Goal: Task Accomplishment & Management: Use online tool/utility

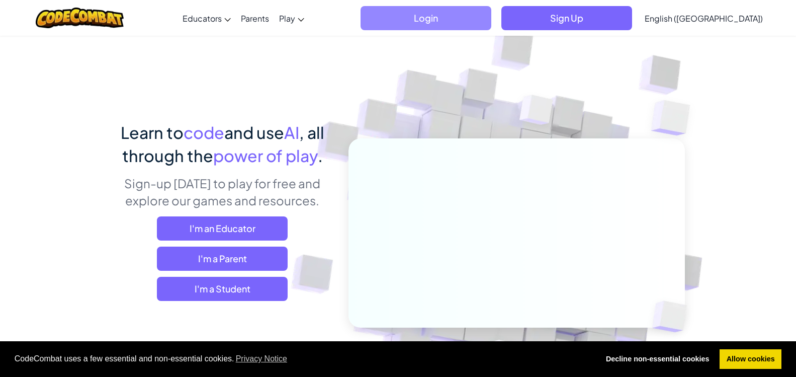
click at [491, 12] on span "Login" at bounding box center [425, 18] width 131 height 24
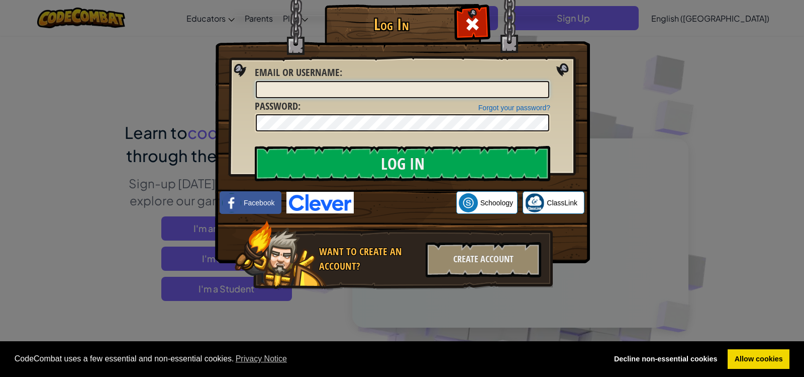
click at [367, 88] on input "Email or Username :" at bounding box center [403, 89] width 294 height 17
type input "24ADeCastro@sjbc.wandswort"
click at [464, 24] on div at bounding box center [472, 23] width 32 height 32
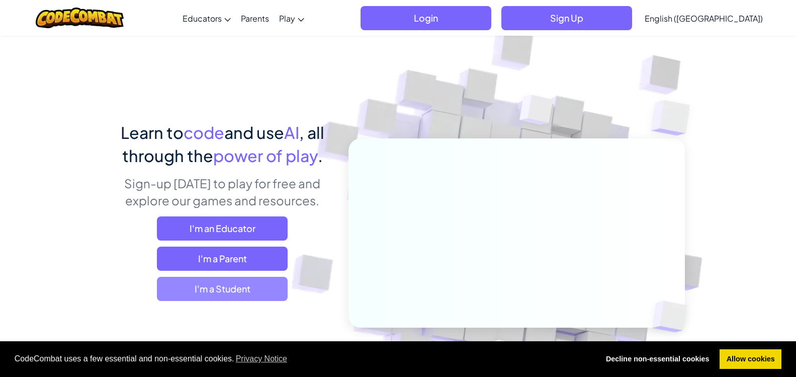
click at [254, 293] on span "I'm a Student" at bounding box center [222, 288] width 131 height 24
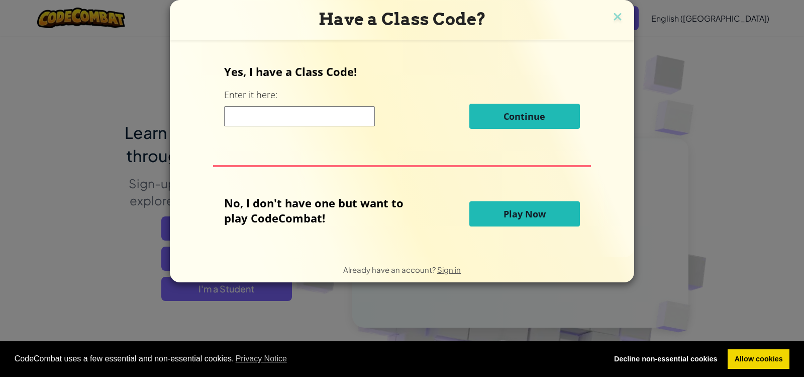
click at [477, 214] on button "Play Now" at bounding box center [525, 213] width 111 height 25
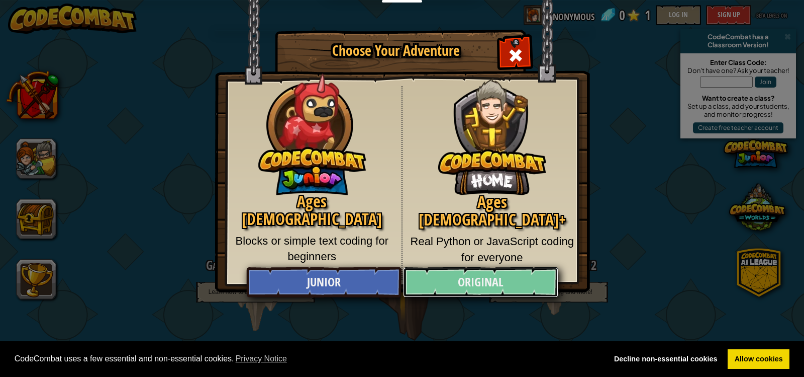
click at [497, 287] on link "Original" at bounding box center [480, 282] width 155 height 30
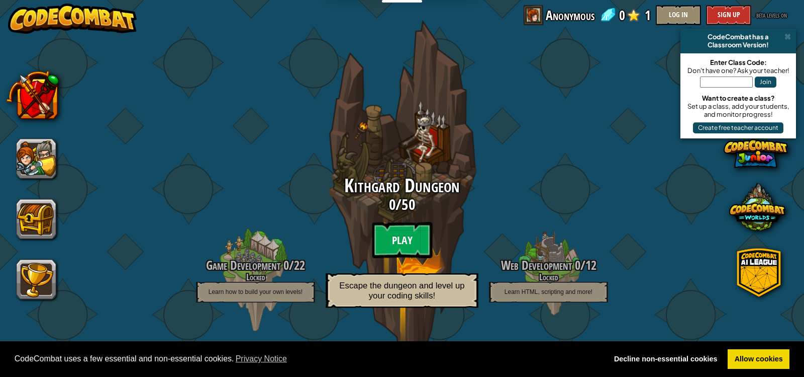
click at [411, 242] on btn "Play" at bounding box center [402, 240] width 60 height 36
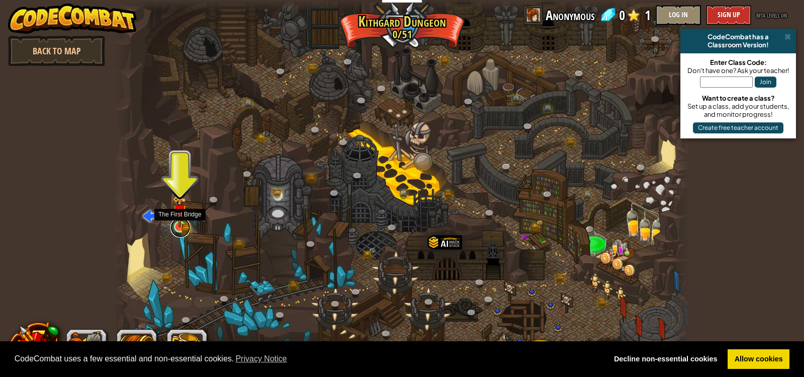
click at [186, 228] on link at bounding box center [180, 227] width 20 height 20
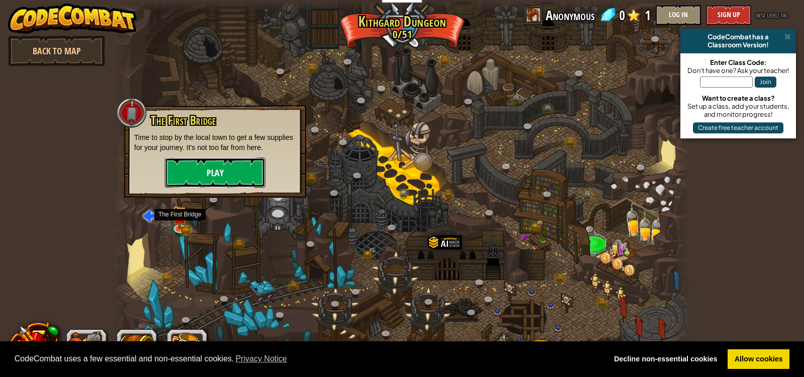
click at [223, 176] on button "Play" at bounding box center [215, 172] width 101 height 30
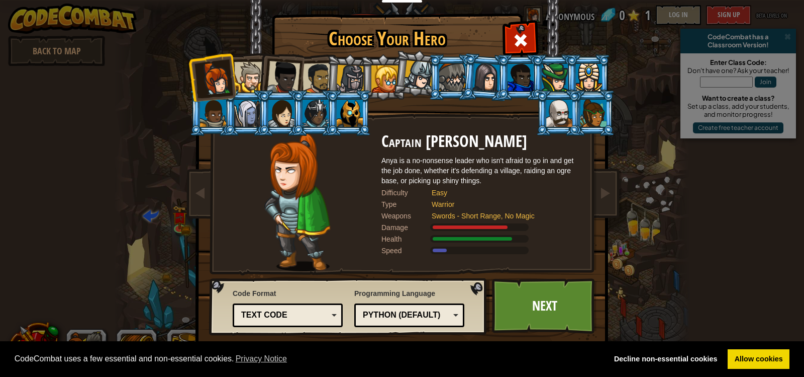
click at [252, 76] on div at bounding box center [249, 77] width 31 height 31
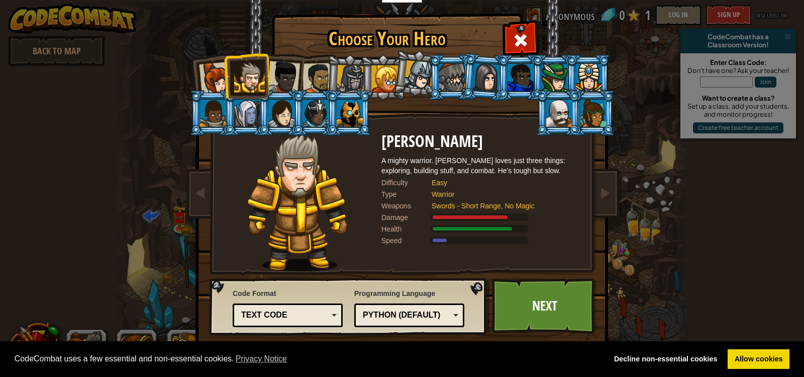
click at [225, 64] on li at bounding box center [246, 76] width 45 height 46
click at [218, 68] on div at bounding box center [215, 78] width 33 height 33
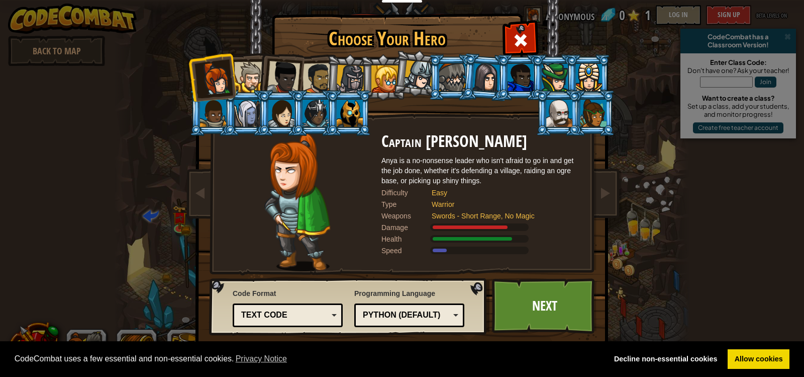
click at [245, 70] on div at bounding box center [249, 77] width 31 height 31
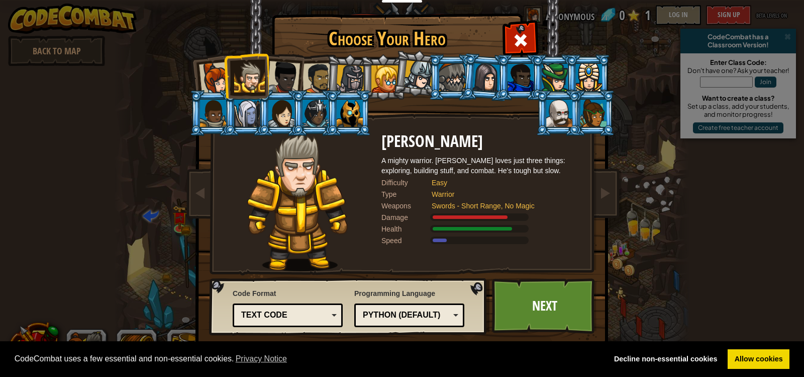
click at [556, 108] on div at bounding box center [559, 113] width 26 height 27
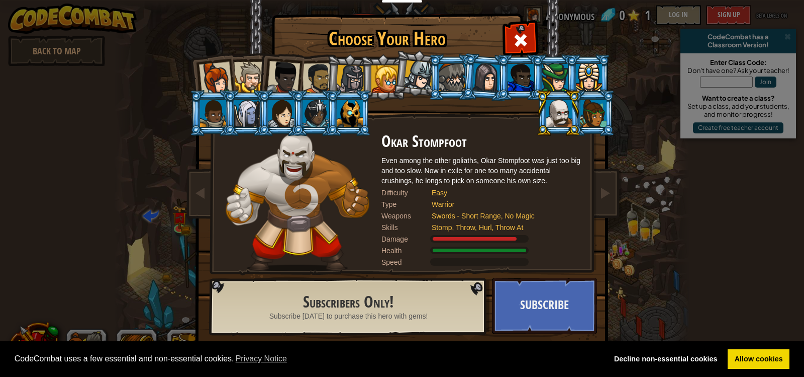
click at [250, 78] on div at bounding box center [249, 77] width 31 height 31
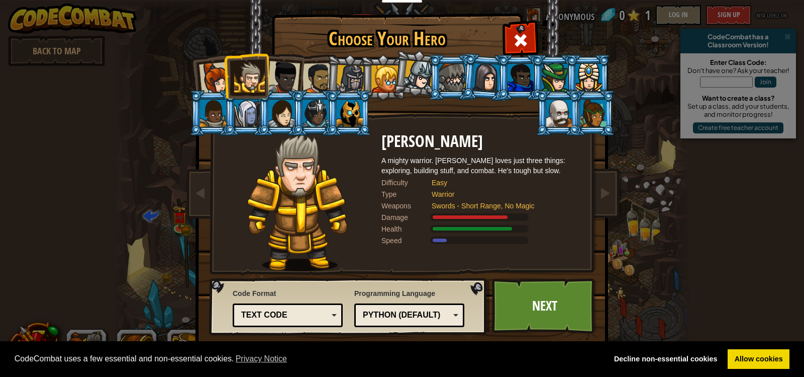
click at [384, 77] on div at bounding box center [385, 78] width 27 height 27
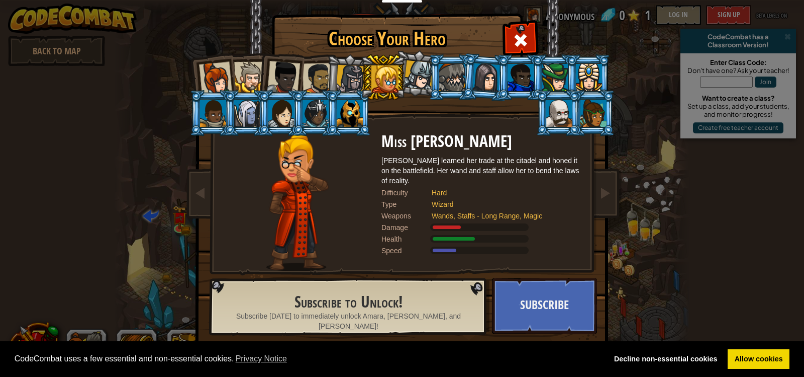
click at [355, 73] on div at bounding box center [350, 79] width 29 height 29
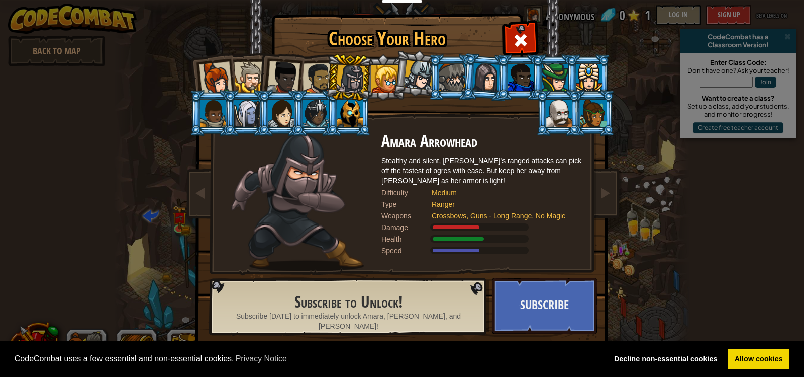
click at [326, 71] on li at bounding box center [349, 77] width 48 height 48
click at [240, 74] on div at bounding box center [249, 77] width 31 height 31
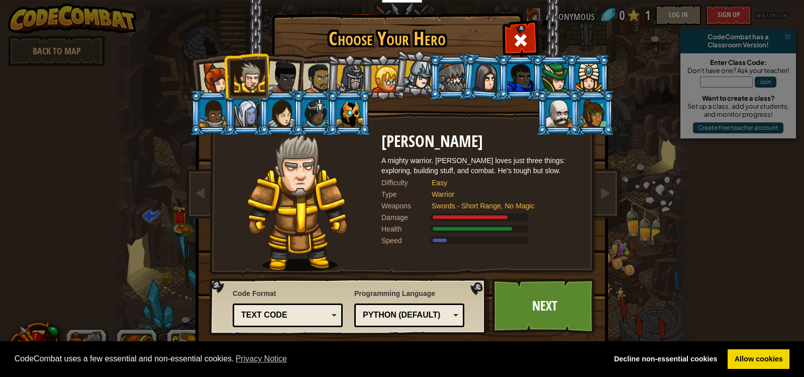
drag, startPoint x: 552, startPoint y: 301, endPoint x: 565, endPoint y: 362, distance: 62.2
click at [547, 318] on link "Next" at bounding box center [544, 305] width 105 height 55
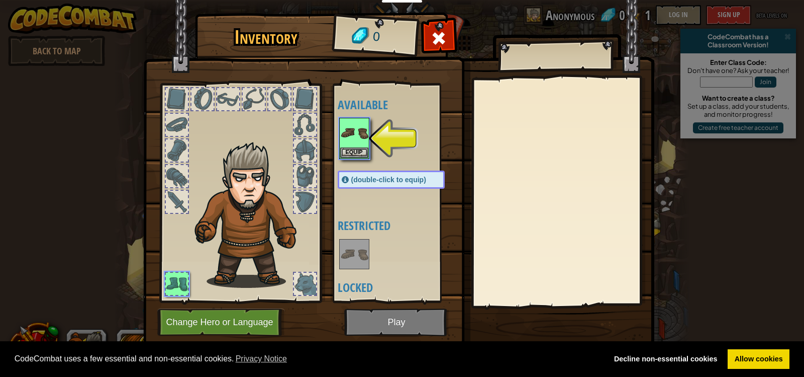
drag, startPoint x: 414, startPoint y: 125, endPoint x: 399, endPoint y: 138, distance: 20.3
click at [411, 129] on div at bounding box center [401, 138] width 127 height 44
click at [365, 151] on button "Equip" at bounding box center [354, 152] width 28 height 11
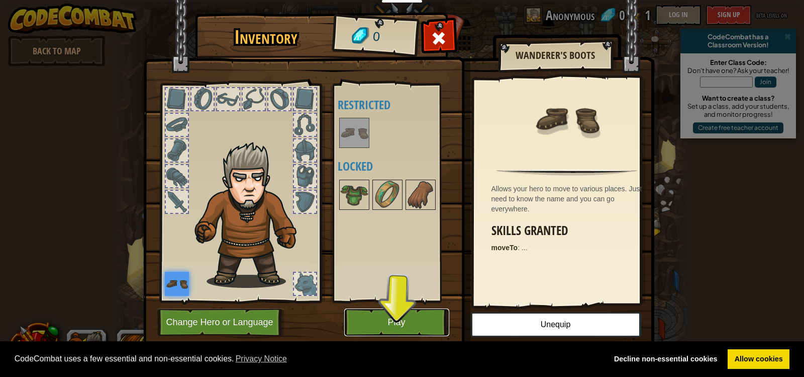
click at [395, 321] on button "Play" at bounding box center [396, 322] width 105 height 28
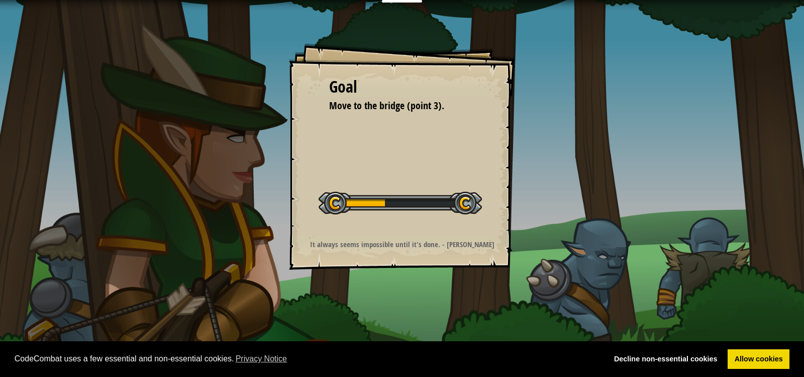
click at [633, 247] on div "Goal Move to the bridge (point 3). Start Level Error loading from server. Try r…" at bounding box center [402, 188] width 804 height 377
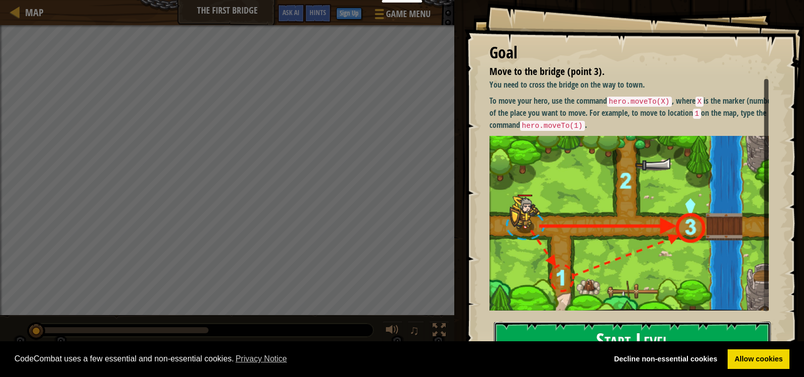
click at [591, 327] on button "Start Level" at bounding box center [632, 341] width 277 height 40
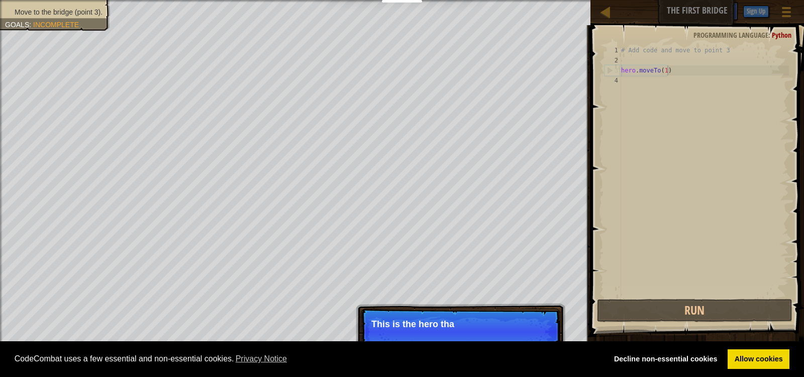
click at [669, 70] on div "# Add code and move to point 3 hero . moveTo ( 1 )" at bounding box center [704, 180] width 170 height 271
type textarea "hero.moveTo(1)"
click at [525, 329] on p "This is the hero that you control with code." at bounding box center [461, 329] width 178 height 20
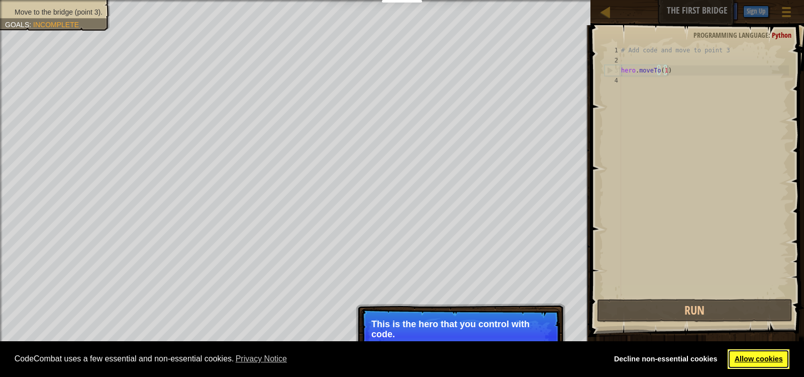
click at [736, 354] on link "Allow cookies" at bounding box center [759, 359] width 62 height 20
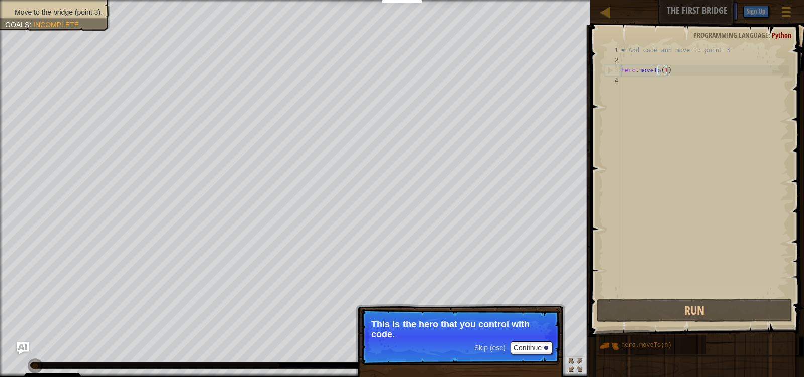
click at [535, 344] on div "CodeCombat uses a few essential and non-essential cookies. Privacy Notice Decli…" at bounding box center [402, 359] width 804 height 36
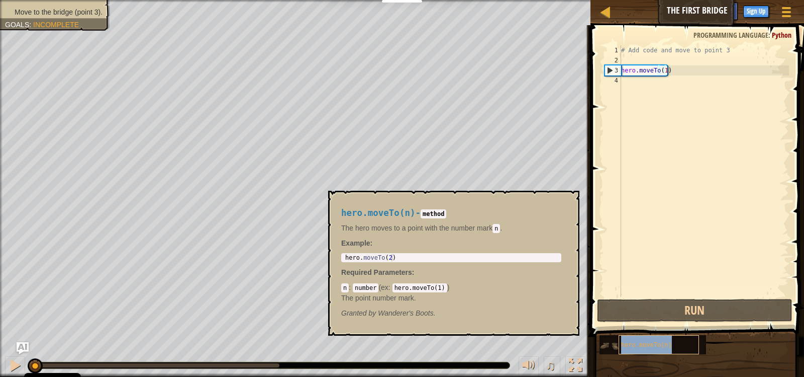
click at [639, 348] on span "hero.moveTo(n)" at bounding box center [646, 344] width 51 height 7
copy span "hero.moveTo(n)"
click at [635, 81] on div "# Add code and move to point 3 hero . moveTo ( 1 )" at bounding box center [704, 180] width 170 height 271
paste textarea "hero.moveTo(n)"
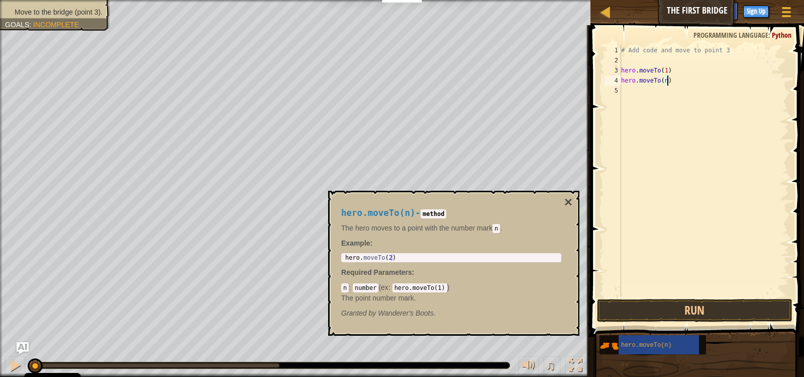
click at [664, 77] on div "# Add code and move to point 3 hero . moveTo ( 1 ) hero . moveTo ( n )" at bounding box center [704, 180] width 170 height 271
type textarea "hero.moveTo(2)"
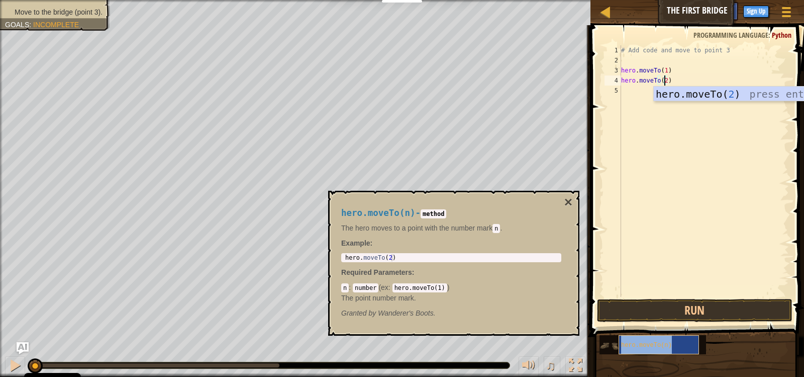
click at [659, 345] on span "hero.moveTo(n)" at bounding box center [646, 344] width 51 height 7
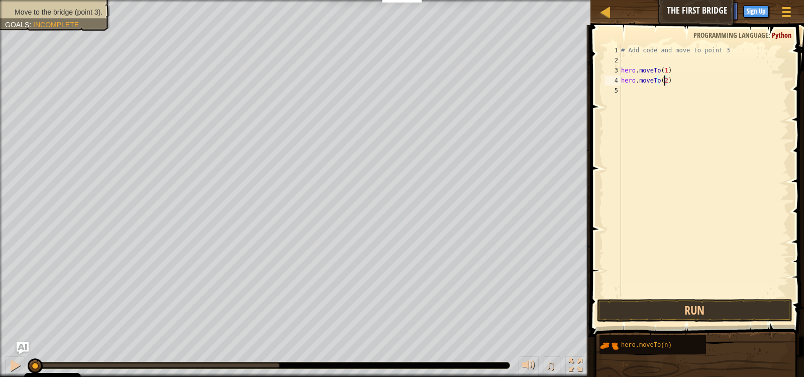
click at [644, 98] on div "# Add code and move to point 3 hero . moveTo ( 1 ) hero . moveTo ( 2 )" at bounding box center [704, 180] width 170 height 271
paste textarea "hero.moveTo(n)"
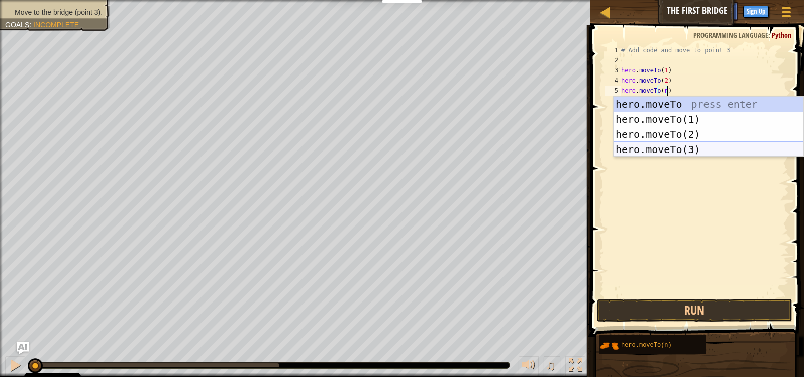
click at [683, 148] on div "hero.moveTo press enter hero.moveTo(1) press enter hero.moveTo(2) press enter h…" at bounding box center [709, 142] width 190 height 90
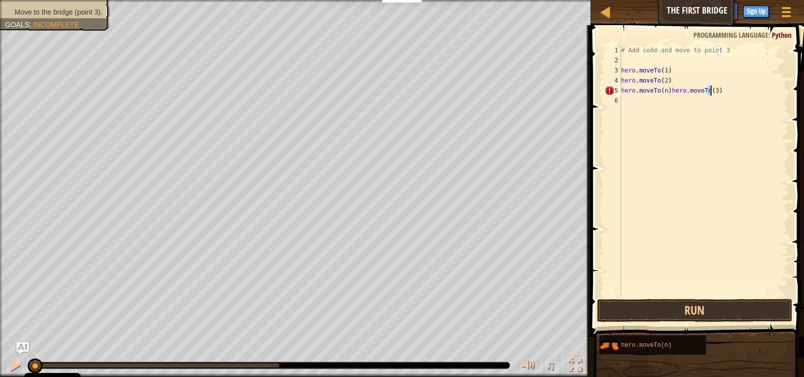
click at [667, 89] on div "# Add code and move to point 3 hero . moveTo ( 1 ) hero . moveTo ( 2 ) hero . m…" at bounding box center [704, 180] width 170 height 271
type textarea "hero.moveTo(3)"
click at [696, 306] on button "Run" at bounding box center [695, 310] width 196 height 23
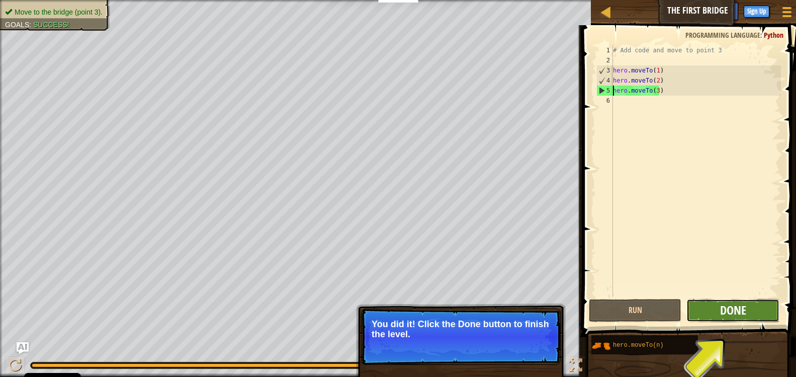
click at [722, 316] on span "Done" at bounding box center [733, 310] width 26 height 16
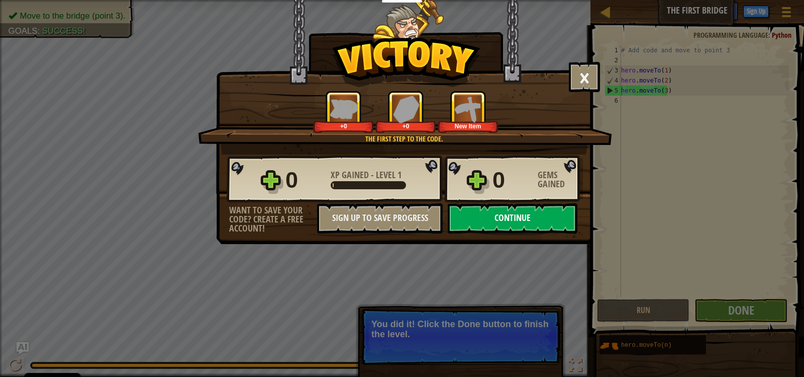
click at [510, 214] on button "Continue" at bounding box center [513, 218] width 130 height 30
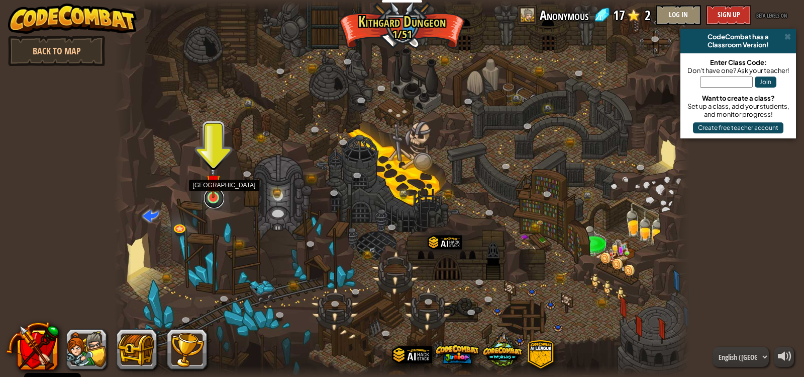
click at [211, 200] on link at bounding box center [214, 198] width 20 height 20
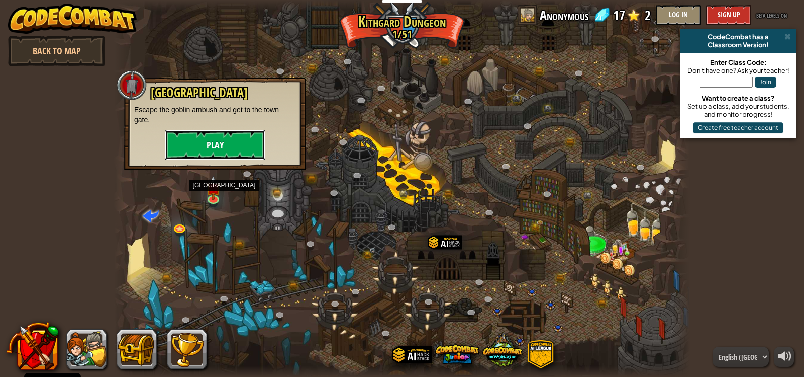
click at [245, 135] on button "Play" at bounding box center [215, 145] width 101 height 30
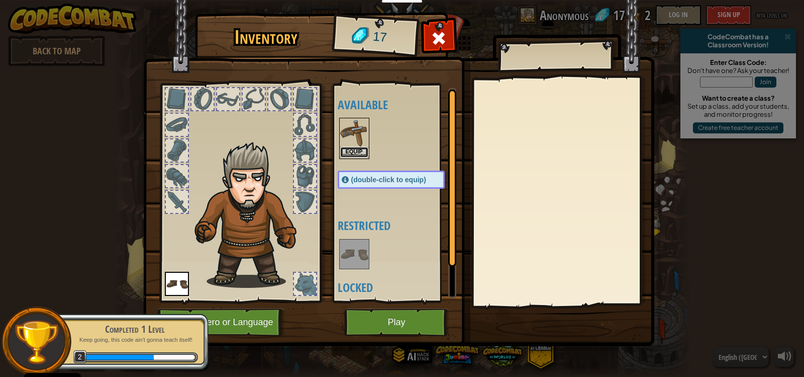
click at [357, 155] on button "Equip" at bounding box center [354, 152] width 28 height 11
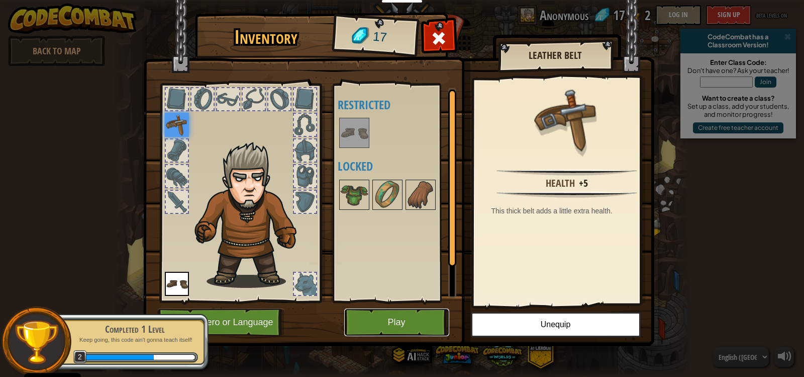
click at [395, 311] on button "Play" at bounding box center [396, 322] width 105 height 28
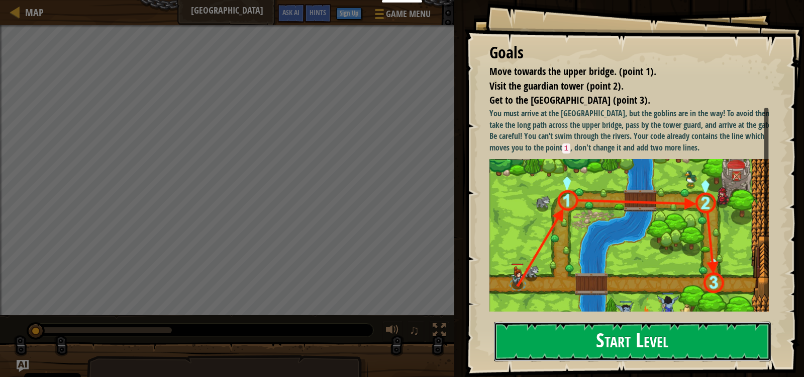
click at [577, 333] on button "Start Level" at bounding box center [632, 341] width 277 height 40
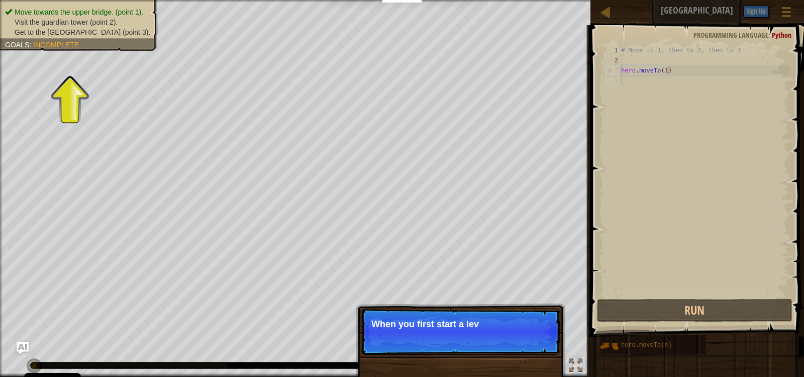
click at [476, 322] on p "When you first start a lev" at bounding box center [461, 324] width 178 height 10
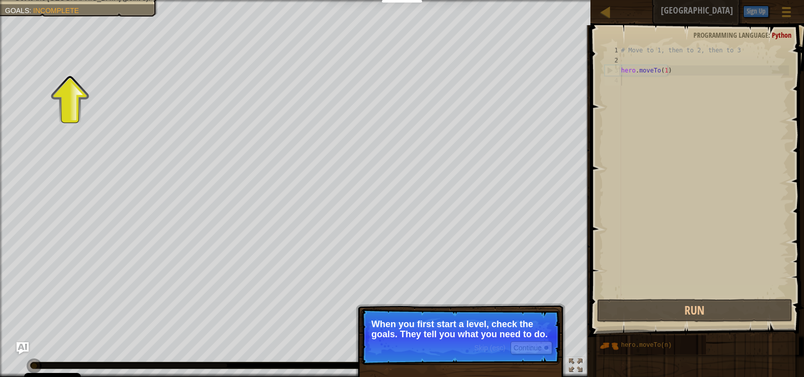
click at [512, 338] on p "When you first start a level, check the goals. They tell you what you need to d…" at bounding box center [461, 329] width 178 height 20
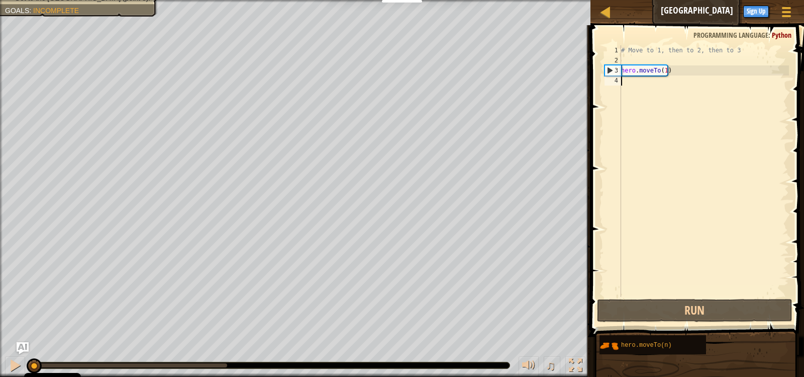
scroll to position [5, 0]
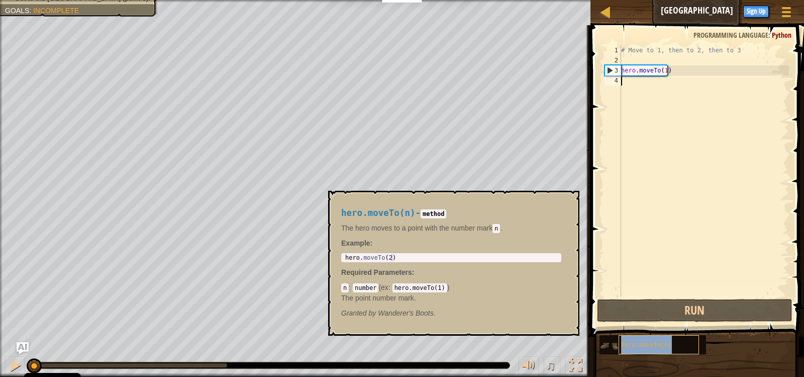
click at [628, 342] on span "hero.moveTo(n)" at bounding box center [646, 344] width 51 height 7
click at [632, 78] on div "# Move to 1, then to 2, then to 3 hero . moveTo ( 1 )" at bounding box center [704, 180] width 170 height 271
paste textarea "hero.moveTo(n)"
type textarea "hero.moveTo(n)"
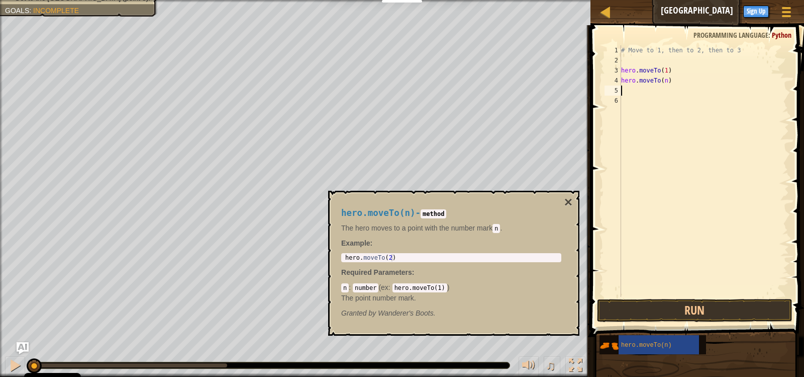
paste textarea "hero.moveTo(n)"
click at [568, 200] on button "×" at bounding box center [569, 202] width 8 height 14
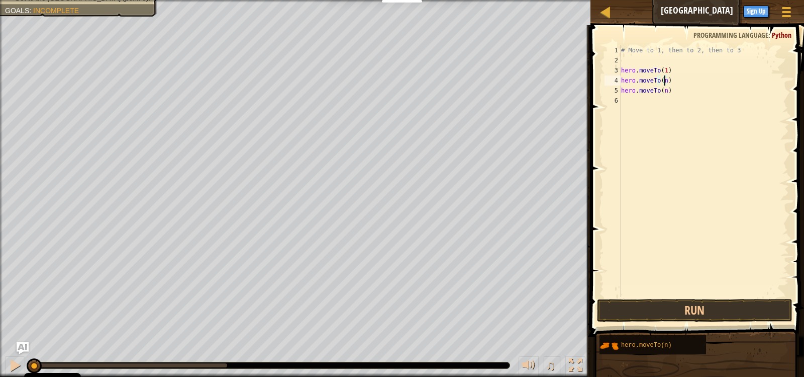
click at [666, 84] on div "# Move to 1, then to 2, then to 3 hero . moveTo ( 1 ) hero . moveTo ( n ) hero …" at bounding box center [704, 180] width 170 height 271
type textarea "hero.moveTo(2)"
click at [671, 121] on div "# Move to 1, then to 2, then to 3 hero . moveTo ( 1 ) hero . moveTo ( 2 ) hero …" at bounding box center [704, 180] width 170 height 271
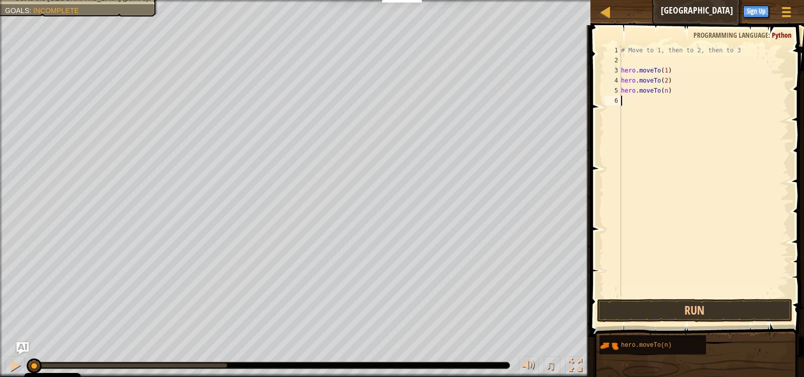
click at [663, 90] on div "# Move to 1, then to 2, then to 3 hero . moveTo ( 1 ) hero . moveTo ( 2 ) hero …" at bounding box center [704, 180] width 170 height 271
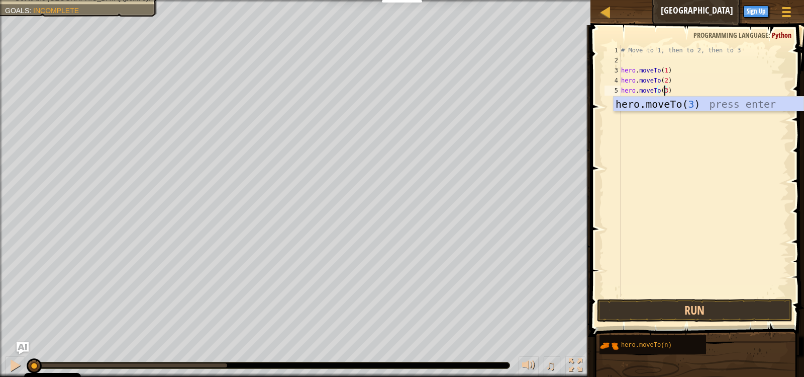
scroll to position [5, 4]
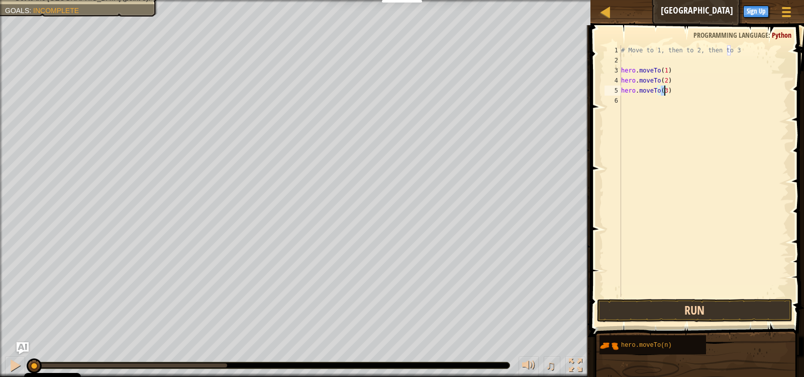
type textarea "hero.moveTo(3)"
click at [704, 312] on button "Run" at bounding box center [695, 310] width 196 height 23
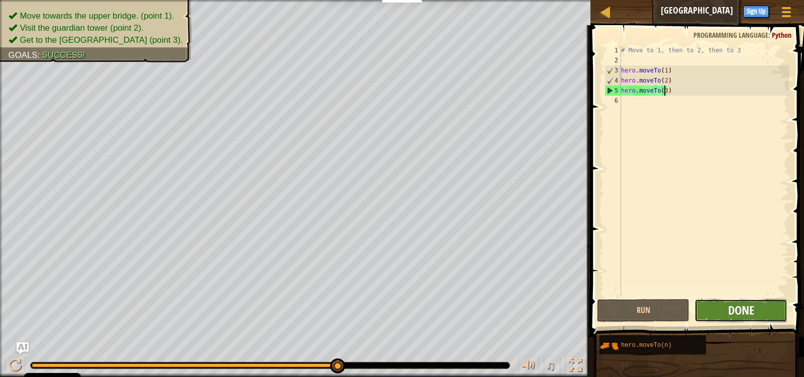
click at [749, 310] on span "Done" at bounding box center [741, 310] width 26 height 16
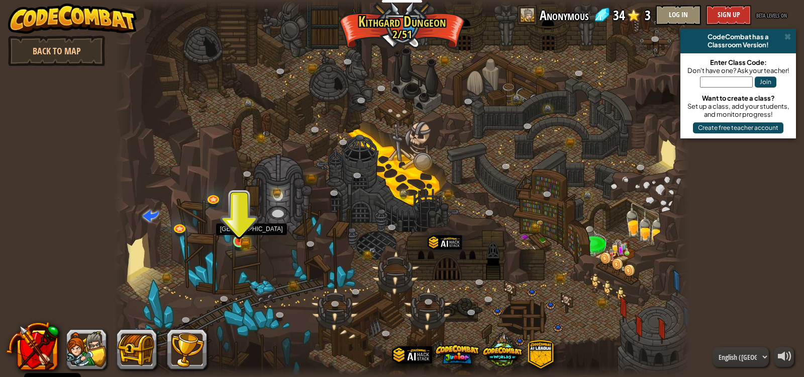
click at [240, 238] on img at bounding box center [239, 226] width 15 height 32
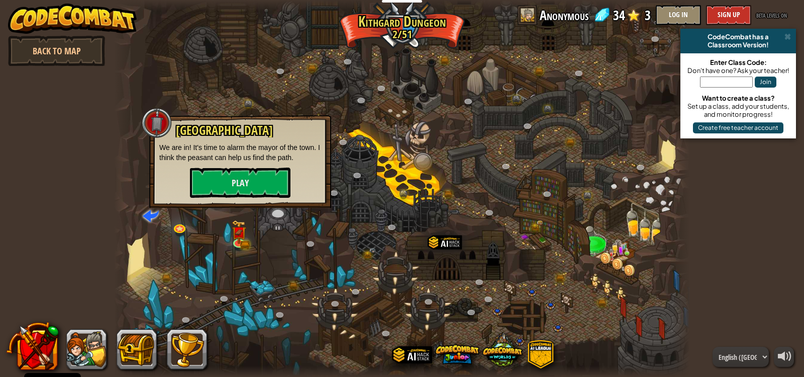
click at [122, 151] on div at bounding box center [122, 188] width 17 height 377
click at [165, 214] on div at bounding box center [402, 188] width 576 height 377
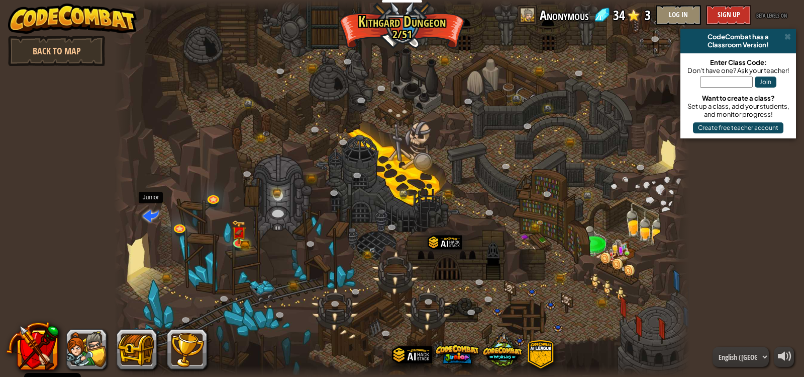
click at [151, 215] on span at bounding box center [151, 215] width 16 height 16
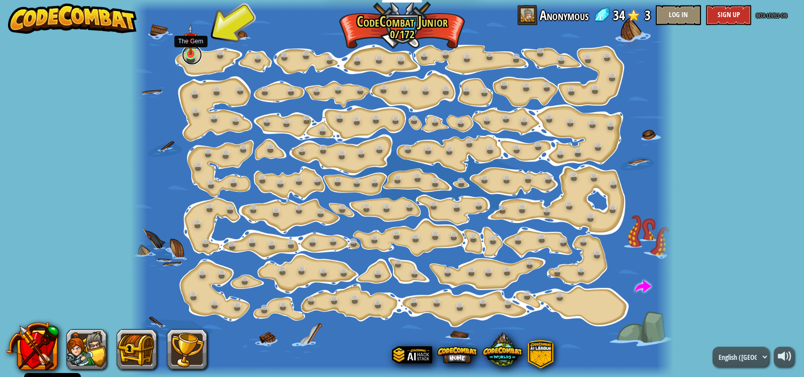
click at [187, 55] on link at bounding box center [192, 55] width 20 height 20
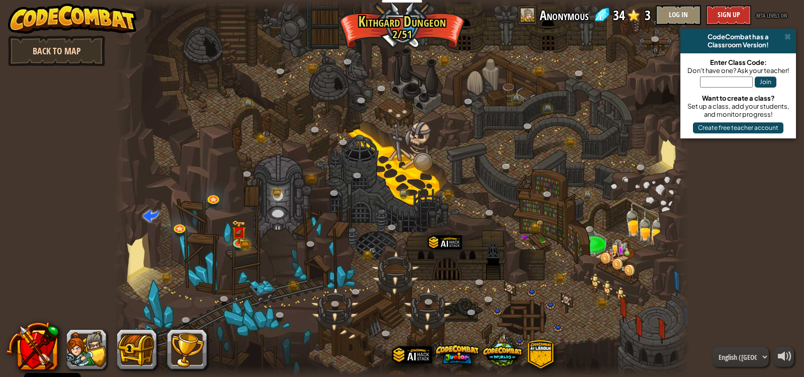
click at [57, 47] on link "Back to Map" at bounding box center [56, 51] width 97 height 30
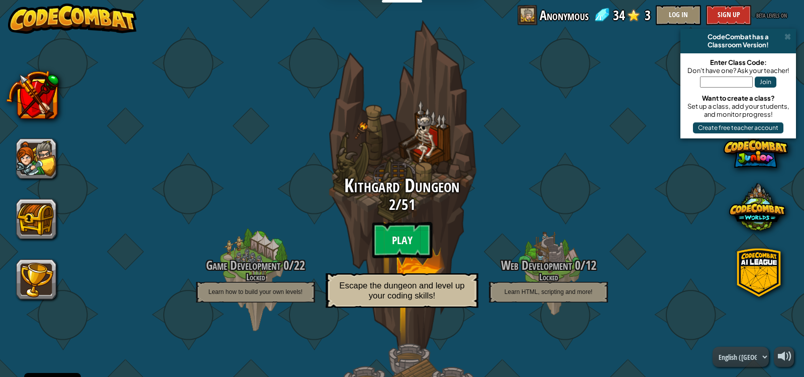
click at [402, 236] on btn "Play" at bounding box center [402, 240] width 60 height 36
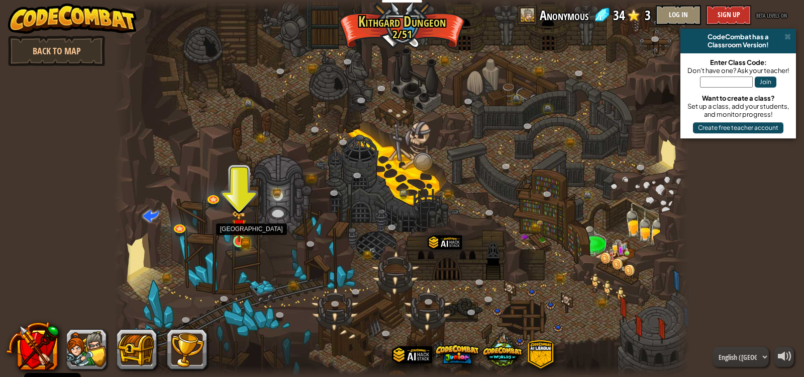
click at [238, 241] on img at bounding box center [239, 226] width 15 height 32
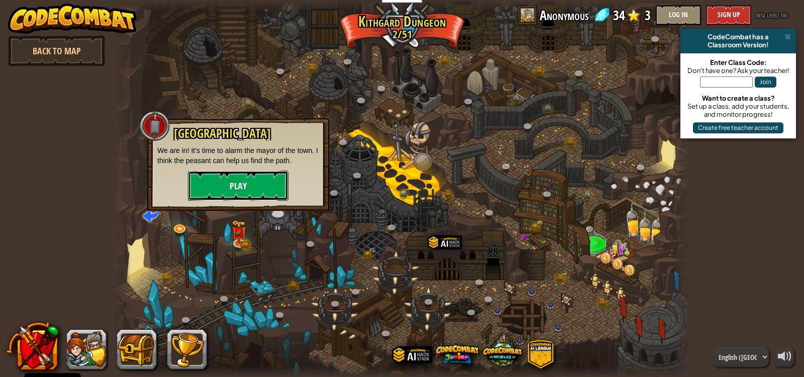
click at [251, 188] on button "Play" at bounding box center [238, 185] width 101 height 30
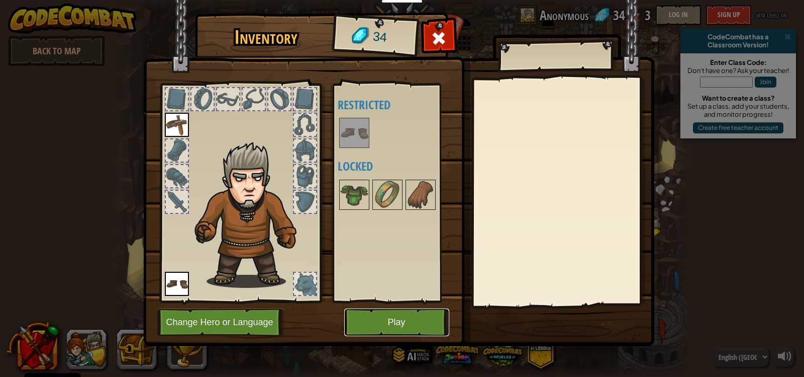
click at [409, 318] on button "Play" at bounding box center [396, 322] width 105 height 28
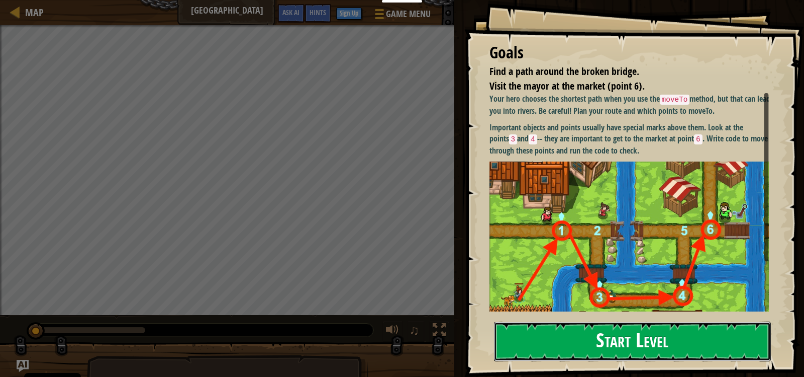
click at [574, 332] on button "Start Level" at bounding box center [632, 341] width 277 height 40
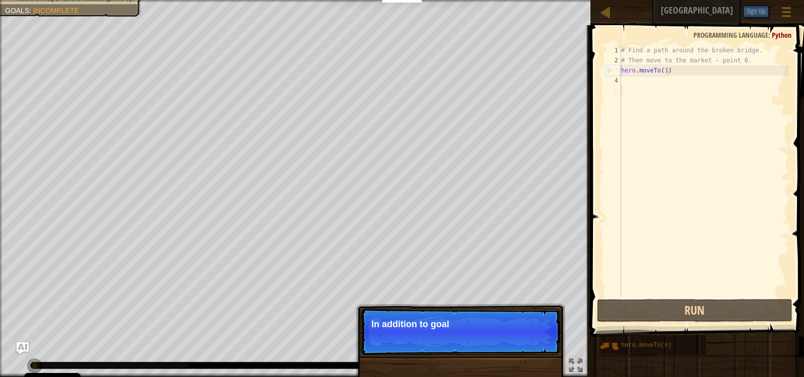
click at [481, 314] on p "Skip (esc) Continue In addition to goal" at bounding box center [461, 331] width 200 height 46
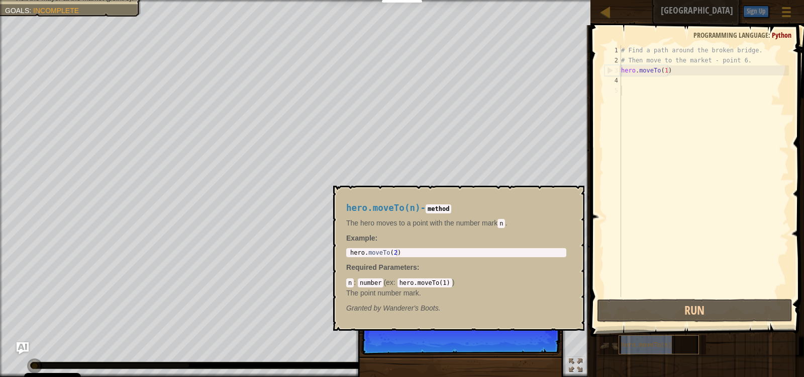
click at [621, 340] on div "hero.moveTo(n)" at bounding box center [659, 344] width 80 height 19
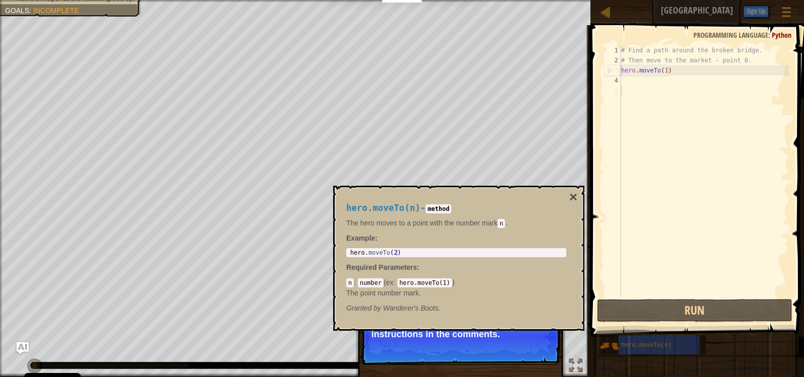
click at [687, 168] on div "# Find a path around the broken bridge. # Then move to the market - point 6. he…" at bounding box center [704, 180] width 170 height 271
click at [440, 366] on div "Skip (esc) Continue In addition to goals, you can find useful instructions in t…" at bounding box center [461, 382] width 210 height 149
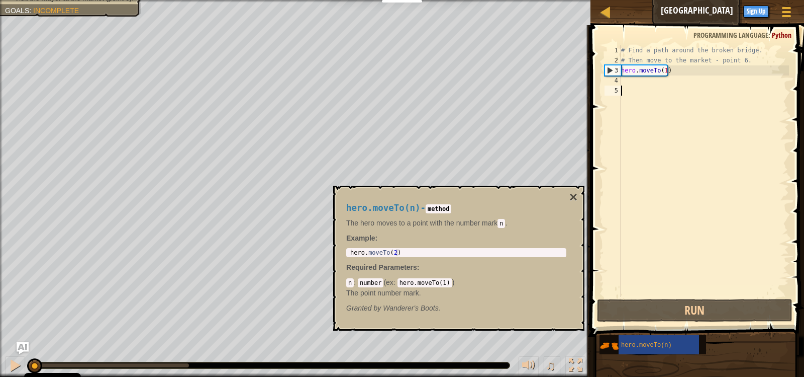
scroll to position [5, 0]
click at [574, 201] on button "×" at bounding box center [574, 197] width 8 height 14
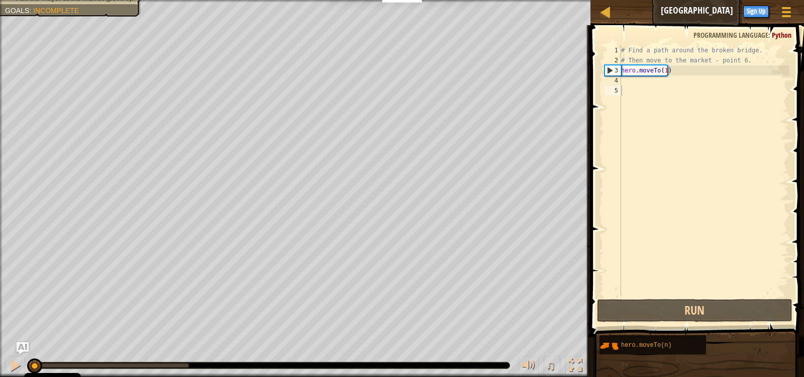
type textarea "hero.moveTo(1)"
click at [692, 75] on div "# Find a path around the broken bridge. # Then move to the market - point 6. he…" at bounding box center [704, 180] width 170 height 271
click at [625, 80] on div "# Find a path around the broken bridge. # Then move to the market - point 6. he…" at bounding box center [704, 180] width 170 height 271
paste textarea "hero.moveTo(n)"
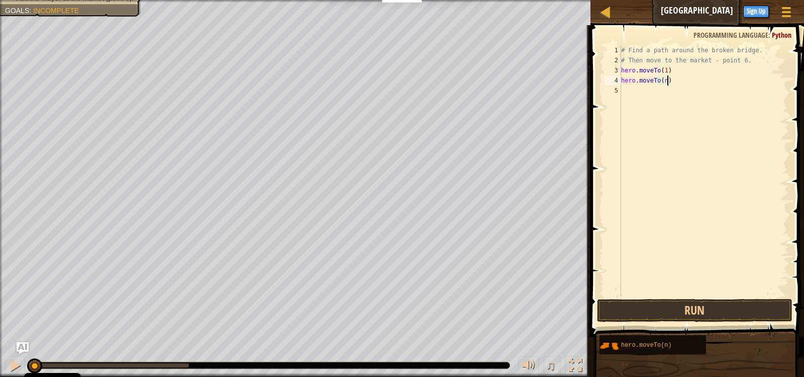
click at [664, 79] on div "# Find a path around the broken bridge. # Then move to the market - point 6. he…" at bounding box center [704, 180] width 170 height 271
type textarea "hero.moveTo(2)"
click at [628, 96] on div "# Find a path around the broken bridge. # Then move to the market - point 6. he…" at bounding box center [704, 180] width 170 height 271
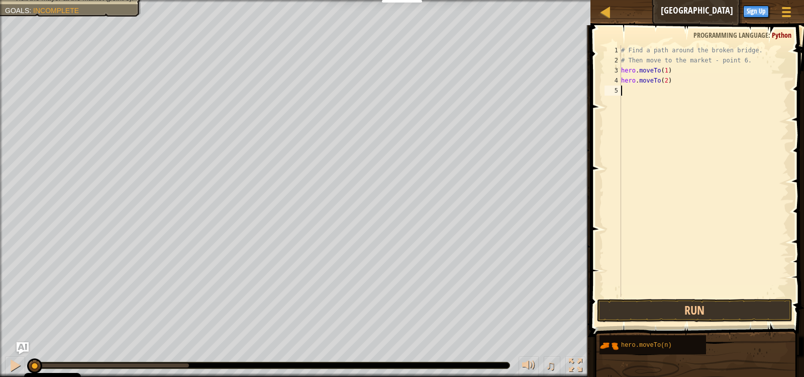
paste textarea "hero.moveTo(n)"
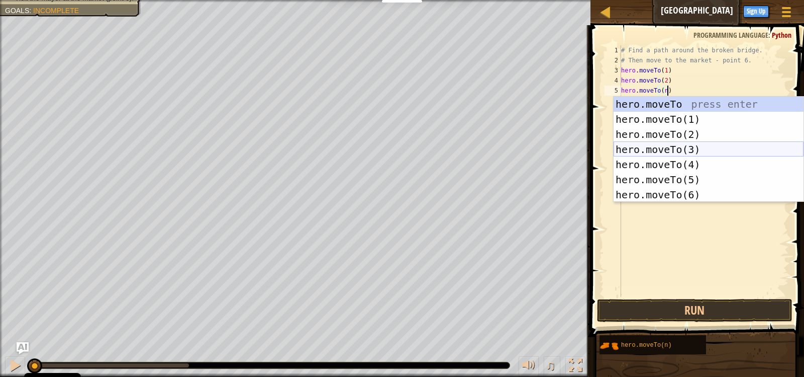
click at [685, 143] on div "hero.moveTo press enter hero.moveTo(1) press enter hero.moveTo(2) press enter h…" at bounding box center [709, 165] width 190 height 136
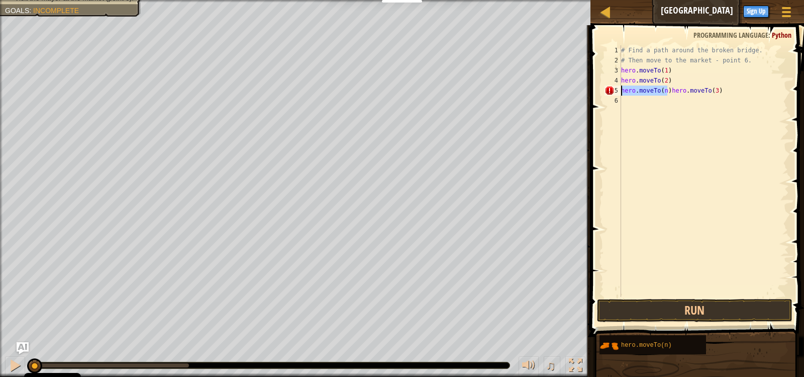
drag, startPoint x: 667, startPoint y: 88, endPoint x: 620, endPoint y: 91, distance: 46.9
click at [620, 91] on div "hero.moveTo(n)hero.moveTo(3) 1 2 3 4 5 6 # Find a path around the broken bridge…" at bounding box center [696, 170] width 187 height 251
type textarea "hero.moveTo(3)"
click at [657, 99] on div "# Find a path around the broken bridge. # Then move to the market - point 6. he…" at bounding box center [704, 180] width 170 height 271
paste textarea "hero.moveTo(n)"
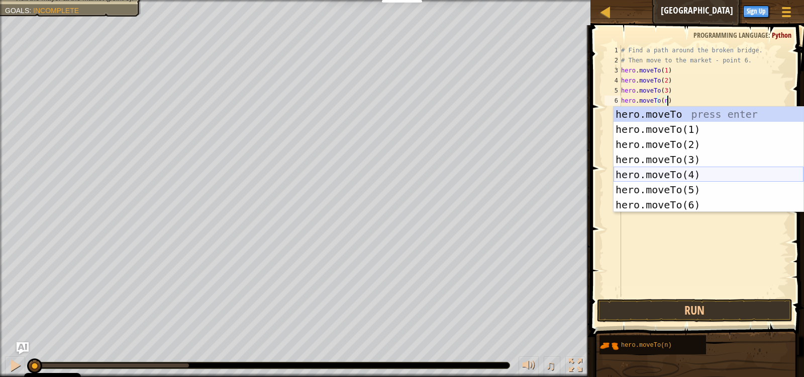
click at [669, 171] on div "hero.moveTo press enter hero.moveTo(1) press enter hero.moveTo(2) press enter h…" at bounding box center [709, 175] width 190 height 136
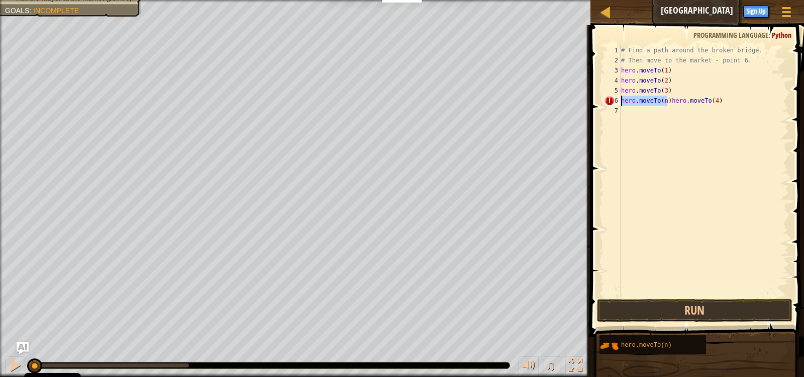
drag, startPoint x: 668, startPoint y: 100, endPoint x: 622, endPoint y: 102, distance: 45.3
click at [622, 102] on div "# Find a path around the broken bridge. # Then move to the market - point 6. he…" at bounding box center [704, 180] width 170 height 271
type textarea "hero.moveTo(4)"
click at [634, 108] on div "# Find a path around the broken bridge. # Then move to the market - point 6. he…" at bounding box center [704, 180] width 170 height 271
paste textarea "hero.moveTo(n)"
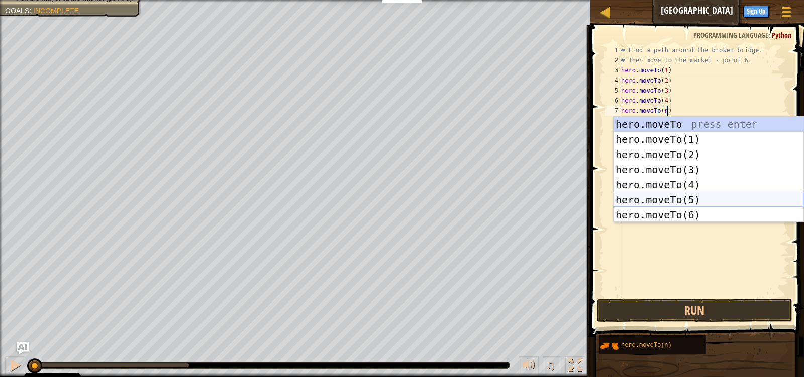
click at [637, 198] on div "hero.moveTo press enter hero.moveTo(1) press enter hero.moveTo(2) press enter h…" at bounding box center [709, 185] width 190 height 136
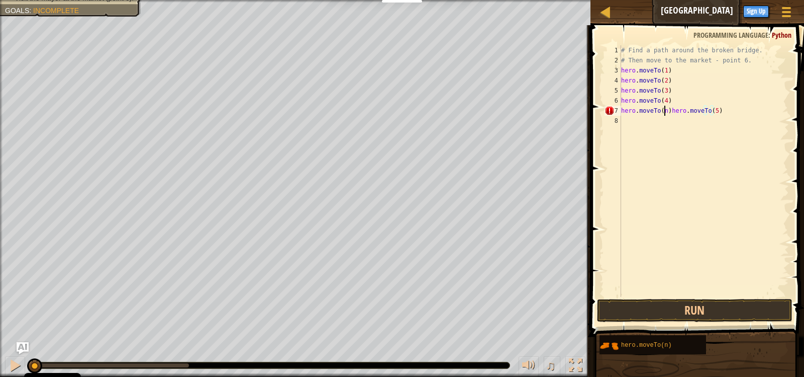
click at [516, 125] on div "Map Broken Bridge Game Menu Done Sign Up Hints Ask AI 1 ההההההההההההההההההההההה…" at bounding box center [402, 188] width 804 height 377
click at [666, 112] on div "# Find a path around the broken bridge. # Then move to the market - point 6. he…" at bounding box center [704, 170] width 170 height 251
type textarea "hero.moveTo(5)"
click at [649, 127] on div "# Find a path around the broken bridge. # Then move to the market - point 6. he…" at bounding box center [704, 180] width 170 height 271
paste textarea "hero.moveTo(n)"
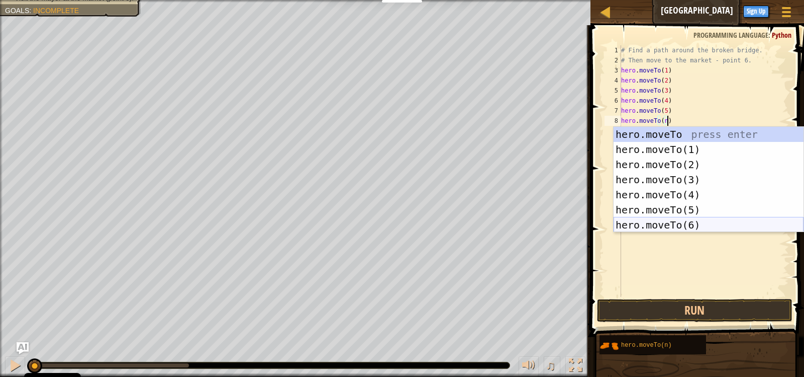
click at [684, 226] on div "hero.moveTo press enter hero.moveTo(1) press enter hero.moveTo(2) press enter h…" at bounding box center [709, 195] width 190 height 136
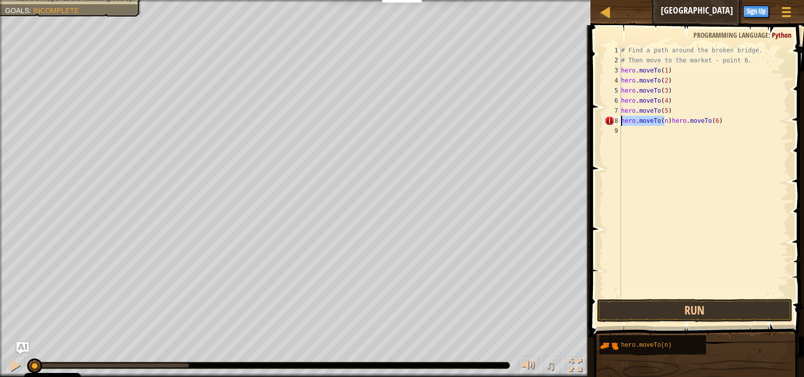
drag, startPoint x: 666, startPoint y: 120, endPoint x: 619, endPoint y: 120, distance: 47.3
click at [619, 120] on div "hero.moveTo(n)hero.moveTo(6) 1 2 3 4 5 6 7 8 9 # Find a path around the broken …" at bounding box center [696, 170] width 187 height 251
click at [624, 122] on div "# Find a path around the broken bridge. # Then move to the market - point 6. he…" at bounding box center [704, 180] width 170 height 271
type textarea "hero.moveTo(6)"
click at [652, 315] on button "Run" at bounding box center [695, 310] width 196 height 23
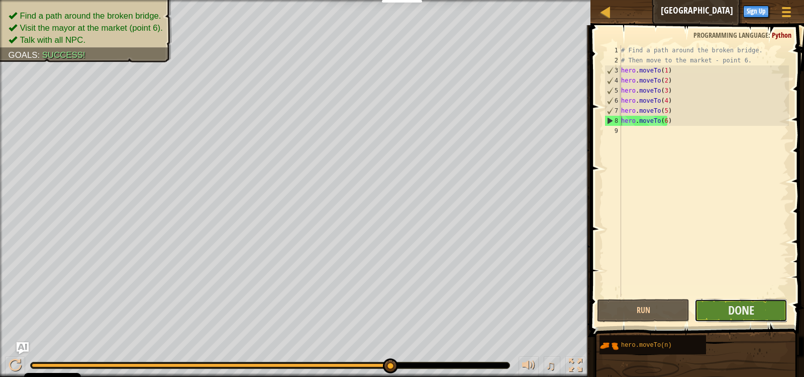
click at [721, 300] on button "Done" at bounding box center [741, 310] width 93 height 23
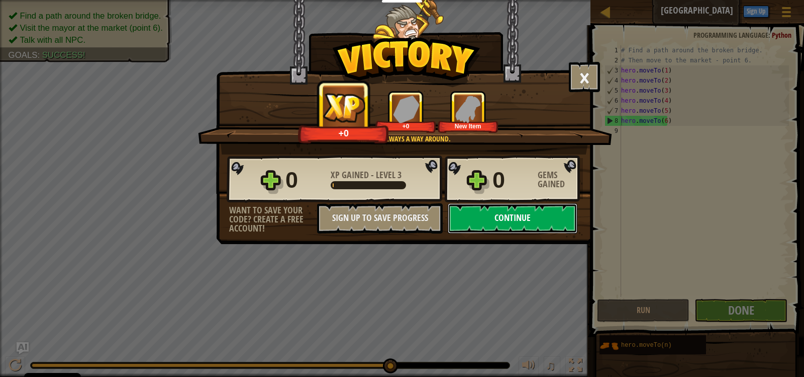
click at [524, 220] on button "Continue" at bounding box center [513, 218] width 130 height 30
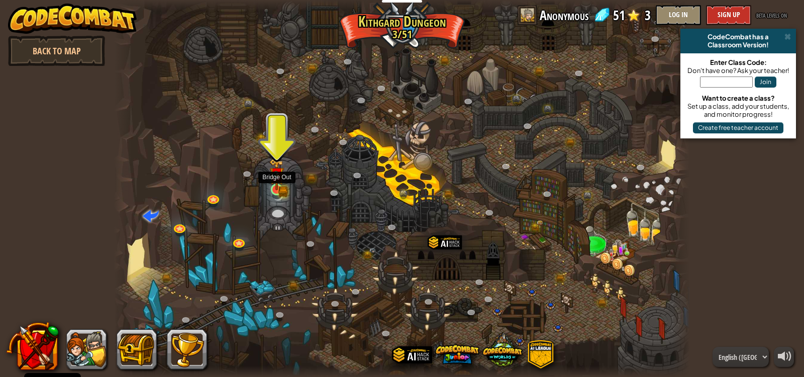
click at [275, 183] on img at bounding box center [276, 174] width 15 height 32
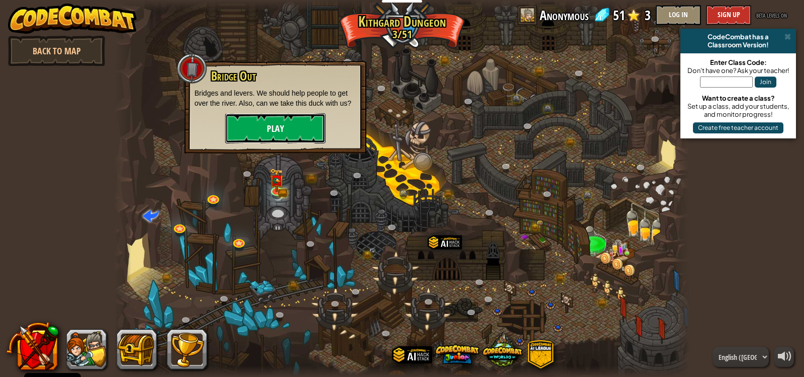
click at [276, 122] on button "Play" at bounding box center [275, 128] width 101 height 30
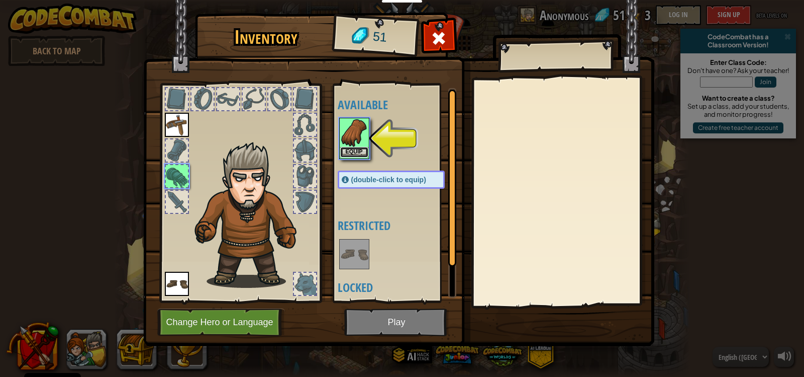
click at [363, 155] on button "Equip" at bounding box center [354, 152] width 28 height 11
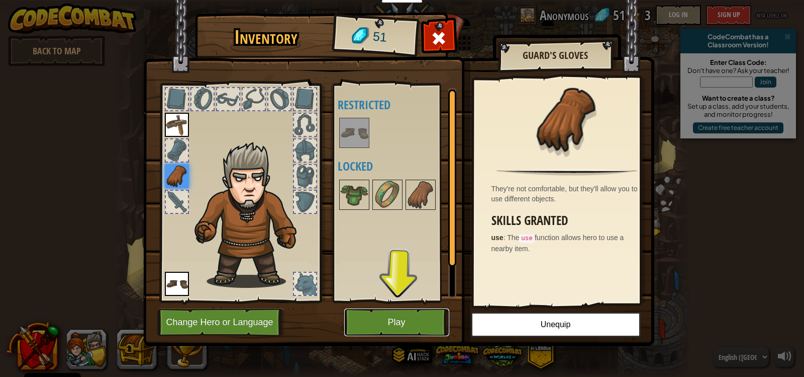
click at [427, 321] on button "Play" at bounding box center [396, 322] width 105 height 28
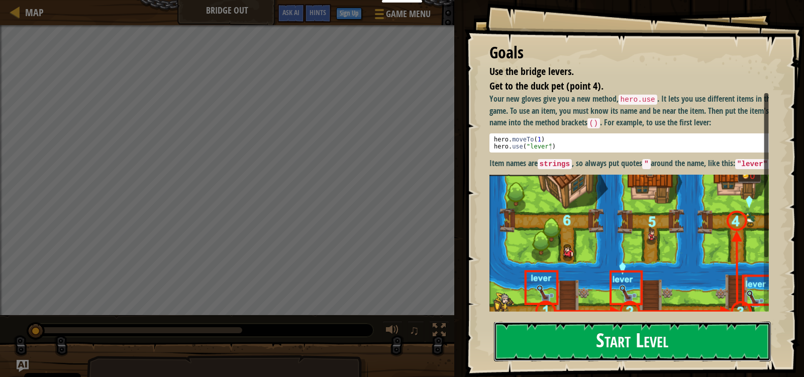
click at [584, 335] on button "Start Level" at bounding box center [632, 341] width 277 height 40
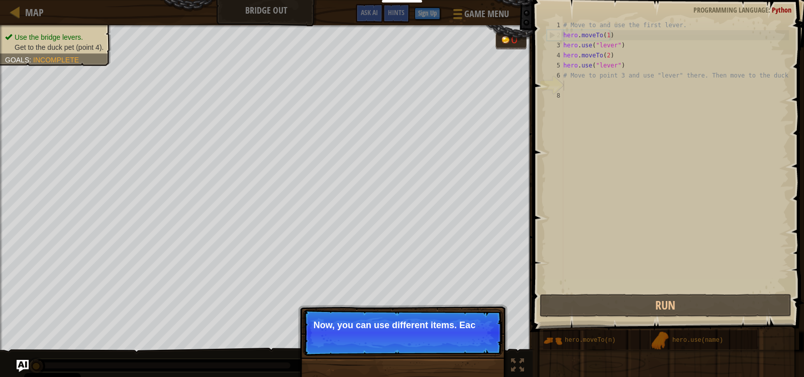
click at [458, 350] on p "Skip (esc) Continue Now, you can use different items. Eac" at bounding box center [403, 332] width 200 height 46
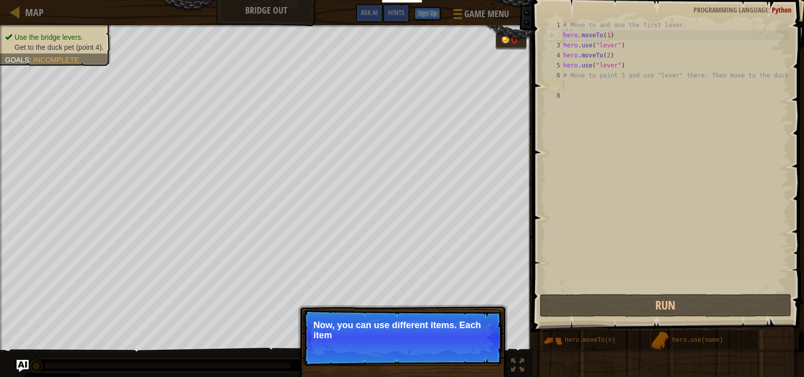
click at [457, 348] on p "Skip (esc) Continue Now, you can use different items. Each item" at bounding box center [403, 337] width 200 height 56
click at [457, 348] on p "Skip (esc) Continue Now, you can use different items. Each item has a name abo" at bounding box center [403, 337] width 200 height 56
click at [457, 348] on p "Skip (esc) Continue Now, you can use different items. Each item has a name abov…" at bounding box center [403, 337] width 200 height 56
click at [457, 348] on p "Skip (esc) Continue Now, you can use different items. Each item has a name abov…" at bounding box center [403, 337] width 200 height 57
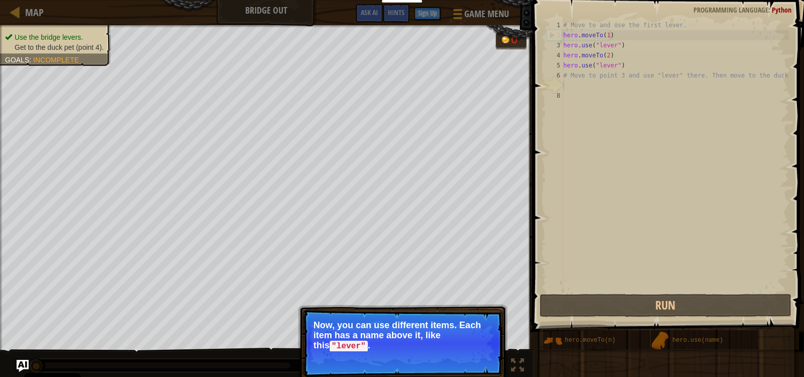
click at [457, 348] on p "Now, you can use different items. Each item has a name above it, like this "lev…" at bounding box center [403, 335] width 178 height 31
click at [473, 360] on button "Continue" at bounding box center [474, 359] width 42 height 13
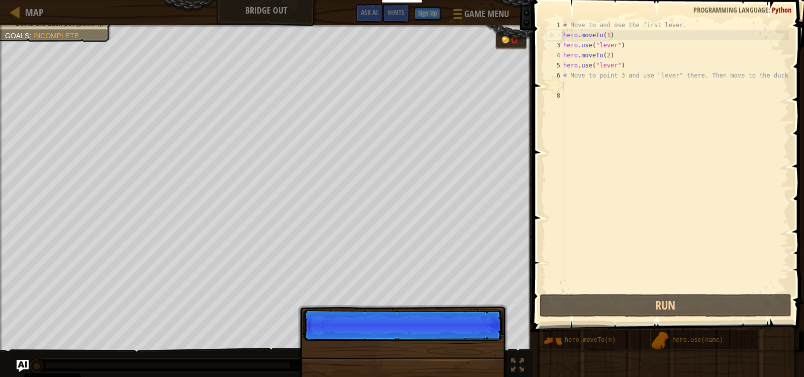
scroll to position [5, 0]
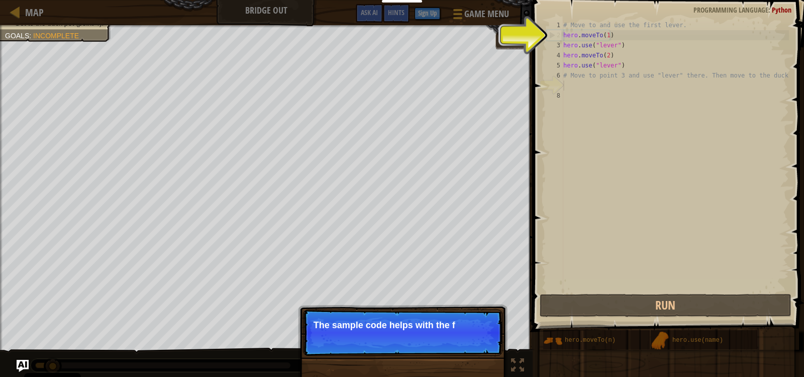
click at [471, 344] on p "Skip (esc) Continue The sample code helps with the f" at bounding box center [403, 332] width 200 height 46
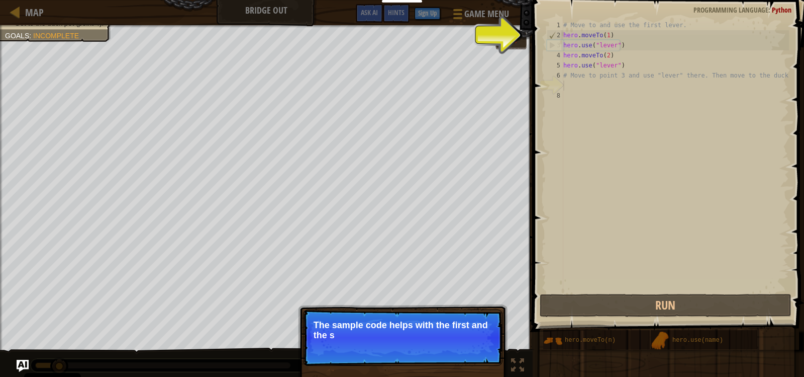
click at [471, 344] on p "Skip (esc) Continue The sample code helps with the first and the s" at bounding box center [403, 337] width 200 height 56
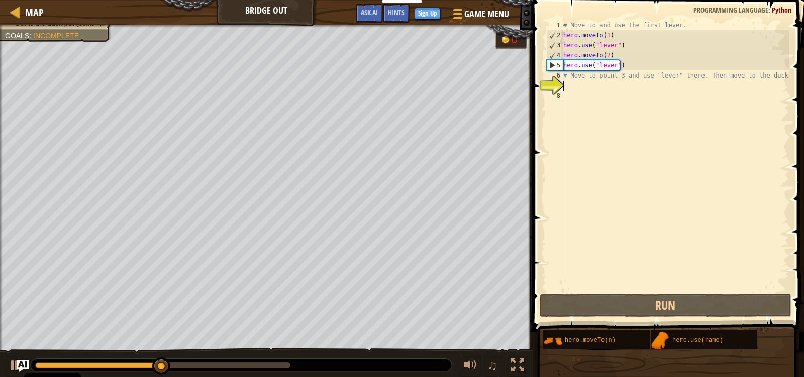
click at [571, 87] on div "# Move to and use the first lever. hero . moveTo ( 1 ) hero . use ( "lever" ) h…" at bounding box center [676, 166] width 228 height 292
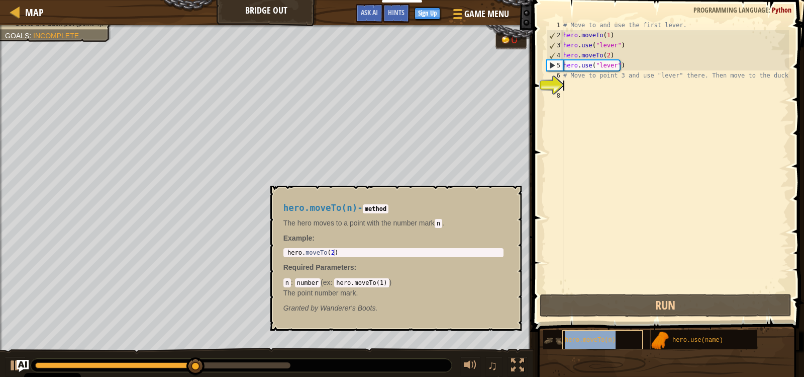
click at [591, 333] on div "hero.moveTo(n)" at bounding box center [603, 339] width 80 height 19
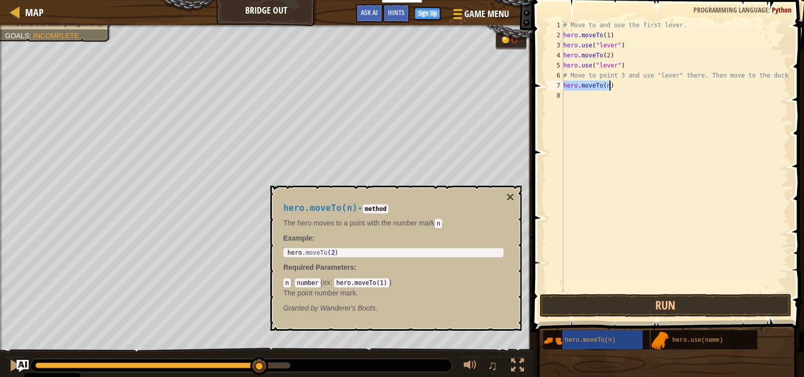
click at [606, 85] on div "# Move to and use the first lever. hero . moveTo ( 1 ) hero . use ( "lever" ) h…" at bounding box center [676, 155] width 228 height 271
click at [511, 194] on button "×" at bounding box center [510, 197] width 8 height 14
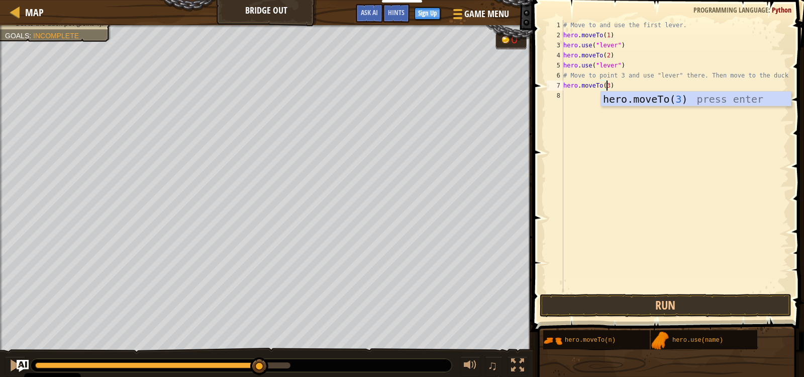
type textarea "hero.moveTo(3)"
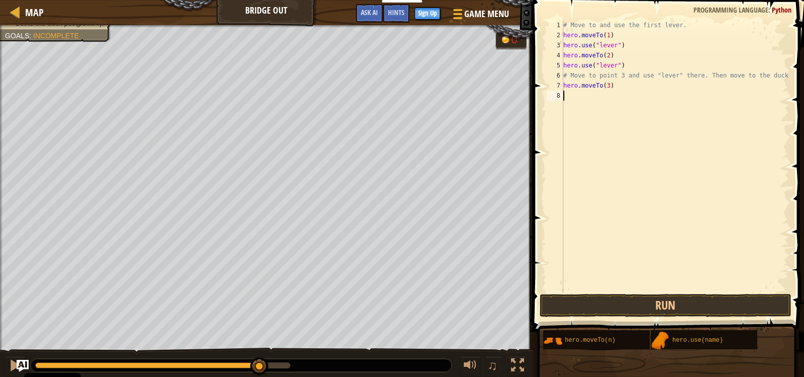
click at [572, 99] on div "# Move to and use the first lever. hero . moveTo ( 1 ) hero . use ( "lever" ) h…" at bounding box center [676, 166] width 228 height 292
click at [603, 94] on div "# Move to and use the first lever. hero . moveTo ( 1 ) hero . use ( "lever" ) h…" at bounding box center [676, 166] width 228 height 292
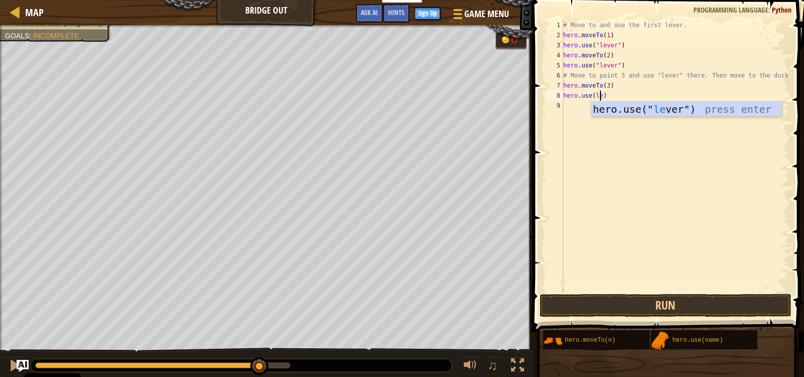
scroll to position [5, 3]
click at [620, 105] on div "hero.use(" lev er") press enter" at bounding box center [686, 124] width 190 height 45
type textarea "hero.use("lever")"
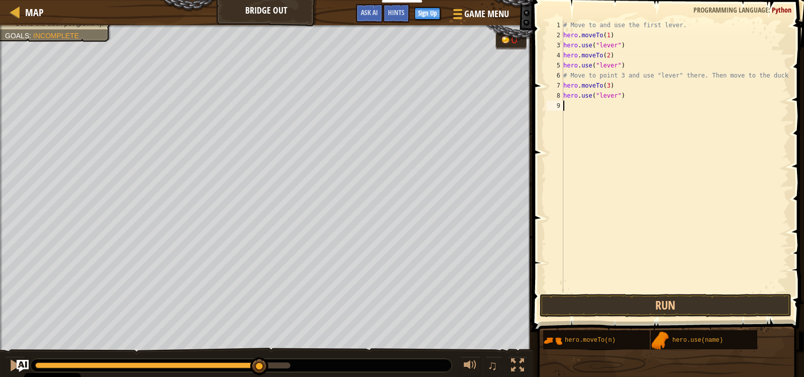
click at [634, 104] on div "# Move to and use the first lever. hero . moveTo ( 1 ) hero . use ( "lever" ) h…" at bounding box center [676, 166] width 228 height 292
click at [603, 309] on button "Run" at bounding box center [666, 305] width 252 height 23
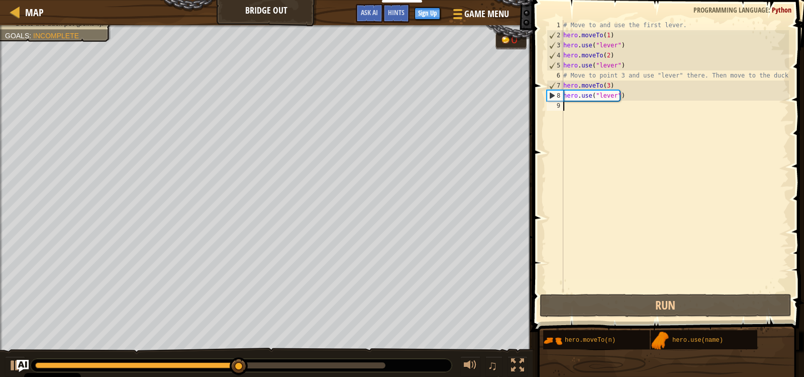
click at [575, 110] on div "# Move to and use the first lever. hero . moveTo ( 1 ) hero . use ( "lever" ) h…" at bounding box center [676, 166] width 228 height 292
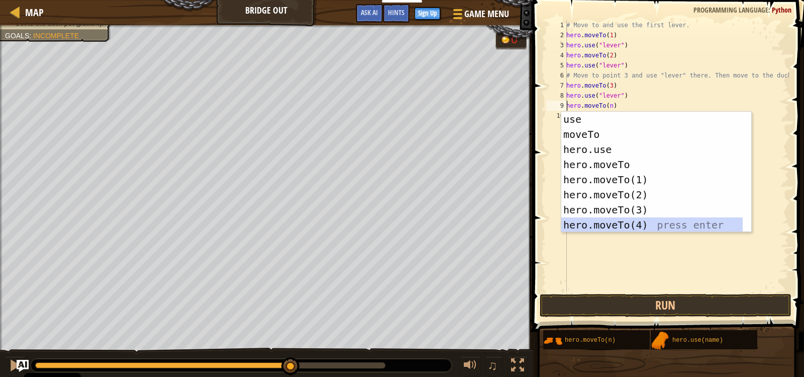
click at [624, 226] on div "use press enter moveTo press enter hero.use press enter hero.moveTo press enter…" at bounding box center [657, 187] width 190 height 151
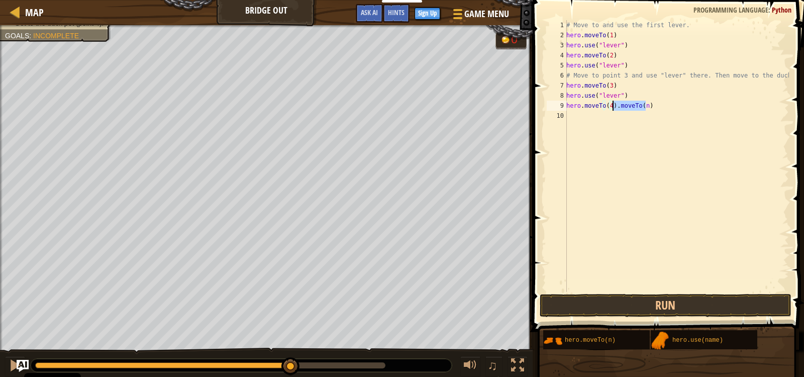
drag, startPoint x: 651, startPoint y: 104, endPoint x: 613, endPoint y: 107, distance: 37.8
click at [613, 107] on div "# Move to and use the first lever. hero . moveTo ( 1 ) hero . use ( "lever" ) h…" at bounding box center [677, 166] width 225 height 292
type textarea "hero.moveTo(4)"
click at [635, 304] on button "Run" at bounding box center [666, 305] width 252 height 23
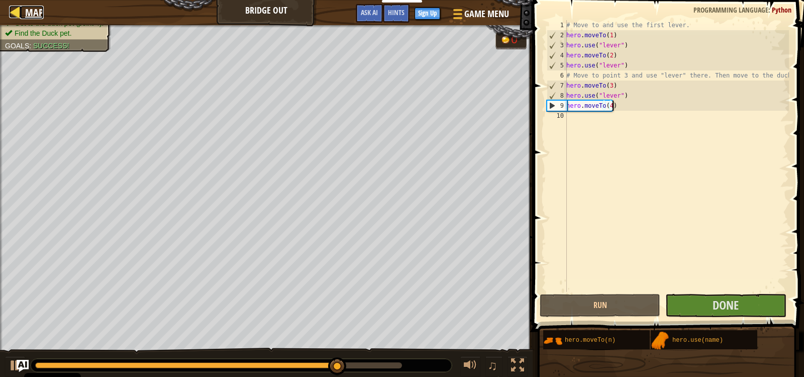
click at [26, 16] on span "Map" at bounding box center [34, 13] width 19 height 14
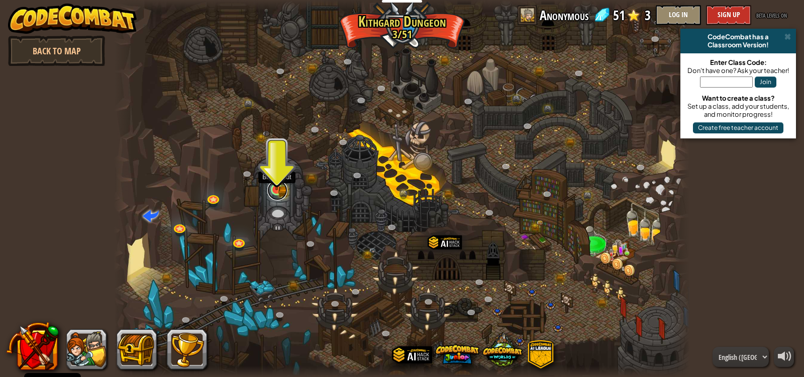
click at [283, 194] on link at bounding box center [277, 190] width 20 height 20
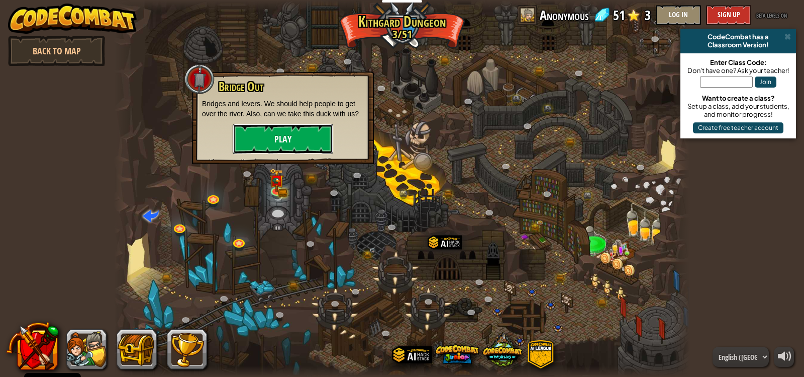
click at [281, 137] on button "Play" at bounding box center [283, 139] width 101 height 30
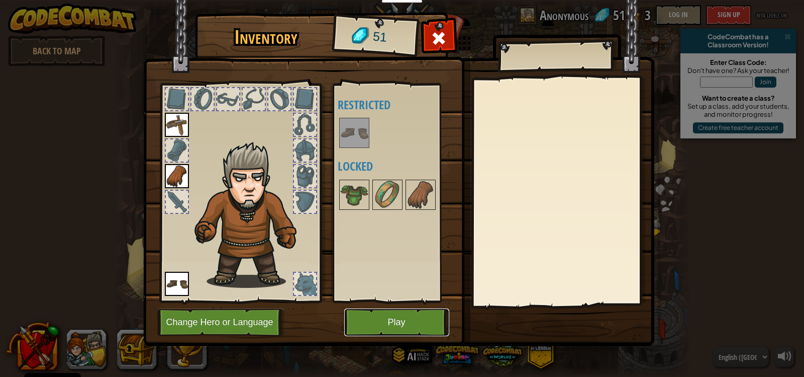
click at [415, 325] on button "Play" at bounding box center [396, 322] width 105 height 28
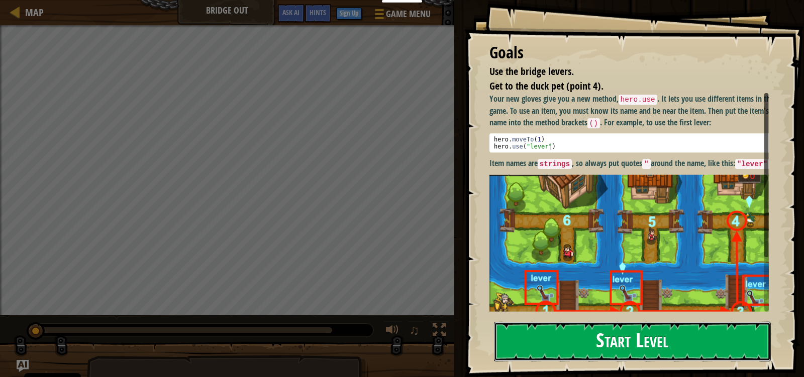
click at [622, 342] on button "Start Level" at bounding box center [632, 341] width 277 height 40
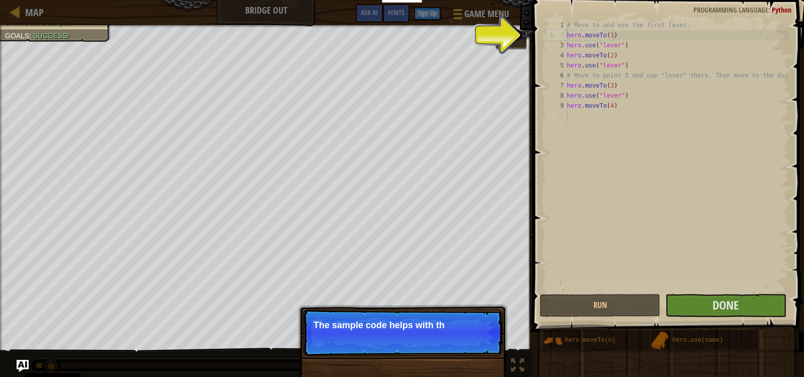
click at [604, 217] on div "# Move to and use the first lever. hero . moveTo ( 1 ) hero . use ( "lever" ) h…" at bounding box center [677, 166] width 224 height 292
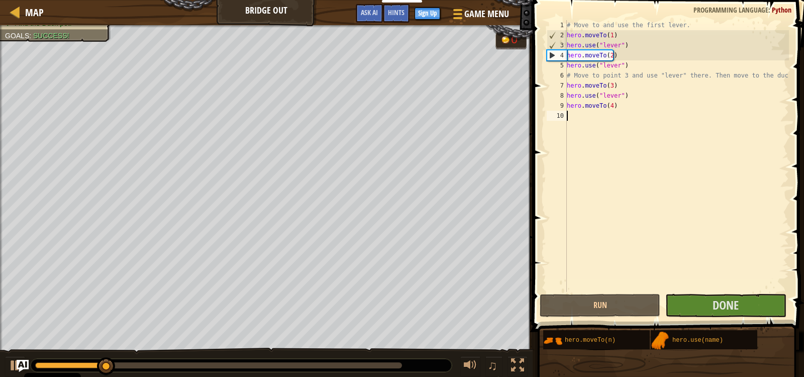
scroll to position [5, 0]
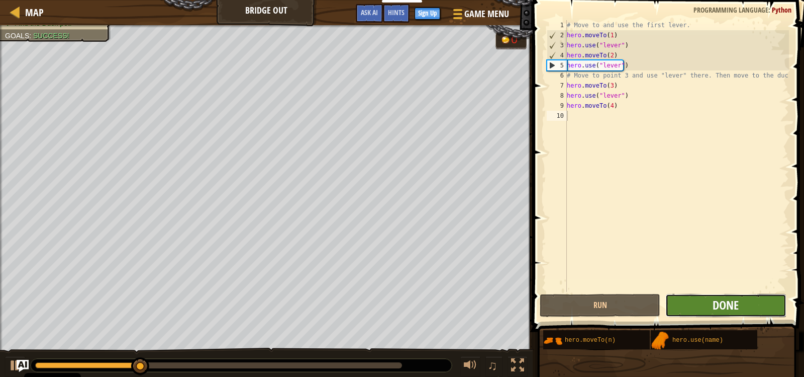
click at [739, 306] on span "Done" at bounding box center [726, 305] width 26 height 16
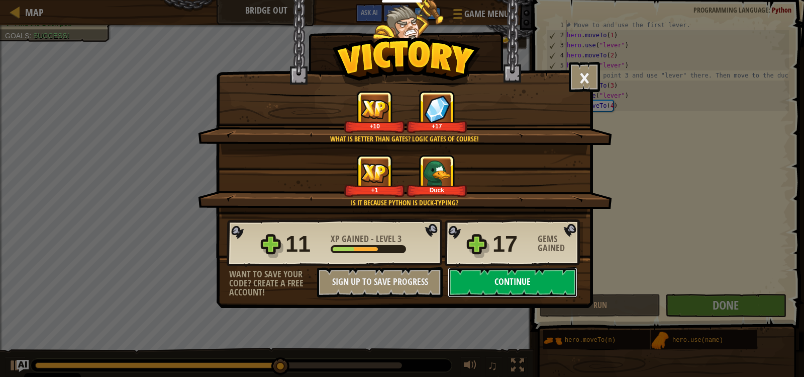
click at [518, 279] on button "Continue" at bounding box center [513, 282] width 130 height 30
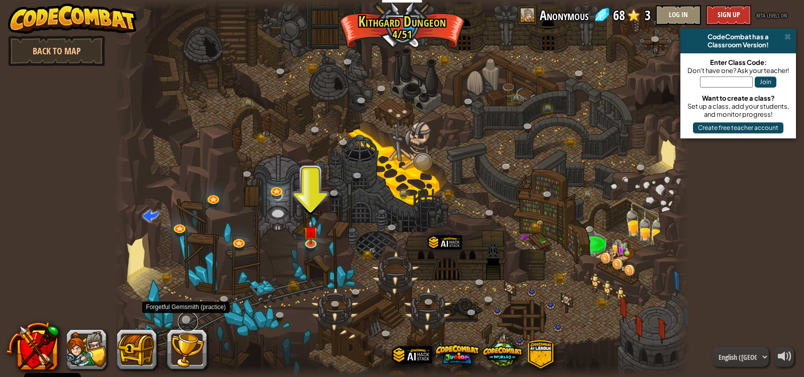
click at [191, 319] on link at bounding box center [188, 321] width 20 height 20
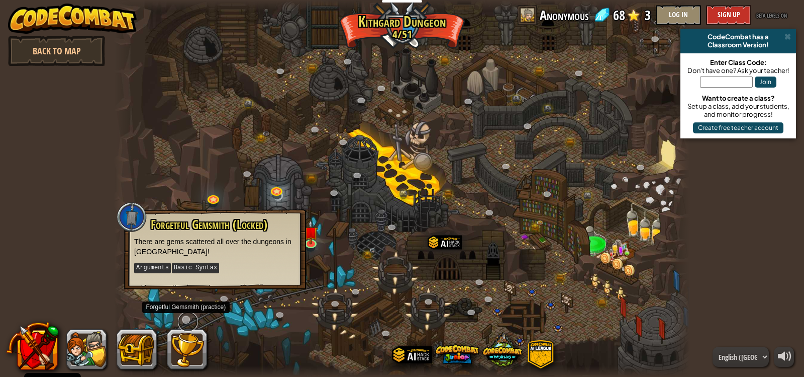
click at [186, 317] on link at bounding box center [188, 321] width 20 height 20
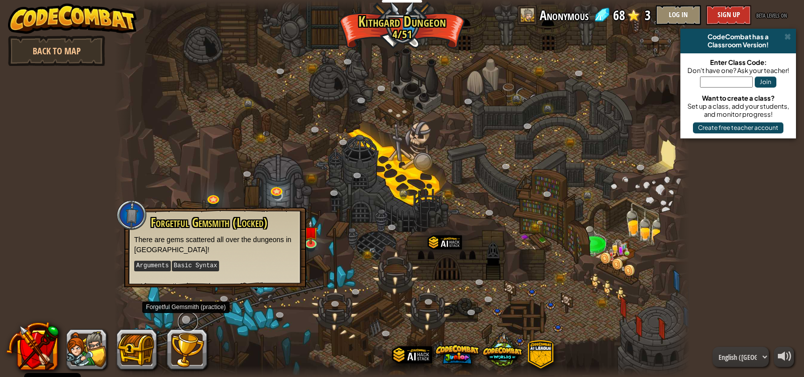
click at [186, 317] on link at bounding box center [188, 321] width 20 height 20
click at [341, 253] on div at bounding box center [402, 188] width 576 height 377
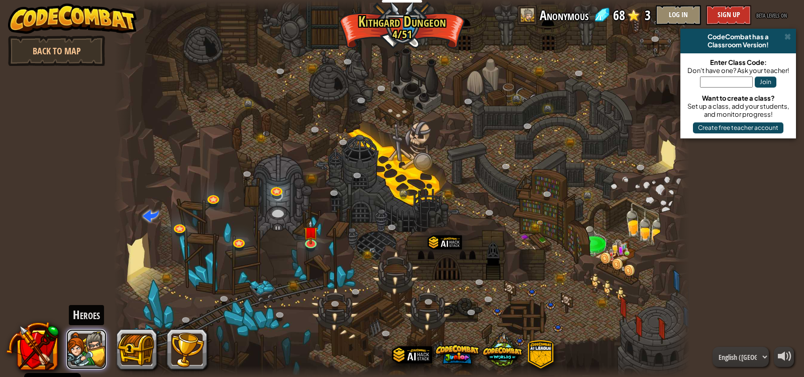
click at [97, 350] on button at bounding box center [86, 349] width 40 height 40
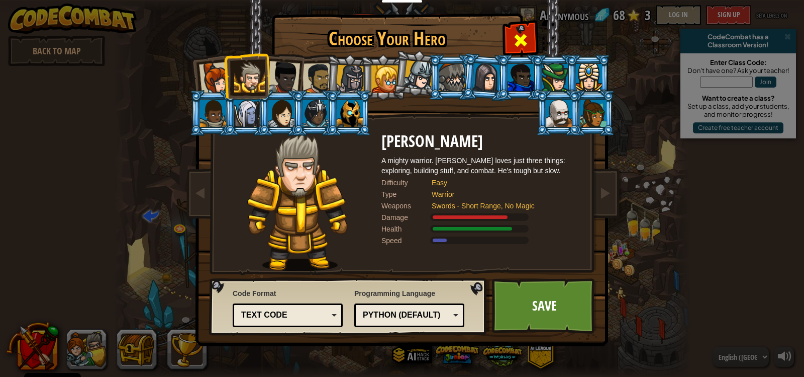
click at [523, 30] on div at bounding box center [521, 39] width 32 height 32
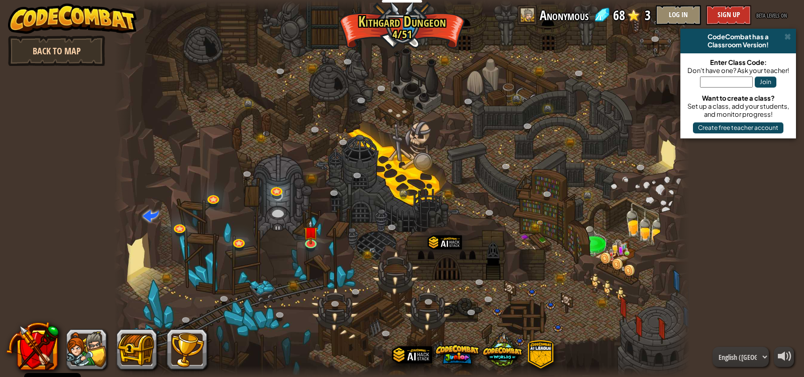
click at [76, 43] on link "Back to Map" at bounding box center [56, 51] width 97 height 30
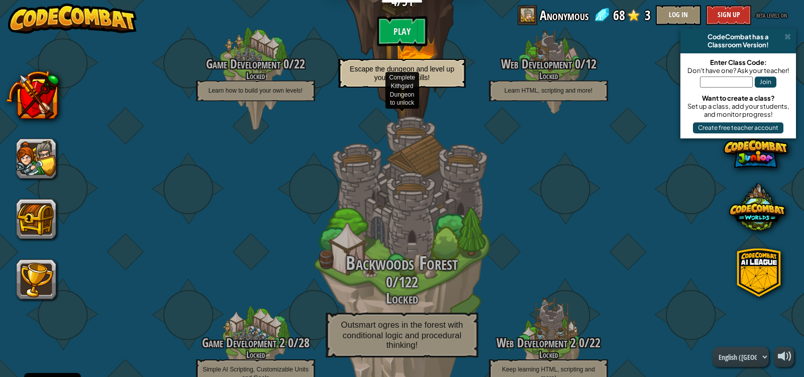
scroll to position [50, 0]
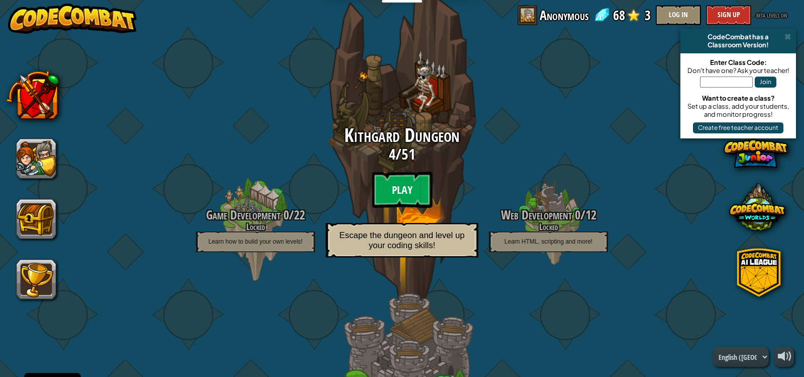
click at [415, 189] on btn "Play" at bounding box center [402, 189] width 60 height 36
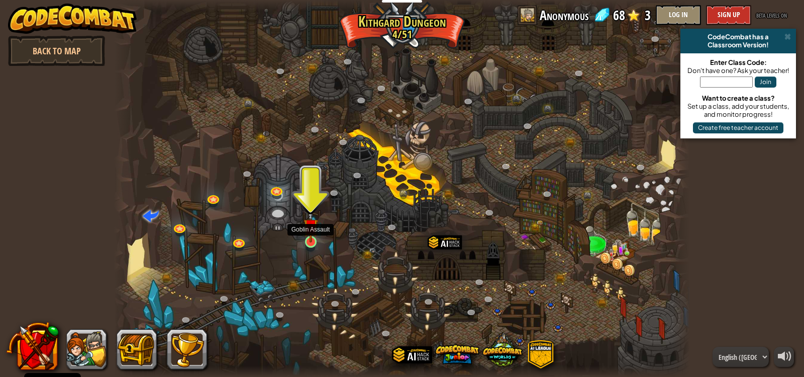
click at [309, 238] on img at bounding box center [311, 225] width 15 height 33
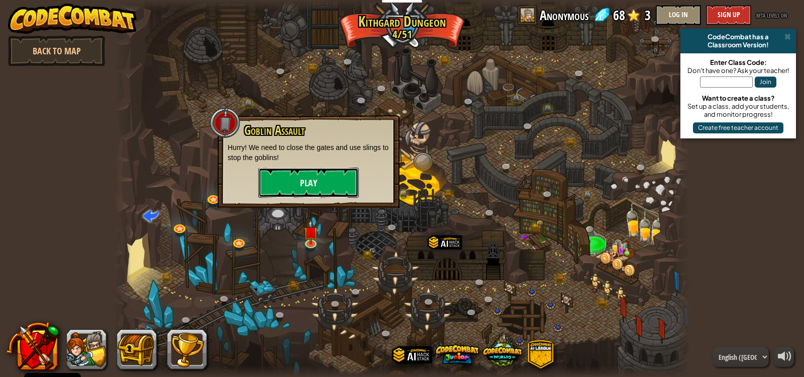
click at [328, 184] on button "Play" at bounding box center [308, 182] width 101 height 30
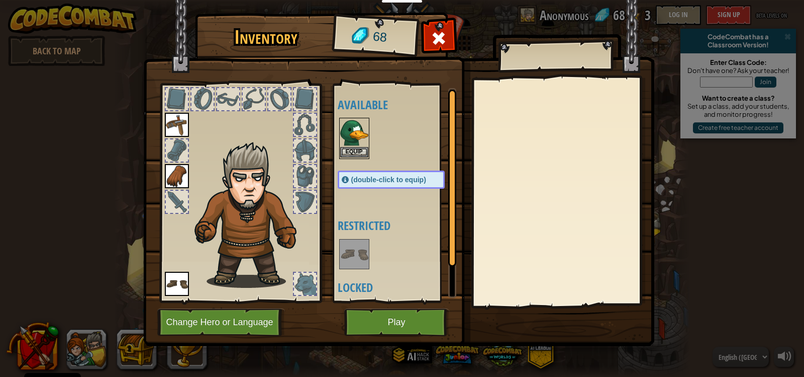
click at [353, 146] on img at bounding box center [354, 133] width 28 height 28
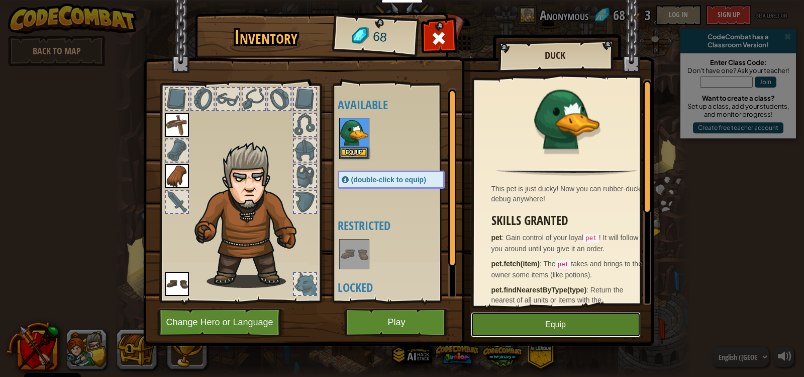
click at [521, 328] on button "Equip" at bounding box center [556, 324] width 170 height 25
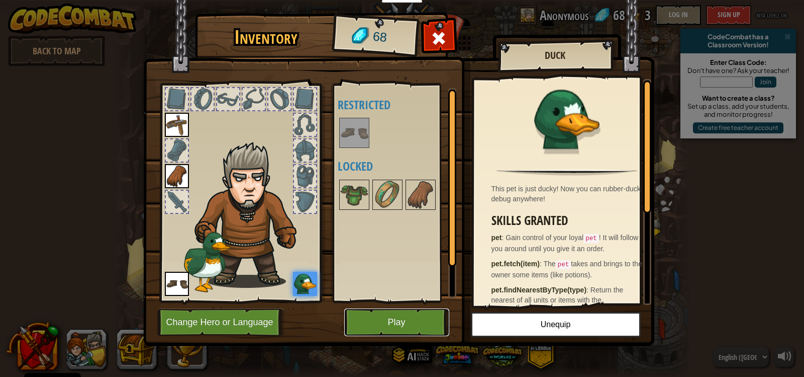
click at [404, 319] on button "Play" at bounding box center [396, 322] width 105 height 28
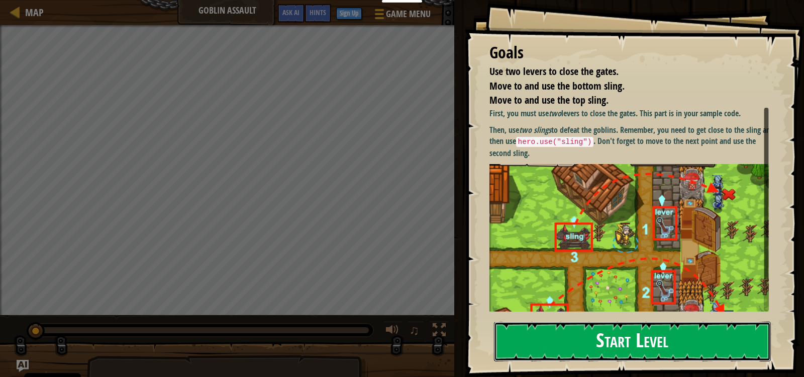
click at [587, 344] on button "Start Level" at bounding box center [632, 341] width 277 height 40
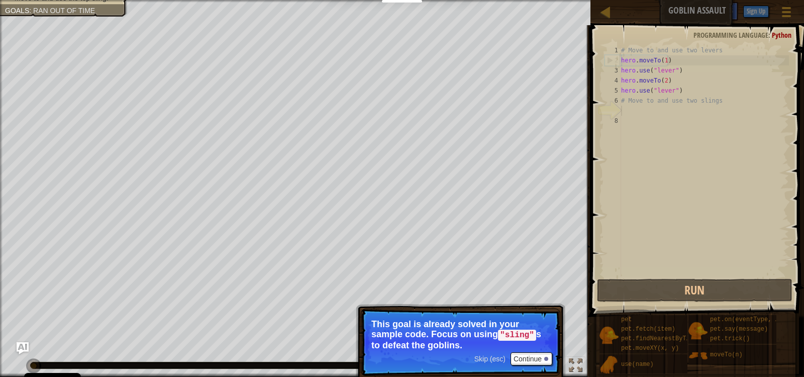
click at [492, 356] on p "Skip (esc) Continue This goal is already solved in your sample code. Focus on u…" at bounding box center [461, 341] width 200 height 67
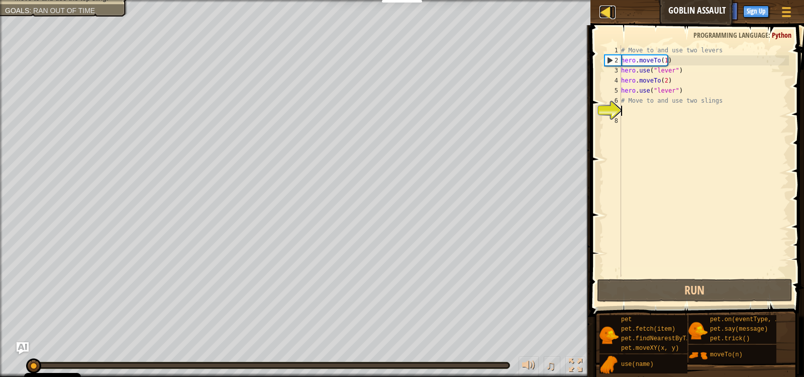
click at [609, 13] on div at bounding box center [606, 12] width 13 height 13
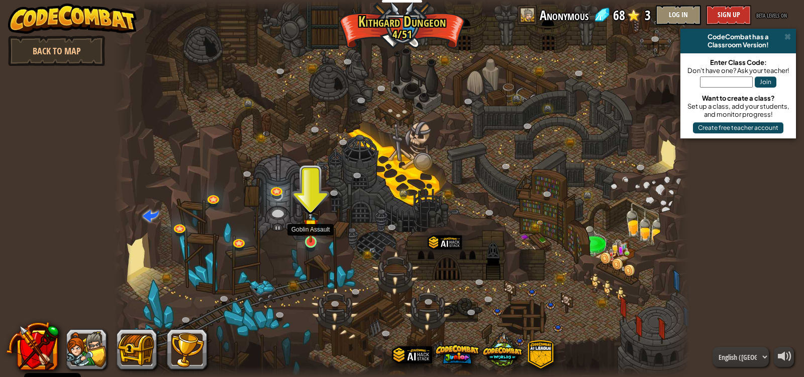
click at [315, 236] on img at bounding box center [311, 225] width 15 height 33
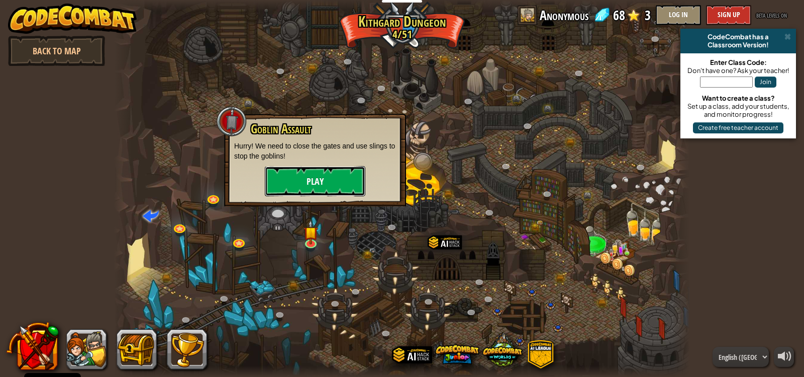
click at [329, 173] on button "Play" at bounding box center [315, 181] width 101 height 30
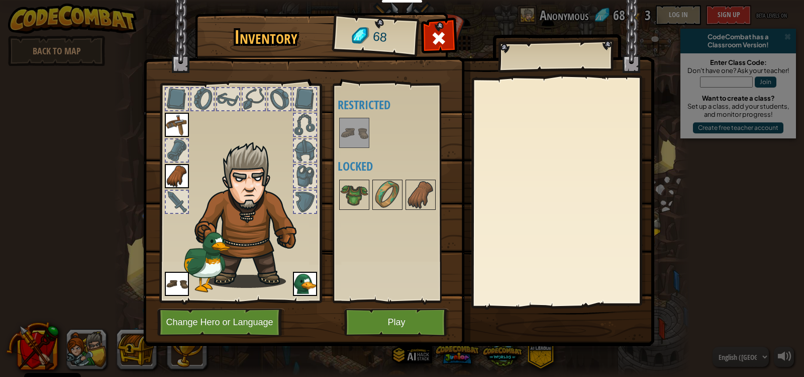
click at [302, 294] on img at bounding box center [305, 283] width 24 height 24
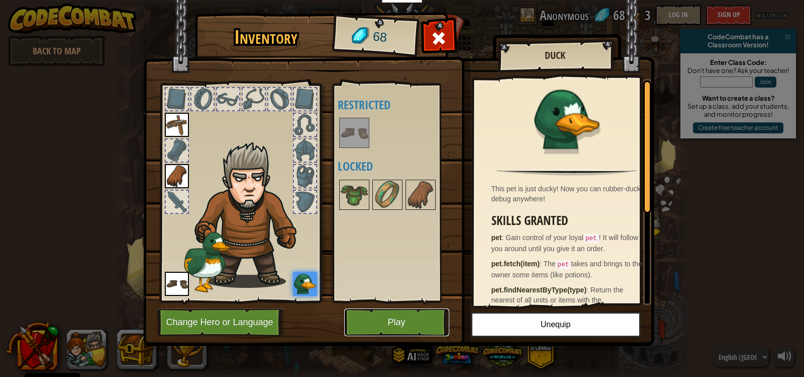
click at [389, 318] on button "Play" at bounding box center [396, 322] width 105 height 28
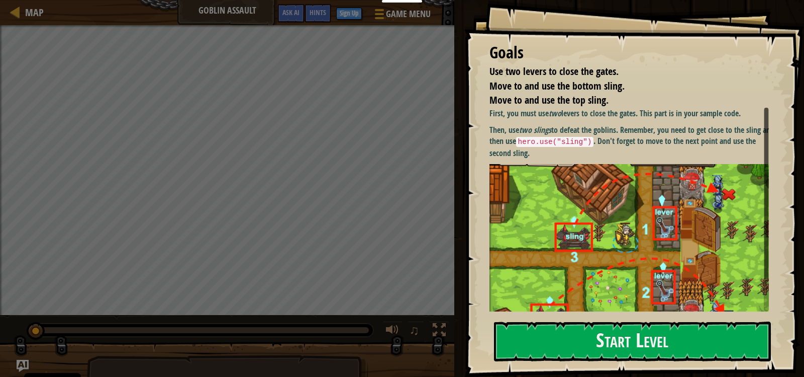
scroll to position [31, 0]
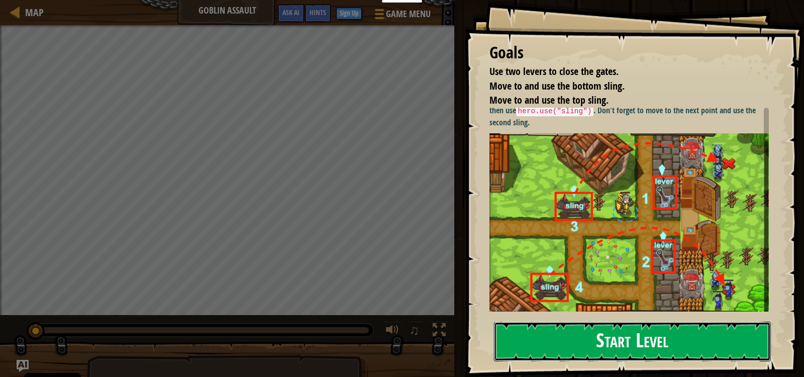
click at [639, 344] on button "Start Level" at bounding box center [632, 341] width 277 height 40
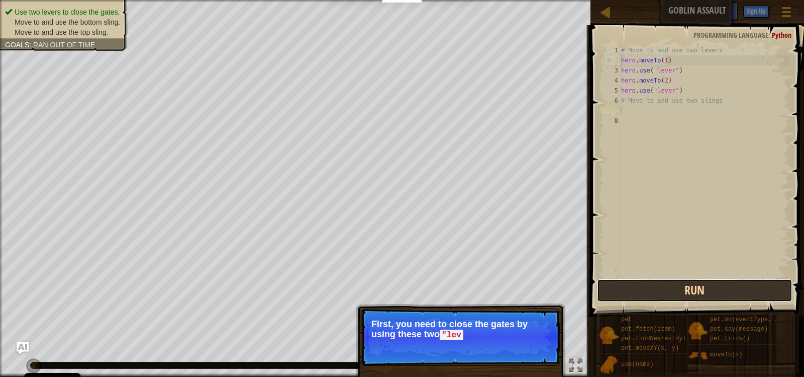
click at [692, 281] on button "Run" at bounding box center [695, 290] width 196 height 23
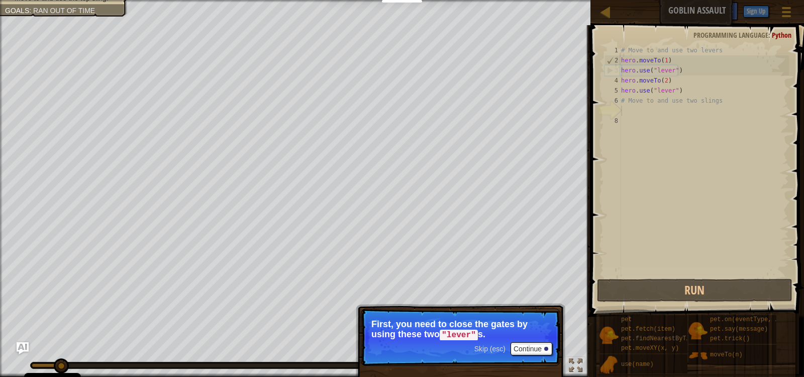
scroll to position [5, 0]
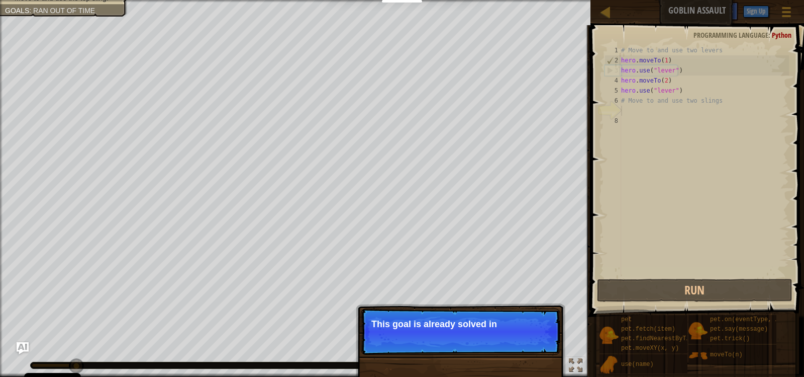
click at [407, 329] on p "Skip (esc) Continue This goal is already solved in" at bounding box center [461, 331] width 200 height 46
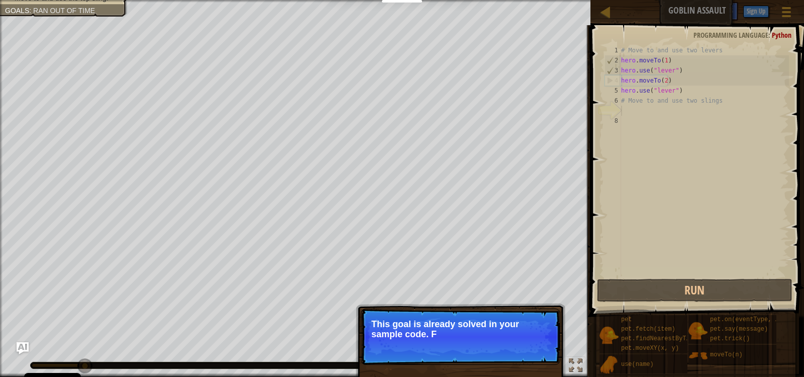
click at [417, 342] on p "Skip (esc) Continue This goal is already solved in your sample code. F" at bounding box center [461, 336] width 200 height 56
click at [419, 355] on p "Skip (esc) Continue This goal is already solved in your sample code. Focus on u…" at bounding box center [461, 336] width 200 height 57
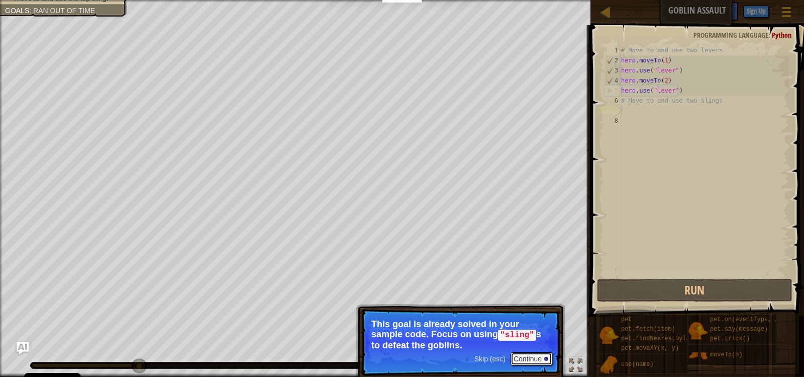
click at [537, 357] on button "Continue" at bounding box center [532, 358] width 42 height 13
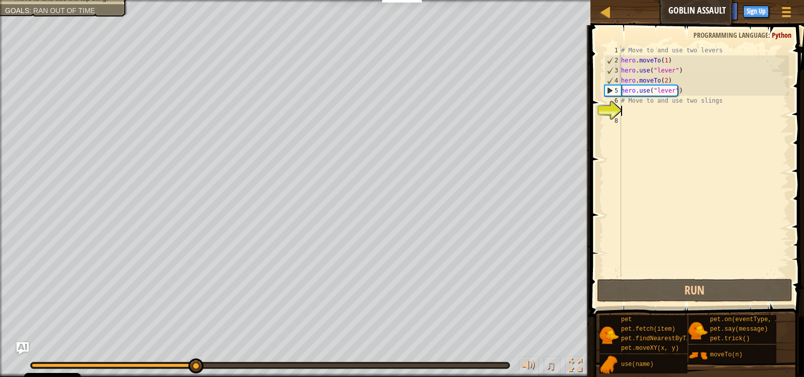
click at [636, 113] on div "# Move to and use two levers hero . moveTo ( 1 ) hero . use ( "lever" ) hero . …" at bounding box center [704, 170] width 170 height 251
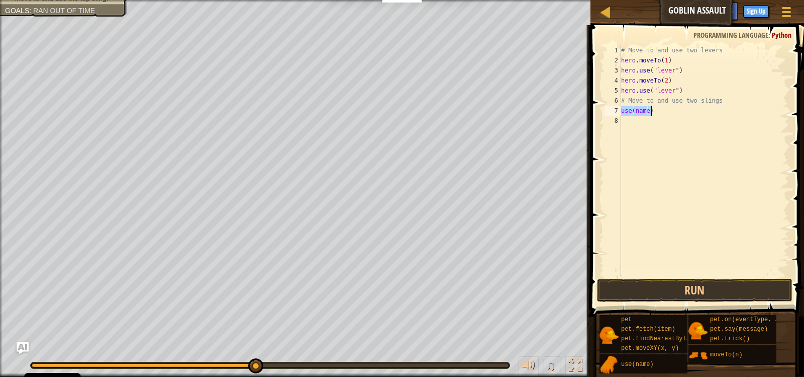
click at [645, 111] on div "# Move to and use two levers hero . moveTo ( 1 ) hero . use ( "lever" ) hero . …" at bounding box center [704, 160] width 170 height 231
click at [644, 111] on div "# Move to and use two levers hero . moveTo ( 1 ) hero . use ( "lever" ) hero . …" at bounding box center [704, 170] width 170 height 251
type textarea "use(s)"
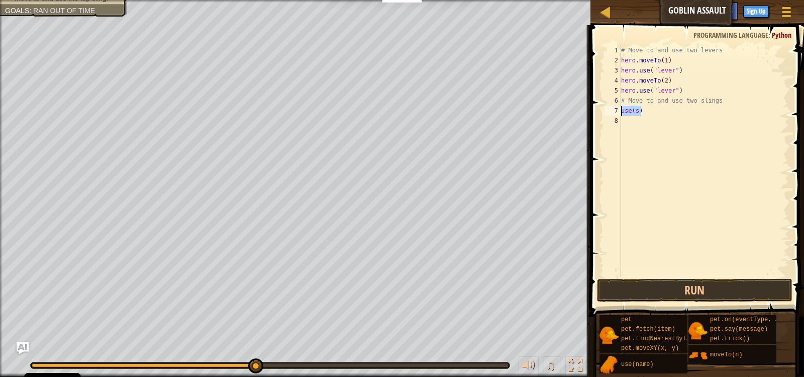
drag, startPoint x: 644, startPoint y: 107, endPoint x: 612, endPoint y: 111, distance: 31.9
click at [612, 111] on div "use(s) 1 2 3 4 5 6 7 8 # Move to and use two levers hero . moveTo ( 1 ) hero . …" at bounding box center [696, 160] width 187 height 231
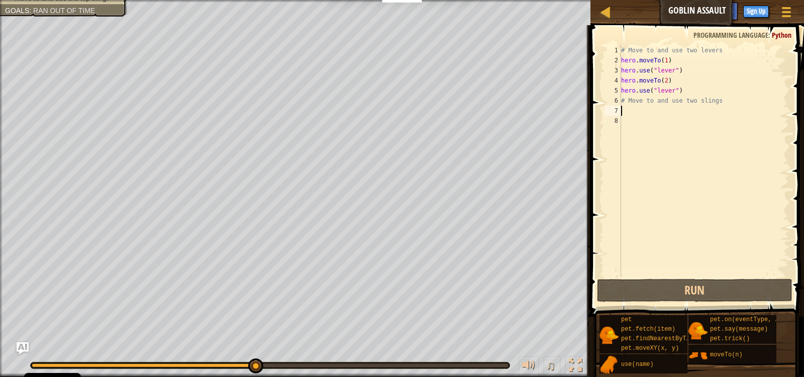
scroll to position [5, 0]
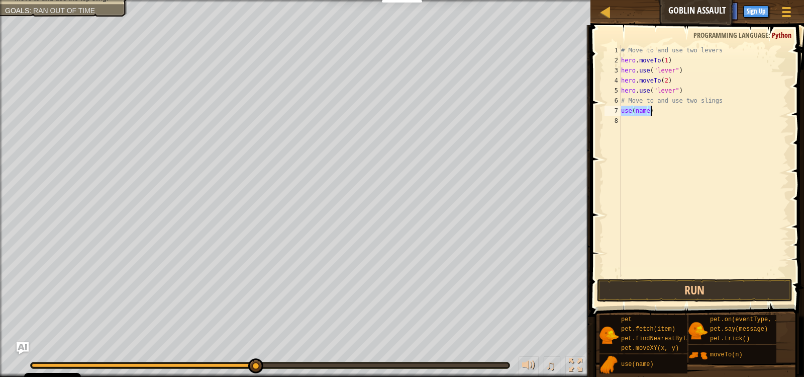
click at [622, 110] on div "# Move to and use two levers hero . moveTo ( 1 ) hero . use ( "lever" ) hero . …" at bounding box center [704, 160] width 170 height 231
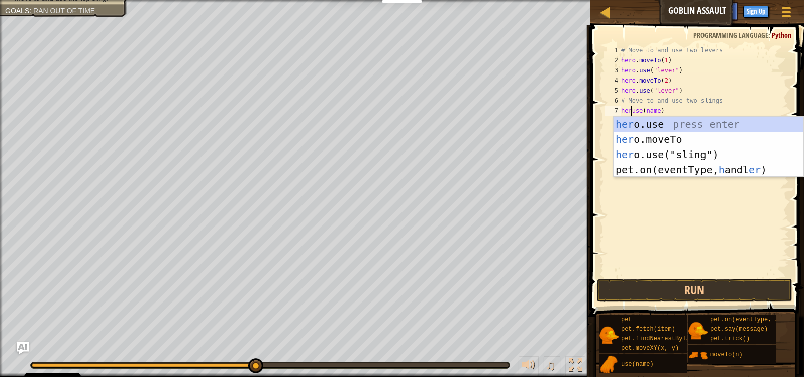
scroll to position [5, 2]
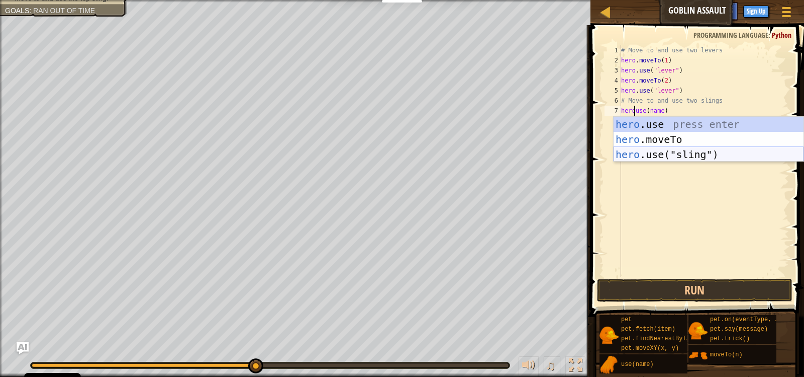
click at [679, 154] on div "hero .use press enter hero .moveTo press enter hero .use("sling") press enter" at bounding box center [709, 154] width 190 height 75
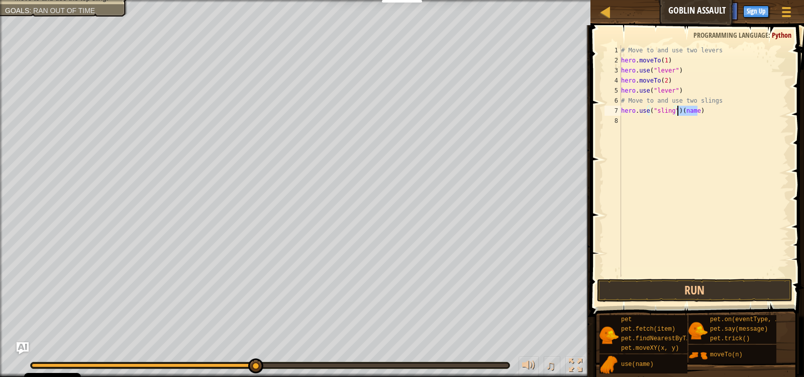
drag, startPoint x: 702, startPoint y: 113, endPoint x: 679, endPoint y: 111, distance: 23.2
click at [679, 111] on div "# Move to and use two levers hero . moveTo ( 1 ) hero . use ( "lever" ) hero . …" at bounding box center [704, 170] width 170 height 251
type textarea "hero.use("sling")"
drag, startPoint x: 694, startPoint y: 112, endPoint x: 609, endPoint y: 114, distance: 84.5
click at [609, 114] on div "hero.use("sling") 1 2 3 4 5 6 7 8 # Move to and use two levers hero . moveTo ( …" at bounding box center [696, 160] width 187 height 231
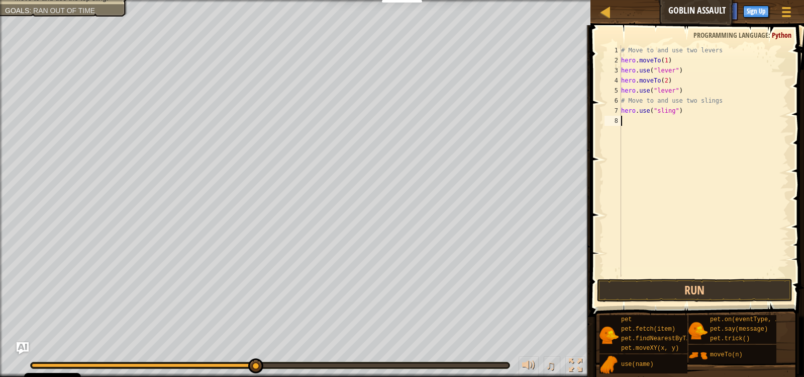
click at [636, 121] on div "# Move to and use two levers hero . moveTo ( 1 ) hero . use ( "lever" ) hero . …" at bounding box center [704, 170] width 170 height 251
paste textarea "hero.use("sling")"
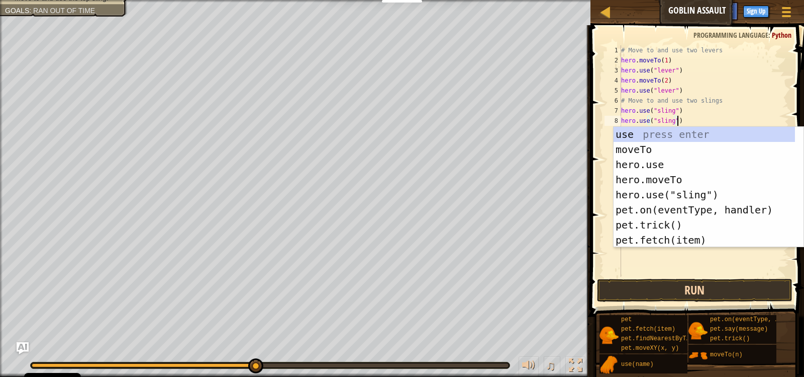
type textarea "hero.use("sling")"
click at [700, 290] on button "Run" at bounding box center [695, 290] width 196 height 23
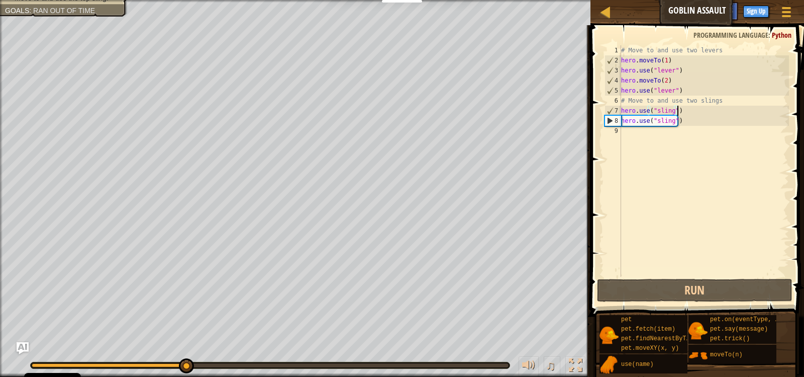
click at [679, 107] on div "# Move to and use two levers hero . moveTo ( 1 ) hero . use ( "lever" ) hero . …" at bounding box center [704, 170] width 170 height 251
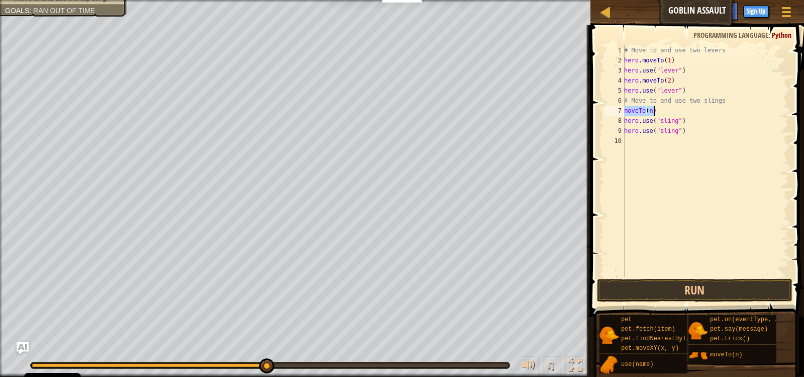
click at [650, 111] on div "# Move to and use two levers hero . moveTo ( 1 ) hero . use ( "lever" ) hero . …" at bounding box center [705, 160] width 167 height 231
click at [626, 134] on div "# Move to and use two levers hero . moveTo ( 1 ) hero . use ( "lever" ) hero . …" at bounding box center [705, 170] width 167 height 251
click at [649, 130] on div "# Move to and use two levers hero . moveTo ( 1 ) hero . use ( "lever" ) hero . …" at bounding box center [705, 160] width 167 height 231
click at [649, 288] on button "Run" at bounding box center [695, 290] width 196 height 23
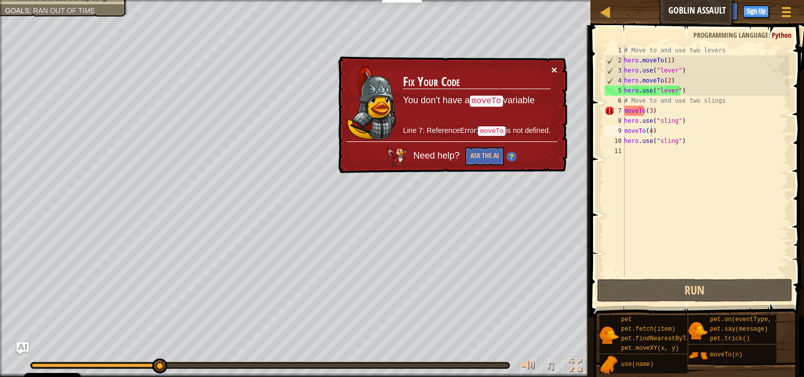
click at [554, 65] on button "×" at bounding box center [554, 69] width 6 height 11
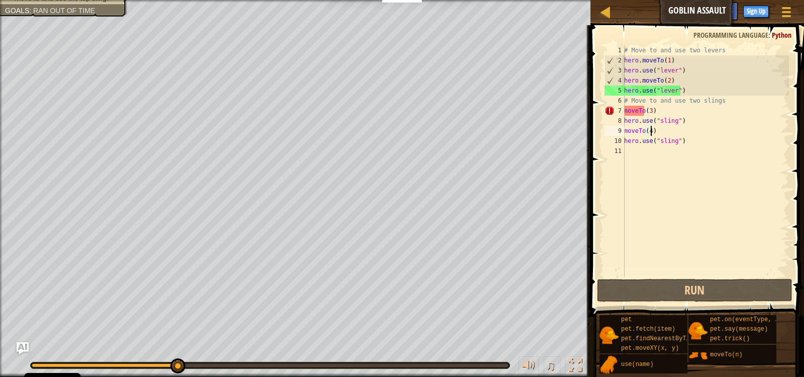
click at [625, 114] on div "# Move to and use two levers hero . moveTo ( 1 ) hero . use ( "lever" ) hero . …" at bounding box center [705, 170] width 167 height 251
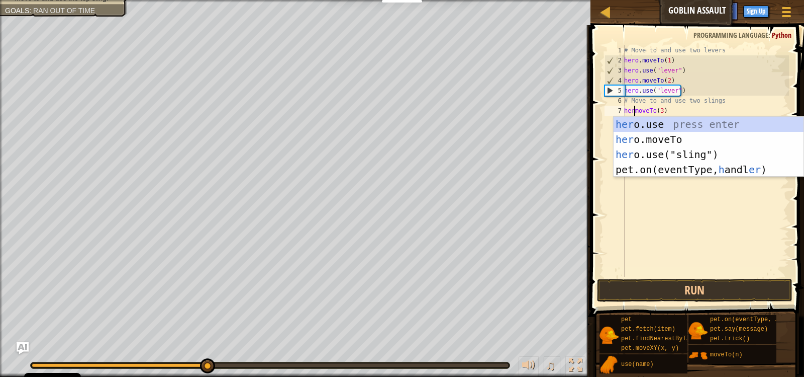
scroll to position [5, 2]
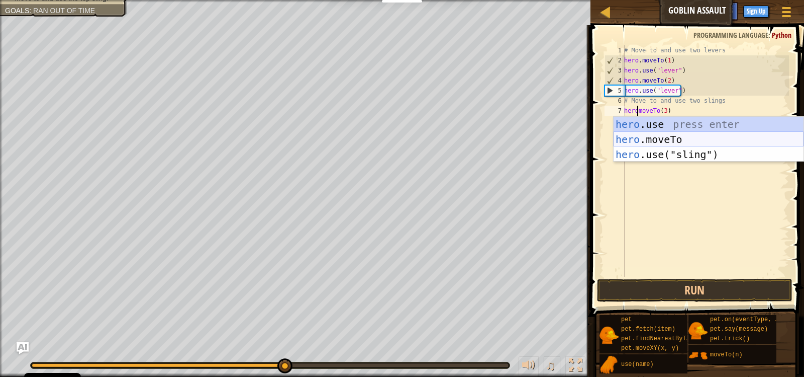
click at [678, 134] on div "hero .use press enter hero .moveTo press enter hero .use("sling") press enter" at bounding box center [709, 154] width 190 height 75
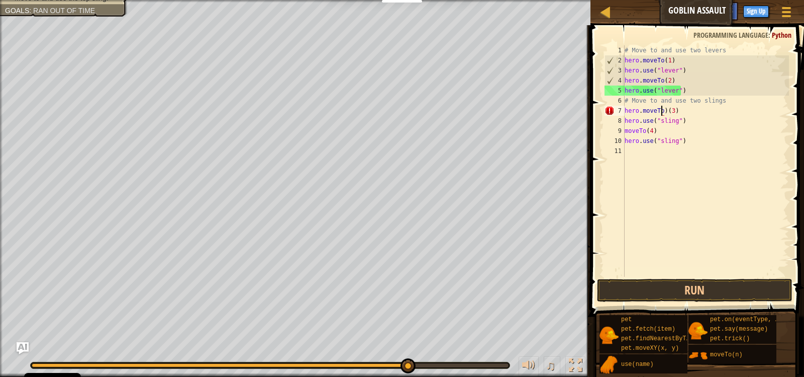
click at [665, 108] on div "# Move to and use two levers hero . moveTo ( 1 ) hero . use ( "lever" ) hero . …" at bounding box center [706, 170] width 166 height 251
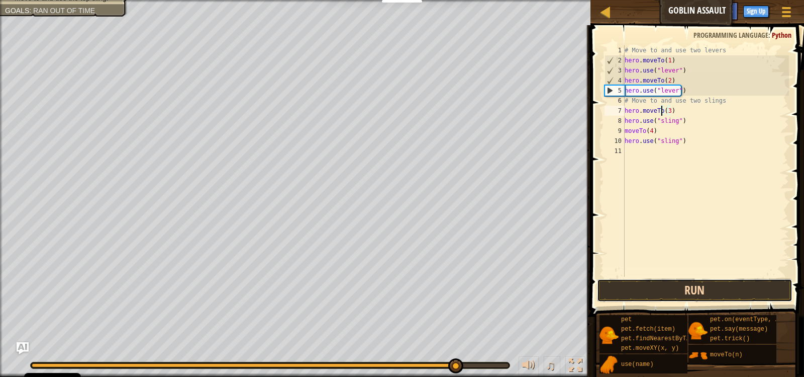
click at [661, 296] on button "Run" at bounding box center [695, 290] width 196 height 23
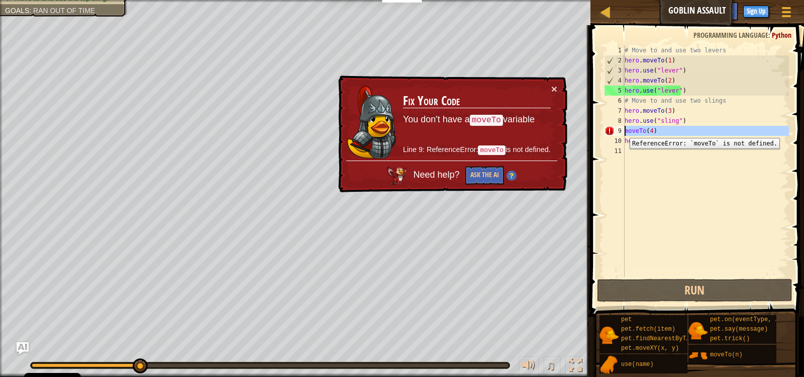
click at [622, 130] on div "9" at bounding box center [615, 131] width 20 height 10
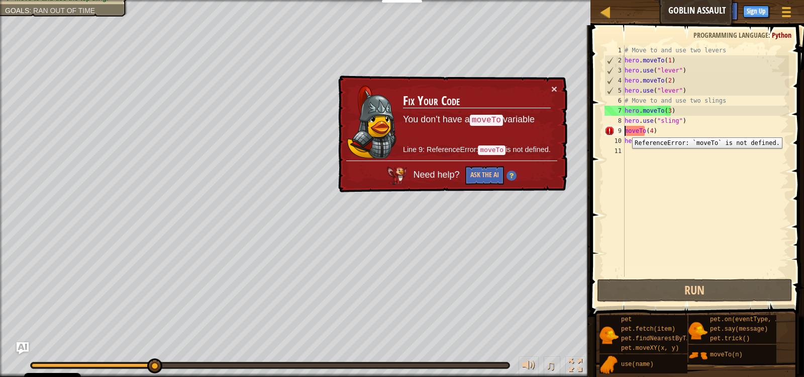
click at [625, 130] on div "9" at bounding box center [615, 131] width 20 height 10
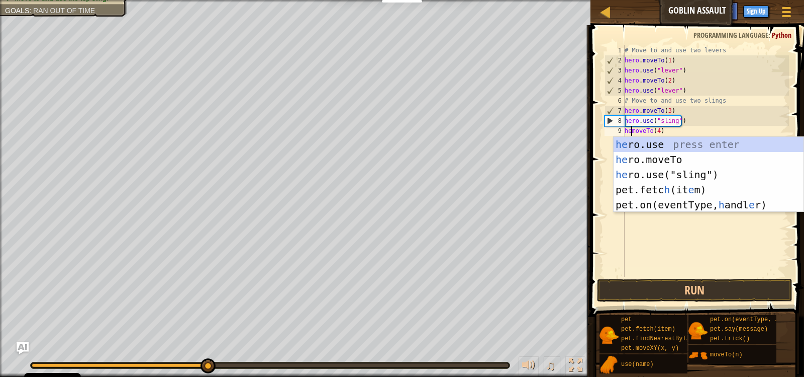
scroll to position [5, 1]
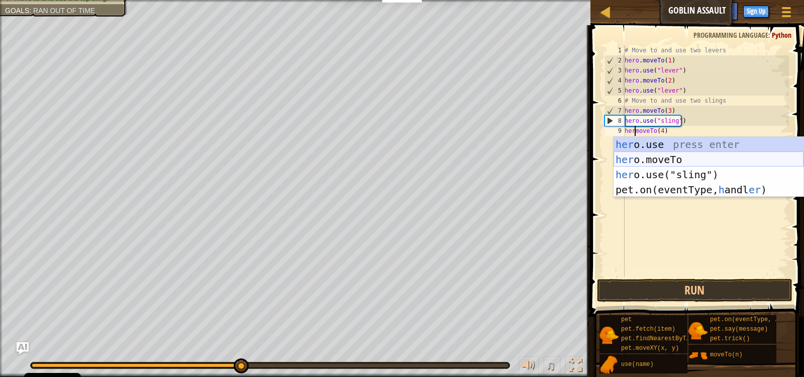
click at [741, 155] on div "her o.use press enter her o.moveTo press enter her o.use("sling") press enter p…" at bounding box center [709, 182] width 190 height 90
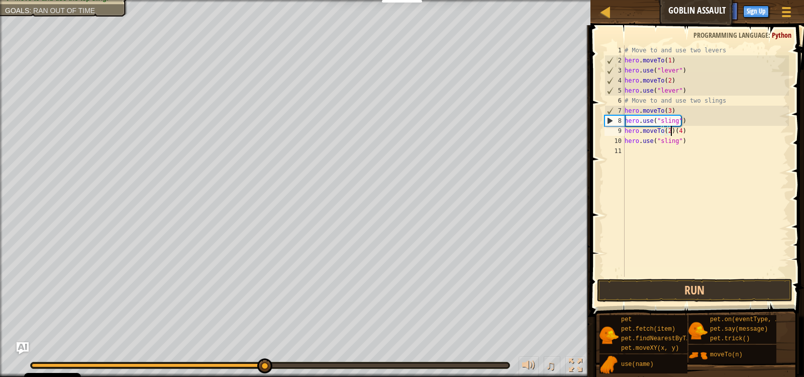
click at [671, 133] on div "# Move to and use two levers hero . moveTo ( 1 ) hero . use ( "lever" ) hero . …" at bounding box center [706, 170] width 166 height 251
type textarea "hero.moveTo(4)"
click at [727, 292] on button "Run" at bounding box center [695, 290] width 196 height 23
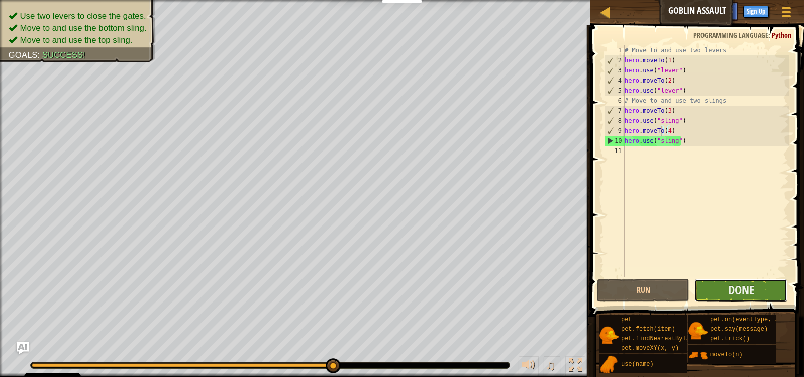
click at [765, 291] on button "Done" at bounding box center [741, 290] width 93 height 23
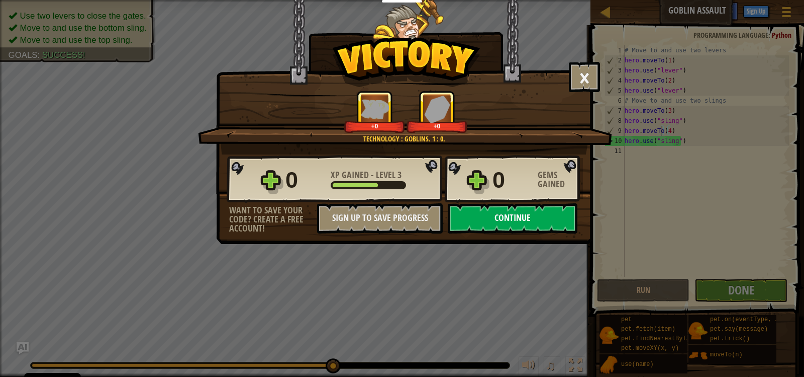
click at [492, 216] on button "Continue" at bounding box center [513, 218] width 130 height 30
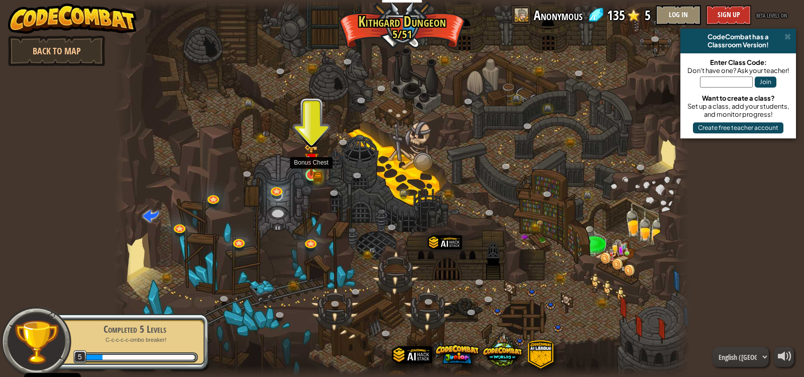
click at [311, 173] on img at bounding box center [311, 160] width 15 height 32
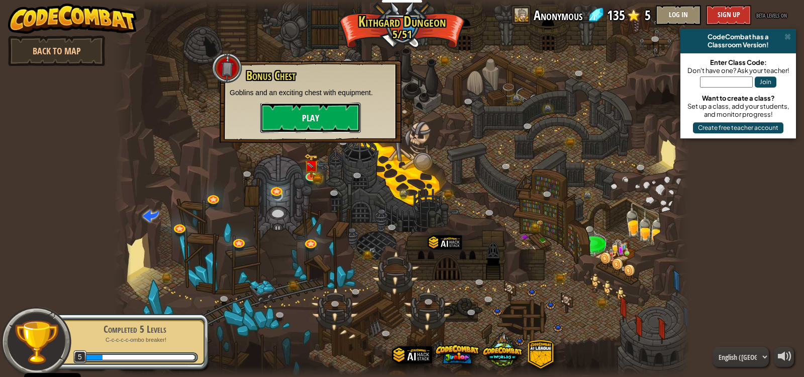
click at [324, 106] on button "Play" at bounding box center [310, 118] width 101 height 30
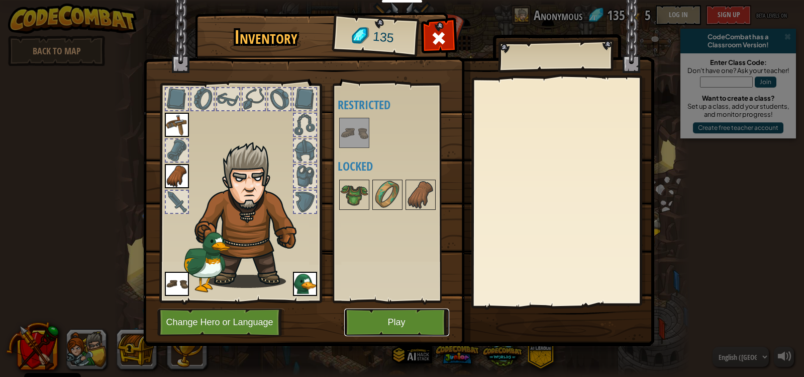
click at [403, 322] on button "Play" at bounding box center [396, 322] width 105 height 28
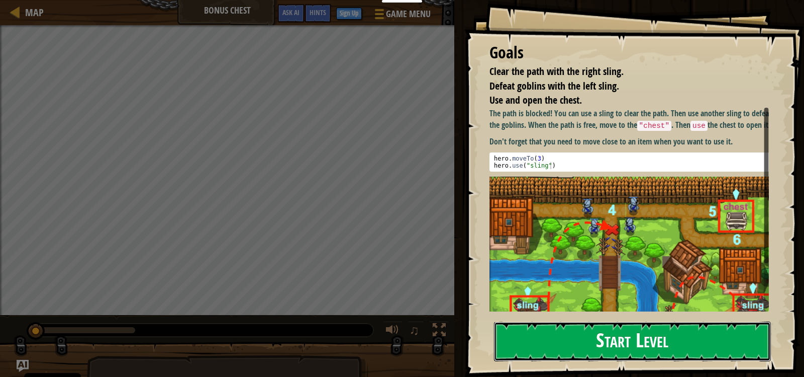
click at [592, 335] on button "Start Level" at bounding box center [632, 341] width 277 height 40
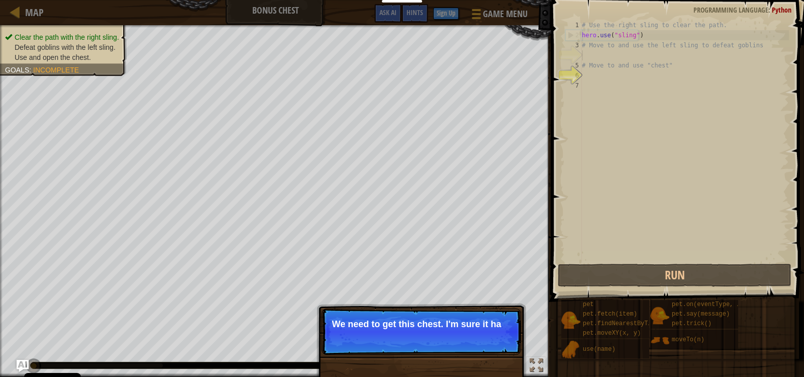
click at [489, 355] on div "Skip (esc) Continue We need to get this chest. I'm sure it ha" at bounding box center [422, 382] width 210 height 149
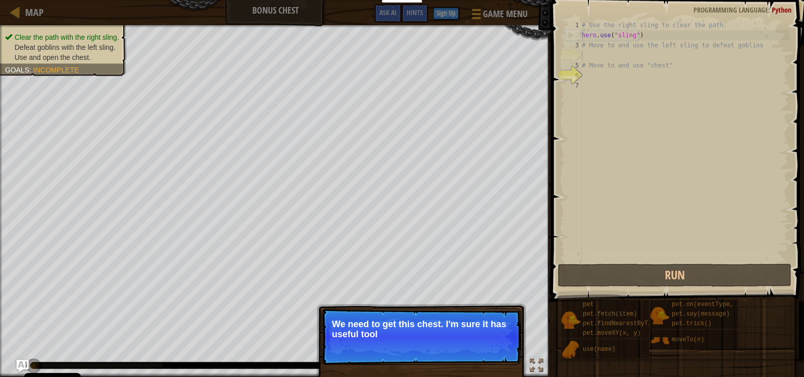
click at [489, 347] on p "Skip (esc) Continue We need to get this chest. I'm sure it has useful tool" at bounding box center [422, 336] width 200 height 56
click at [489, 347] on button "Continue" at bounding box center [493, 347] width 42 height 13
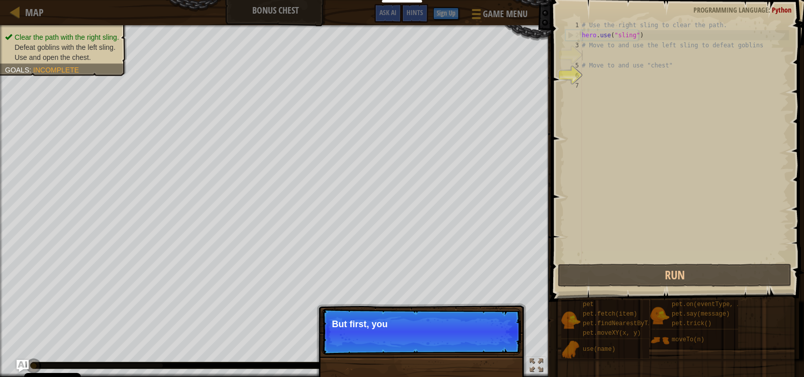
click at [489, 347] on p "Skip (esc) Continue But first, you" at bounding box center [422, 331] width 200 height 46
click at [489, 347] on p "Skip (esc) Continue But first, you need t" at bounding box center [422, 331] width 200 height 46
click at [489, 347] on p "Skip (esc) Continue But first, you need to use th" at bounding box center [422, 331] width 200 height 46
click at [489, 347] on p "Skip (esc) Continue But first, you need to use those slings to" at bounding box center [422, 331] width 200 height 46
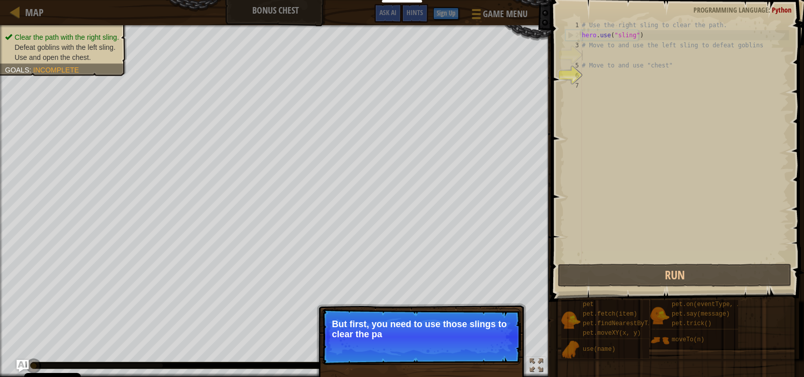
click at [489, 347] on p "Skip (esc) Continue But first, you need to use those slings to clear the pa" at bounding box center [422, 336] width 200 height 56
click at [489, 347] on p "Skip (esc) Continue But first, you need to use those slings to clear the path a…" at bounding box center [422, 336] width 200 height 56
click at [489, 347] on button "Continue" at bounding box center [493, 347] width 42 height 13
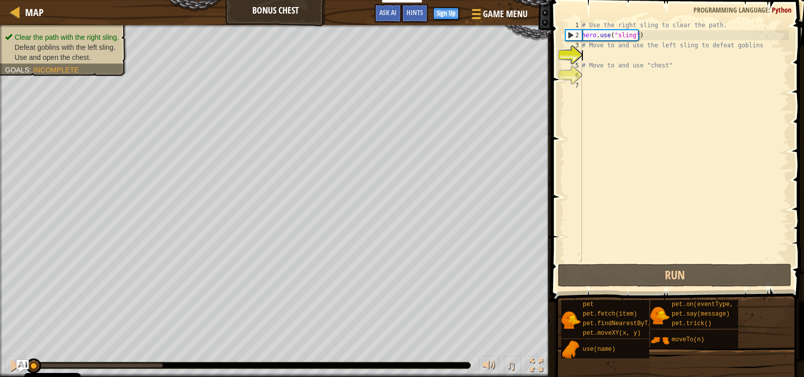
click at [597, 55] on div "# Use the right sling to clear the path. hero . use ( "sling" ) # Move to and u…" at bounding box center [684, 150] width 209 height 261
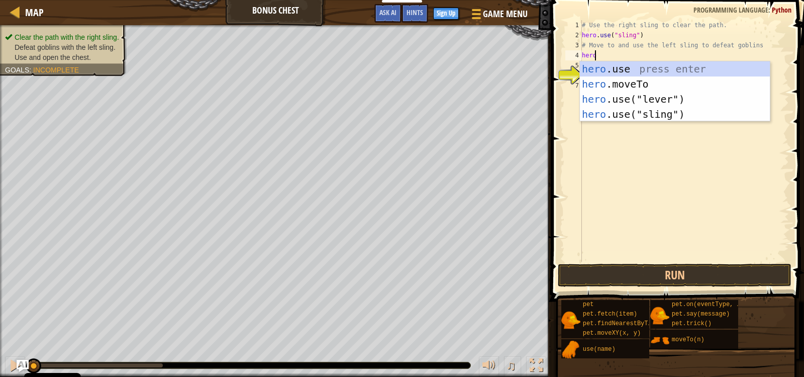
scroll to position [5, 1]
click at [663, 78] on div "hero .use press enter hero .moveTo press enter hero .use("lever") press enter h…" at bounding box center [675, 106] width 190 height 90
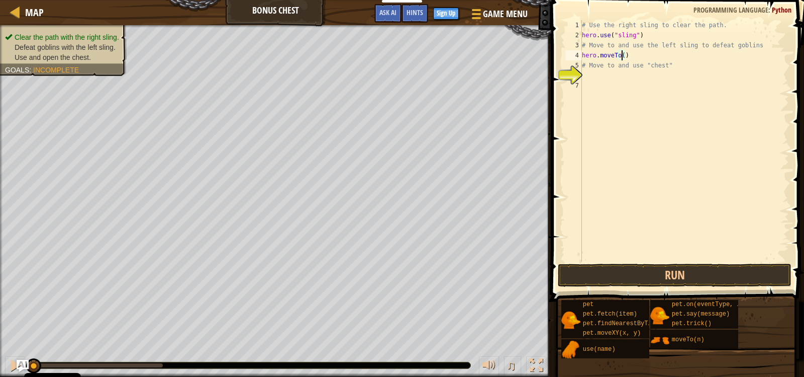
type textarea "hero.moveTo(3)"
click at [595, 79] on div "# Use the right sling to clear the path. hero . use ( "sling" ) # Move to and u…" at bounding box center [684, 150] width 209 height 261
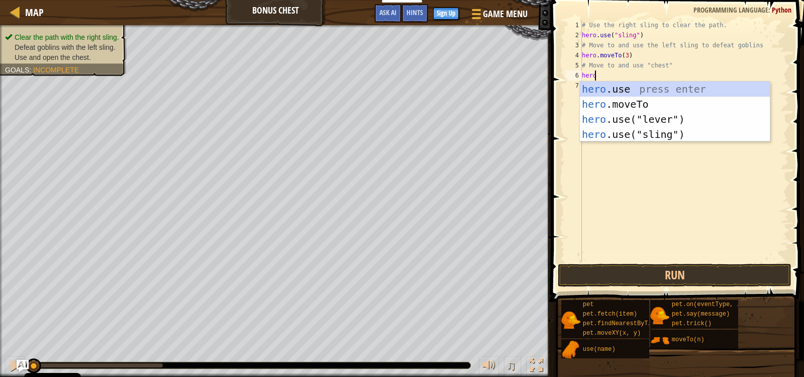
scroll to position [5, 1]
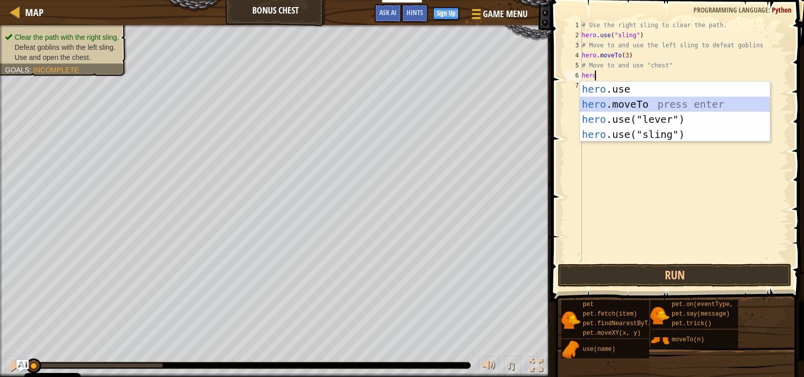
click at [627, 103] on div "hero .use press enter hero .moveTo press enter hero .use("lever") press enter h…" at bounding box center [675, 126] width 190 height 90
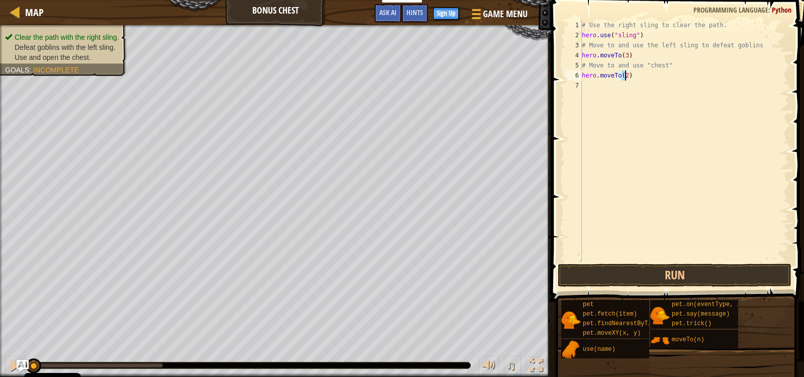
scroll to position [5, 3]
click at [661, 265] on button "Run" at bounding box center [675, 274] width 234 height 23
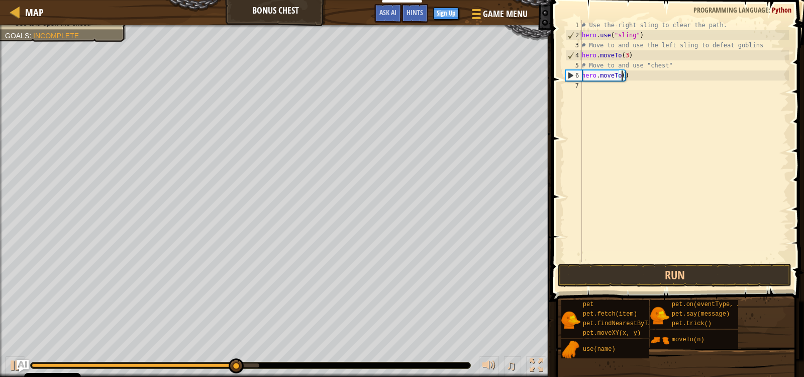
type textarea "hero.moveTo(2)"
click at [595, 89] on div "# Use the right sling to clear the path. hero . use ( "sling" ) # Move to and u…" at bounding box center [684, 150] width 209 height 261
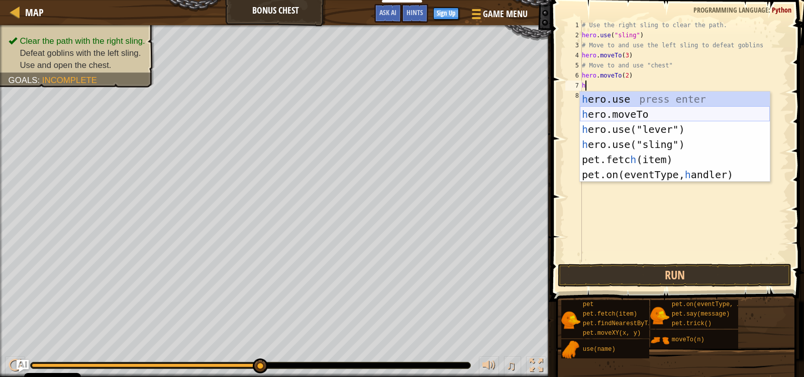
click at [611, 121] on div "h ero.use press enter h ero.moveTo press enter h ero.use("lever") press enter h…" at bounding box center [675, 151] width 190 height 121
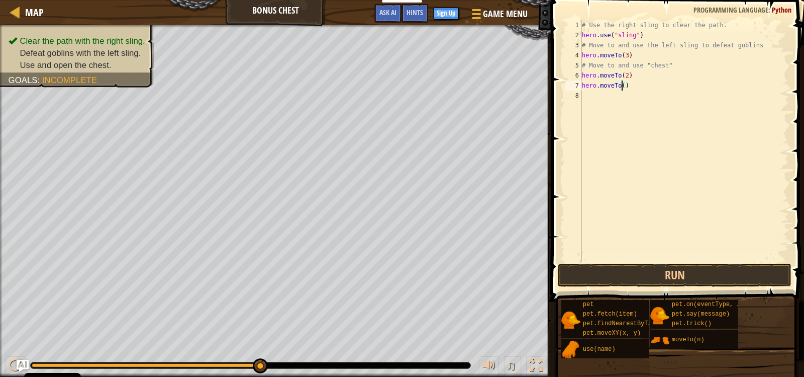
type textarea "hero.moveTo(4)"
click at [587, 95] on div "# Use the right sling to clear the path. hero . use ( "sling" ) # Move to and u…" at bounding box center [684, 150] width 209 height 261
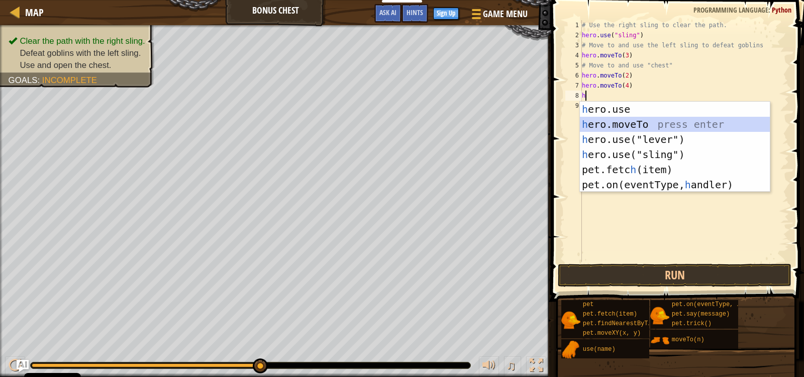
click at [641, 123] on div "h ero.use press enter h ero.moveTo press enter h ero.use("lever") press enter h…" at bounding box center [675, 162] width 190 height 121
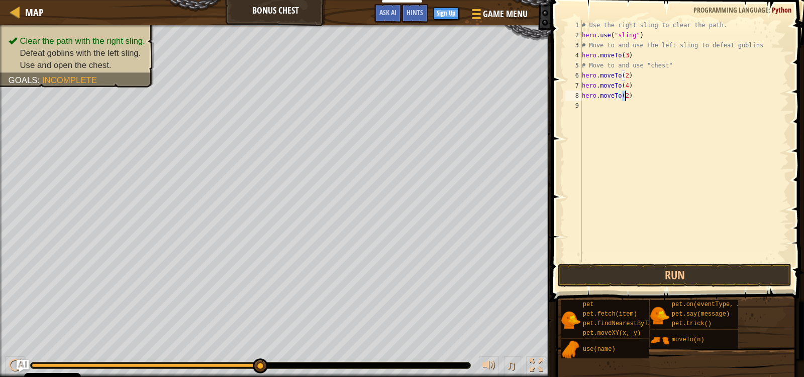
click at [623, 97] on div "# Use the right sling to clear the path. hero . use ( "sling" ) # Move to and u…" at bounding box center [684, 140] width 209 height 241
click at [622, 97] on div "# Use the right sling to clear the path. hero . use ( "sling" ) # Move to and u…" at bounding box center [684, 150] width 209 height 261
click at [624, 97] on div "# Use the right sling to clear the path. hero . use ( "sling" ) # Move to and u…" at bounding box center [684, 150] width 209 height 261
type textarea "hero.moveTo(6)"
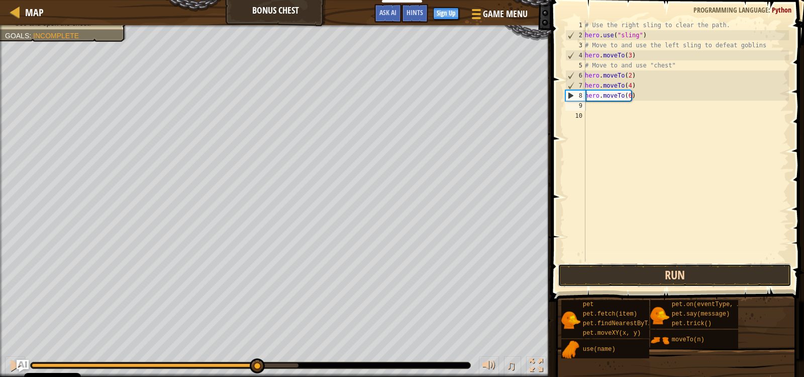
click at [651, 273] on button "Run" at bounding box center [675, 274] width 234 height 23
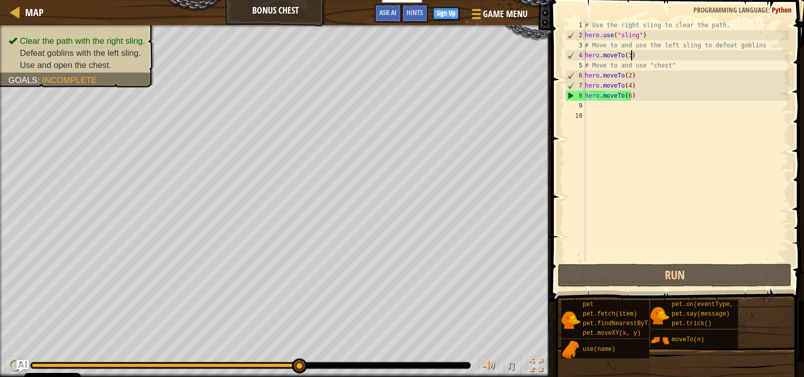
click at [632, 51] on div "# Use the right sling to clear the path. hero . use ( "sling" ) # Move to and u…" at bounding box center [686, 150] width 206 height 261
type textarea "hero.moveTo(3)"
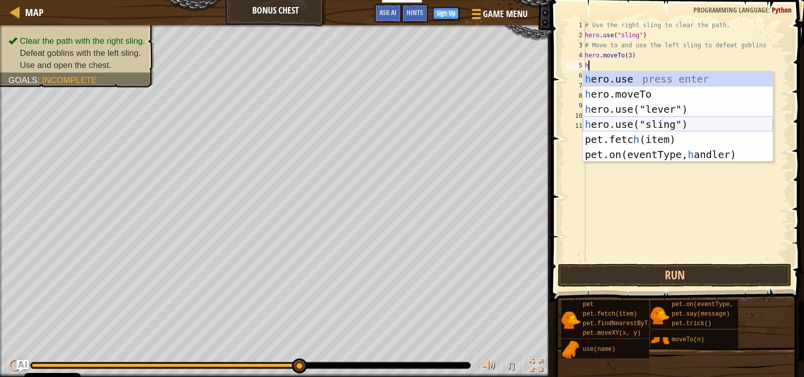
click at [661, 126] on div "h ero.use press enter h ero.moveTo press enter h ero.use("lever") press enter h…" at bounding box center [678, 131] width 190 height 121
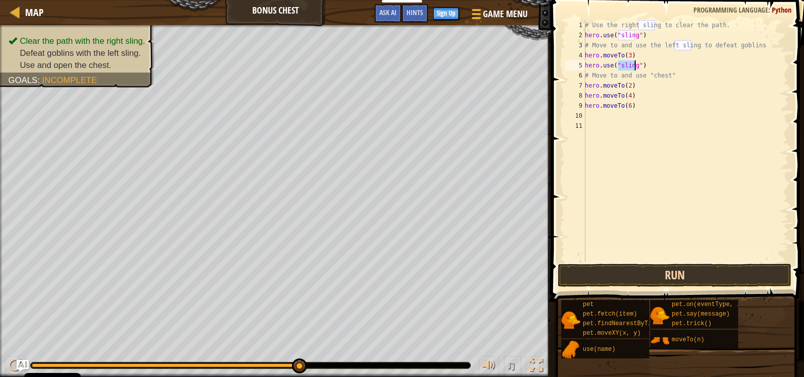
type textarea "hero.use("sling")"
click at [672, 280] on button "Run" at bounding box center [675, 274] width 234 height 23
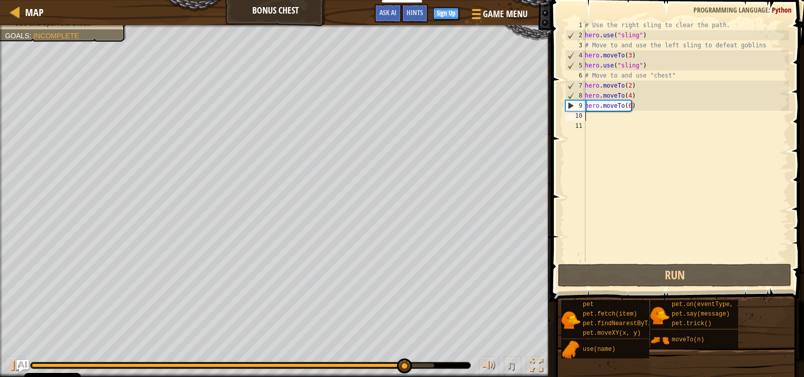
click at [590, 118] on div "# Use the right sling to clear the path. hero . use ( "sling" ) # Move to and u…" at bounding box center [686, 150] width 206 height 261
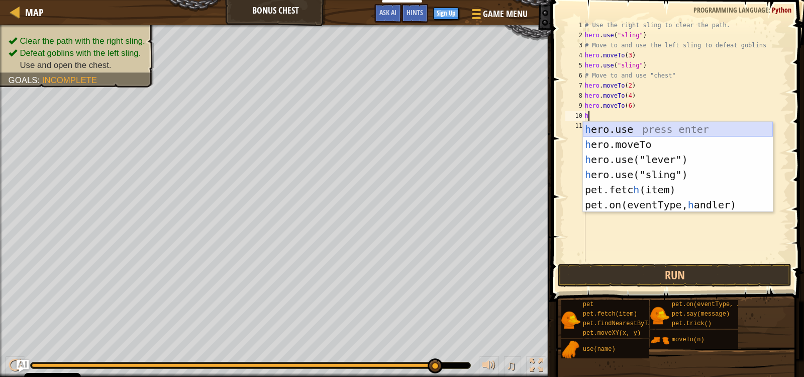
click at [618, 127] on div "h ero.use press enter h ero.moveTo press enter h ero.use("lever") press enter h…" at bounding box center [678, 182] width 190 height 121
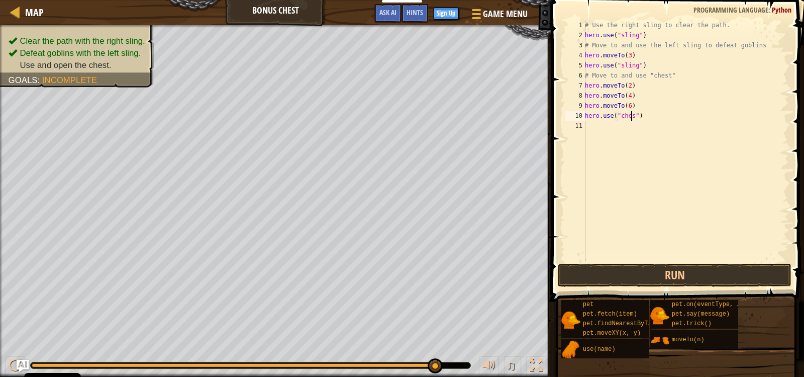
scroll to position [5, 4]
type textarea "hero.use("chest")"
click at [664, 272] on button "Run" at bounding box center [675, 274] width 234 height 23
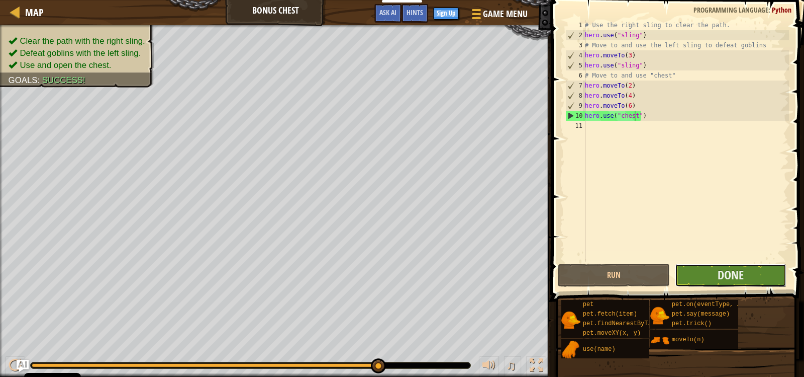
click at [745, 270] on button "Done" at bounding box center [731, 274] width 112 height 23
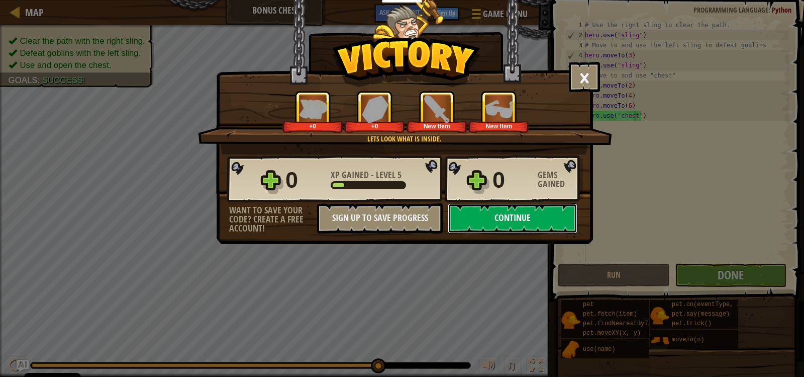
click at [470, 220] on button "Continue" at bounding box center [513, 218] width 130 height 30
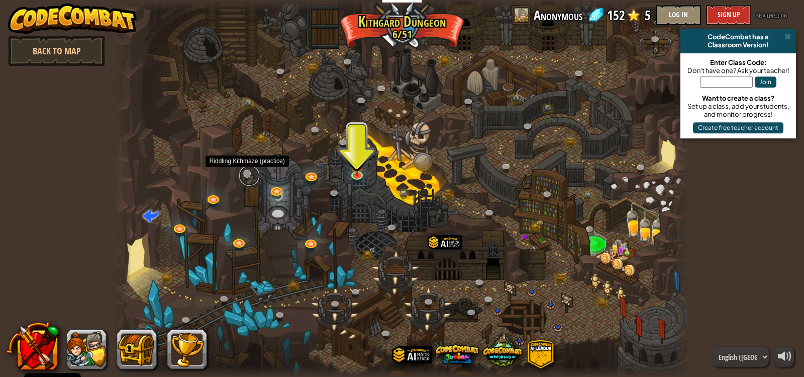
click at [247, 175] on link at bounding box center [249, 175] width 20 height 20
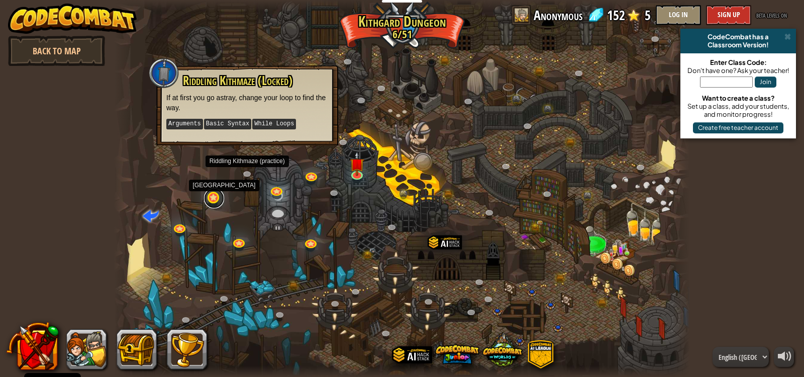
click at [219, 201] on link at bounding box center [214, 198] width 20 height 20
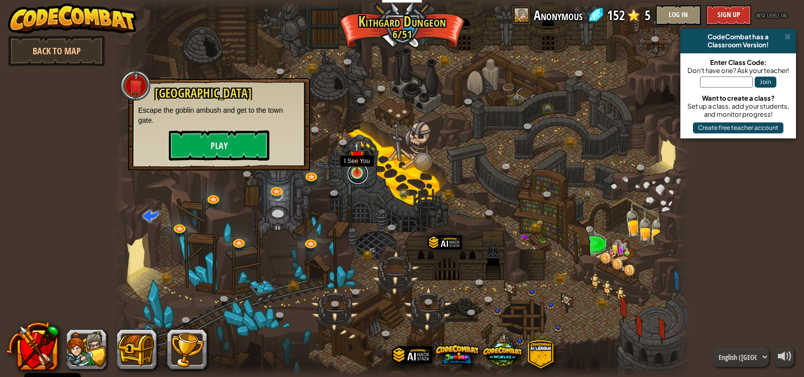
click at [350, 174] on link at bounding box center [358, 173] width 20 height 20
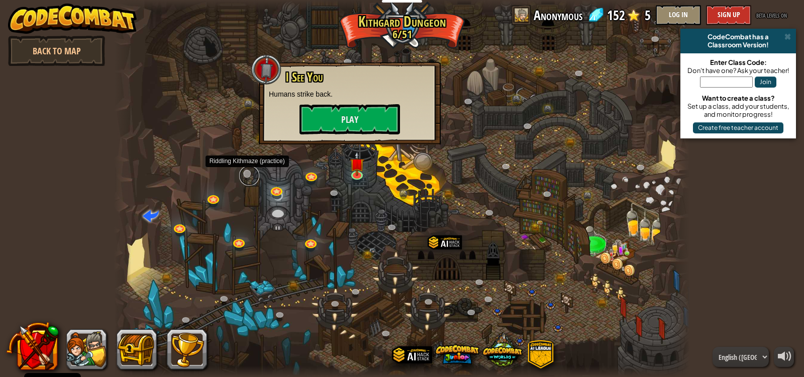
click at [242, 176] on link at bounding box center [249, 175] width 20 height 20
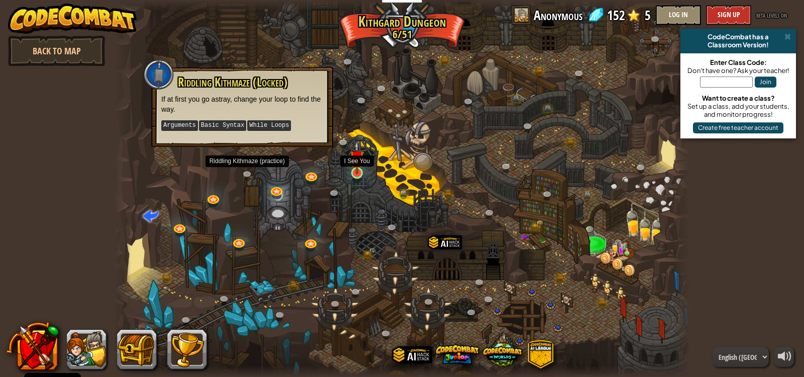
click at [352, 170] on img at bounding box center [357, 157] width 15 height 33
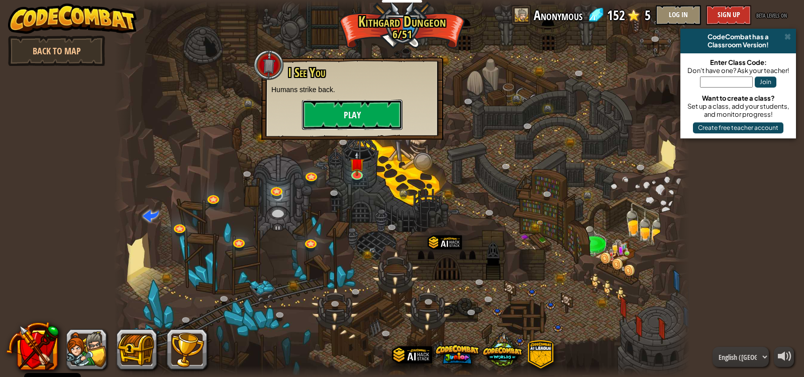
click at [348, 111] on button "Play" at bounding box center [352, 115] width 101 height 30
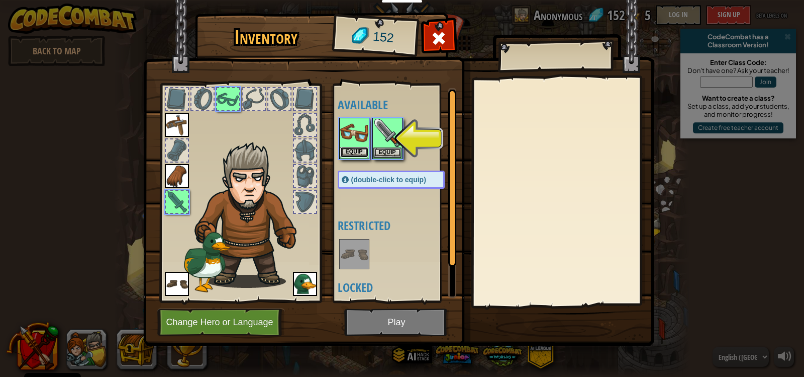
click at [366, 150] on button "Equip" at bounding box center [354, 152] width 28 height 11
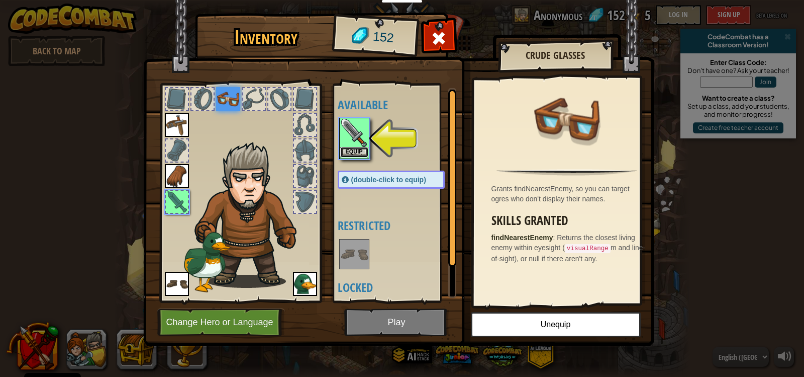
click at [359, 154] on button "Equip" at bounding box center [354, 152] width 28 height 11
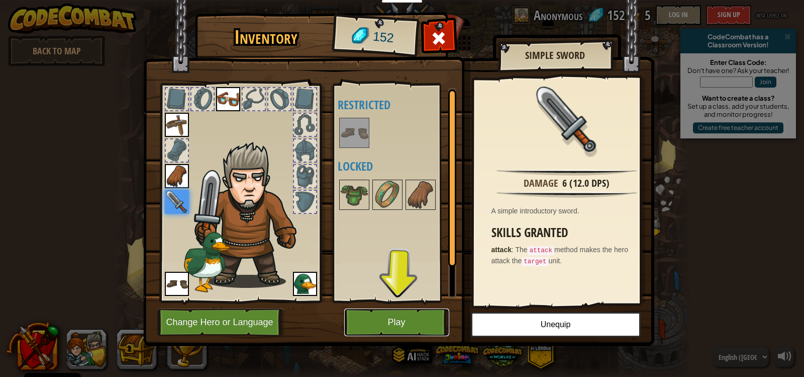
click at [405, 322] on button "Play" at bounding box center [396, 322] width 105 height 28
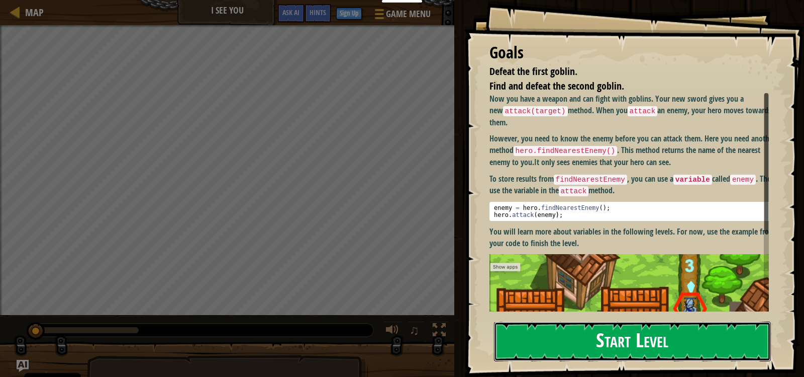
click at [554, 331] on button "Start Level" at bounding box center [632, 341] width 277 height 40
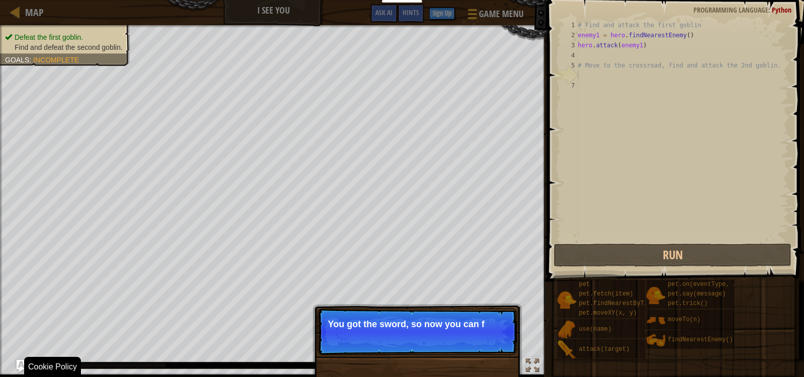
click at [453, 319] on p "You got the sword, so now you can f" at bounding box center [417, 324] width 178 height 10
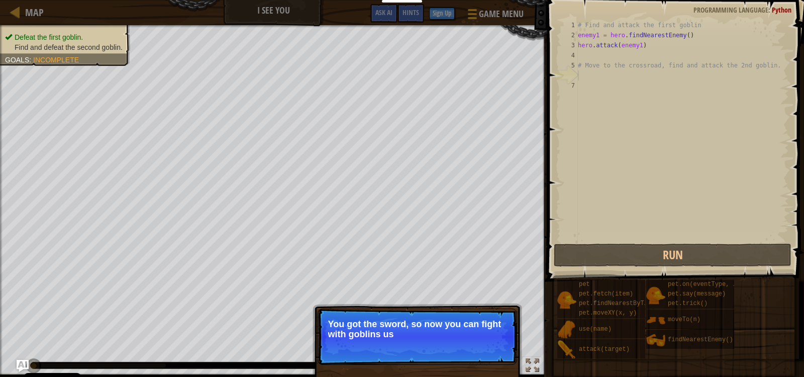
click at [451, 333] on p "You got the sword, so now you can fight with goblins us" at bounding box center [417, 329] width 178 height 20
click at [451, 333] on p "You got the sword, so now you can fight with goblins using the hero" at bounding box center [417, 329] width 178 height 21
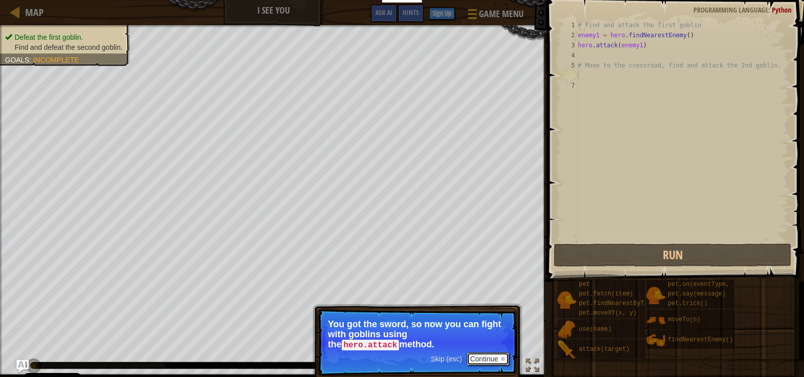
click at [481, 355] on button "Continue" at bounding box center [488, 358] width 42 height 13
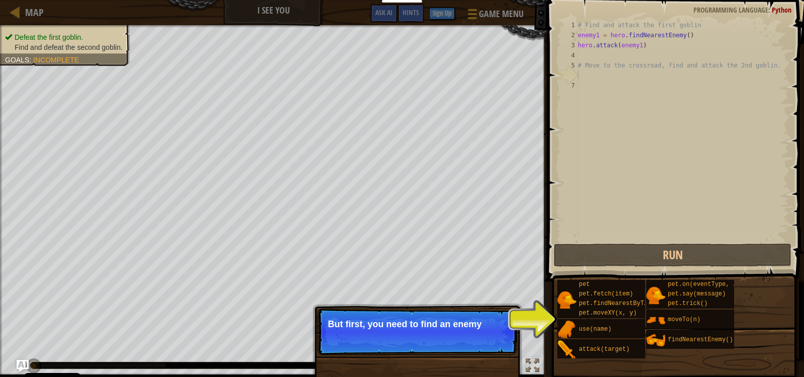
click at [483, 327] on p "But first, you need to find an enemy" at bounding box center [417, 324] width 178 height 10
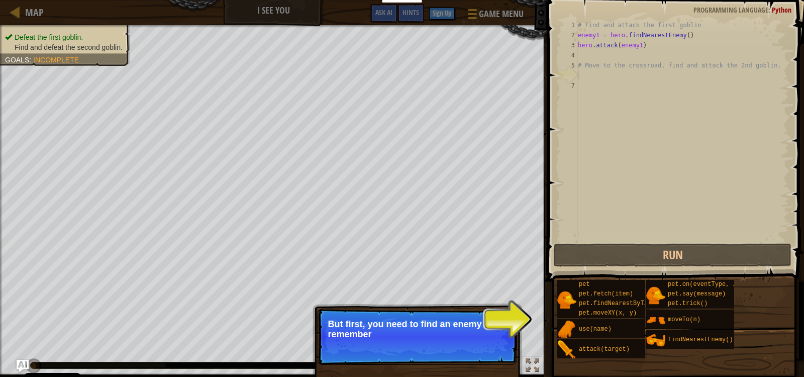
click at [479, 335] on p "But first, you need to find an enemy and remember" at bounding box center [417, 329] width 178 height 20
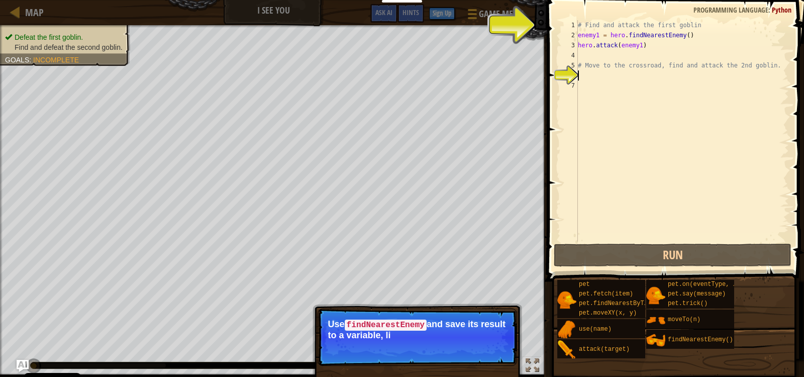
click at [458, 324] on p "Use findNearestEnemy and save its result to a variable, li" at bounding box center [417, 329] width 178 height 21
click at [447, 340] on p "Skip (esc) Continue Use findNearestEnemy and save its result to a variable, lik…" at bounding box center [418, 336] width 200 height 57
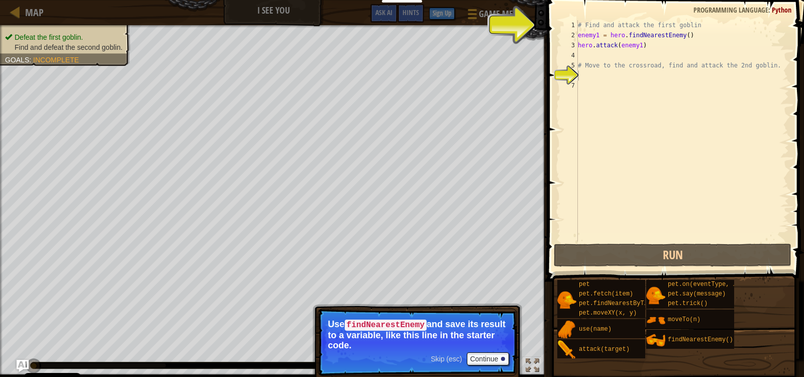
click at [437, 350] on p "Skip (esc) Continue Use findNearestEnemy and save its result to a variable, lik…" at bounding box center [418, 341] width 200 height 67
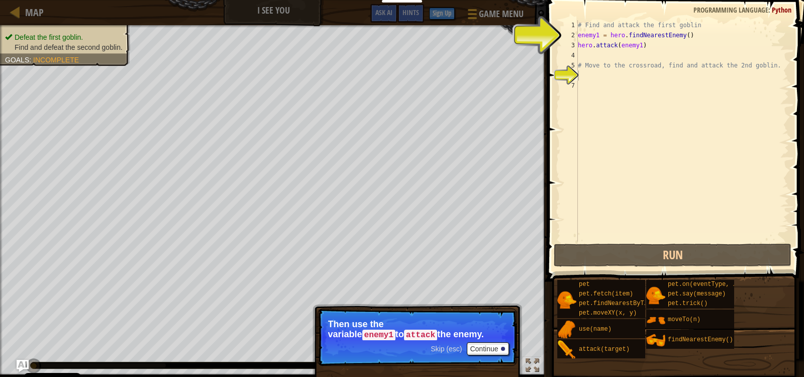
click at [443, 349] on span "Skip (esc)" at bounding box center [446, 348] width 31 height 8
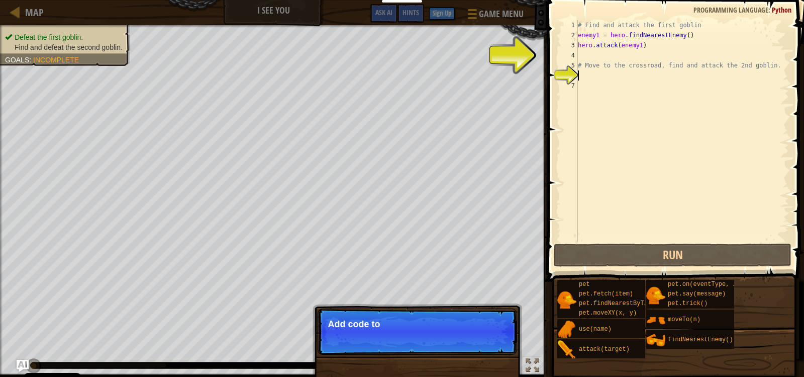
click at [446, 347] on p "Skip (esc) Continue Add code to" at bounding box center [418, 331] width 200 height 46
click at [446, 347] on p "Skip (esc) Continue Add code to move th" at bounding box center [418, 331] width 200 height 46
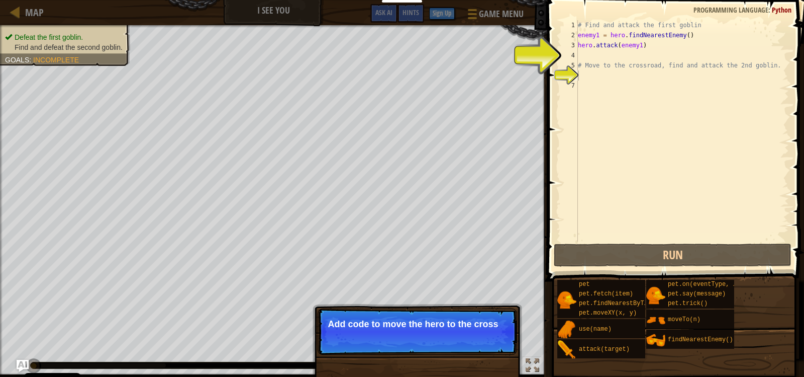
click at [466, 341] on p "Skip (esc) Continue Add code to move the hero to the cross" at bounding box center [418, 331] width 200 height 46
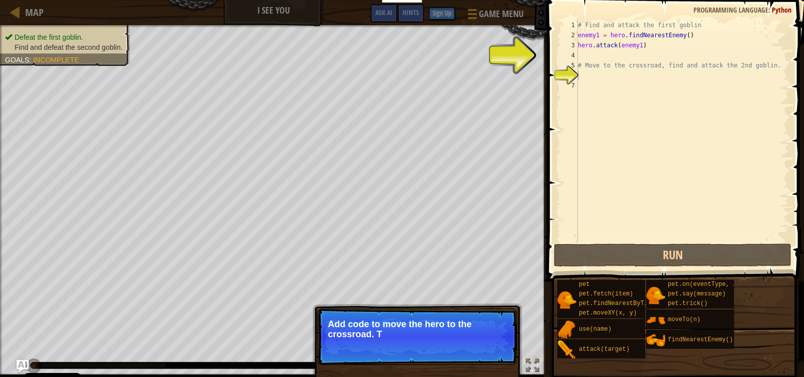
click at [466, 341] on p "Skip (esc) Continue Add code to move the hero to the crossroad. T" at bounding box center [418, 336] width 200 height 56
click at [468, 340] on p "Skip (esc) Continue Add code to move the hero to the crossroad. Then use" at bounding box center [418, 336] width 200 height 56
click at [468, 340] on p "Skip (esc) Continue Add code to move the hero to the crossroad. Then use the sa" at bounding box center [418, 336] width 200 height 56
click at [468, 340] on p "Skip (esc) Continue Add code to move the hero to the crossroad. Then use the sa…" at bounding box center [418, 336] width 200 height 56
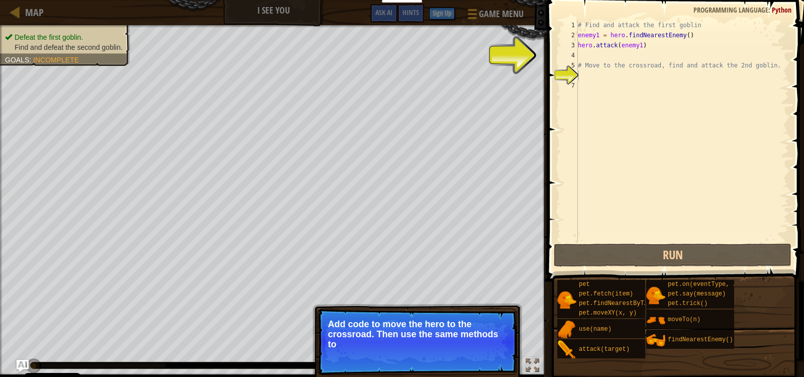
click at [468, 340] on p "Skip (esc) Continue Add code to move the hero to the crossroad. Then use the sa…" at bounding box center [418, 341] width 200 height 66
click at [468, 340] on p "Add code to move the hero to the crossroad. Then use the same methods to" at bounding box center [417, 334] width 178 height 30
click at [468, 340] on p "Add code to move the hero to the crossroad. Then use the same methods to find a" at bounding box center [417, 334] width 178 height 30
click at [468, 340] on p "Add code to move the hero to the crossroad. Then use the same methods to find a…" at bounding box center [417, 334] width 178 height 30
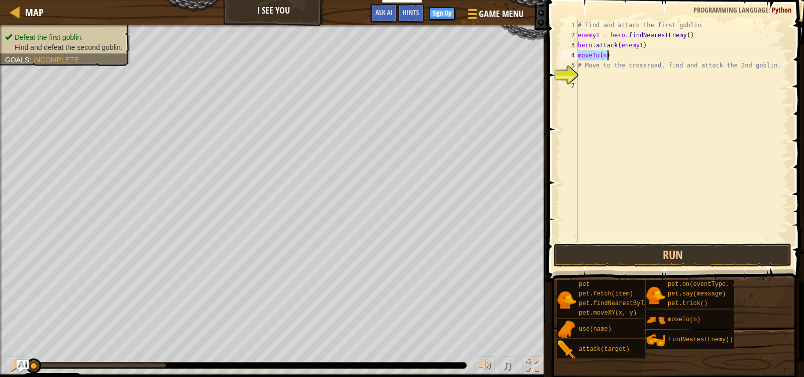
click at [604, 53] on div "# Find and attack the first goblin enemy1 = hero . findNearestEnemy ( ) hero . …" at bounding box center [682, 130] width 213 height 221
type textarea "moveTo(2)"
click at [582, 76] on div "# Find and attack the first goblin enemy1 = hero . findNearestEnemy ( ) hero . …" at bounding box center [682, 140] width 213 height 241
click at [596, 76] on div "# Find and attack the first goblin enemy1 = hero . findNearestEnemy ( ) hero . …" at bounding box center [682, 140] width 213 height 241
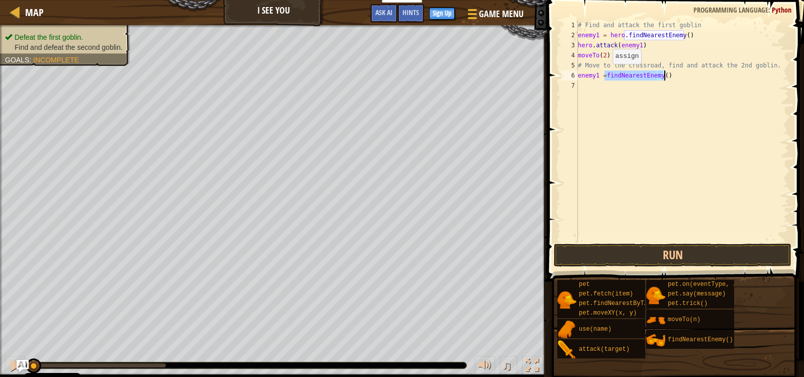
click at [604, 74] on div "# Find and attack the first goblin enemy1 = hero . findNearestEnemy ( ) hero . …" at bounding box center [682, 130] width 213 height 221
click at [653, 245] on button "Run" at bounding box center [673, 254] width 238 height 23
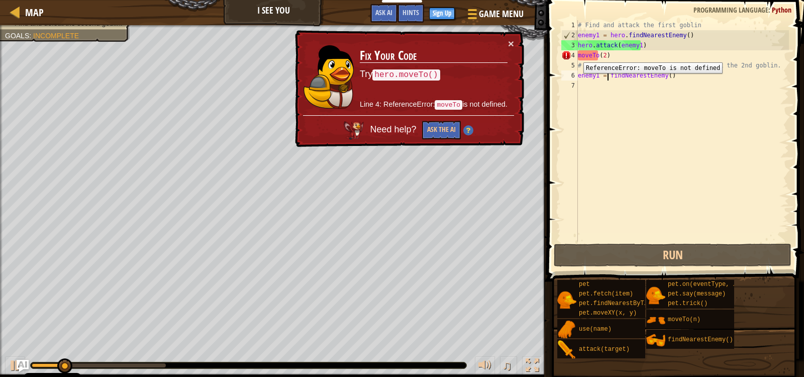
click at [576, 55] on div "4" at bounding box center [570, 55] width 17 height 10
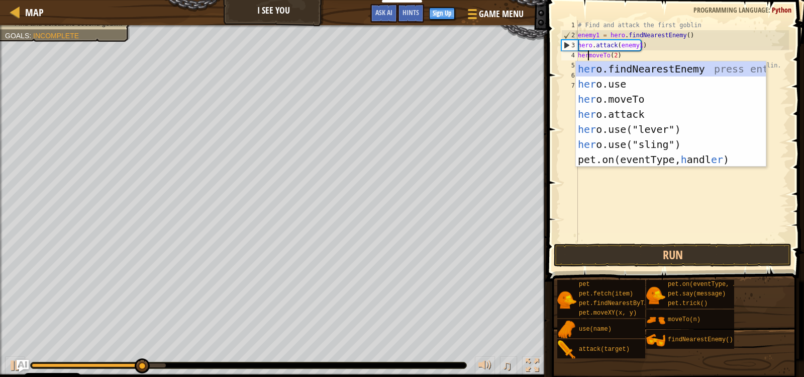
scroll to position [5, 1]
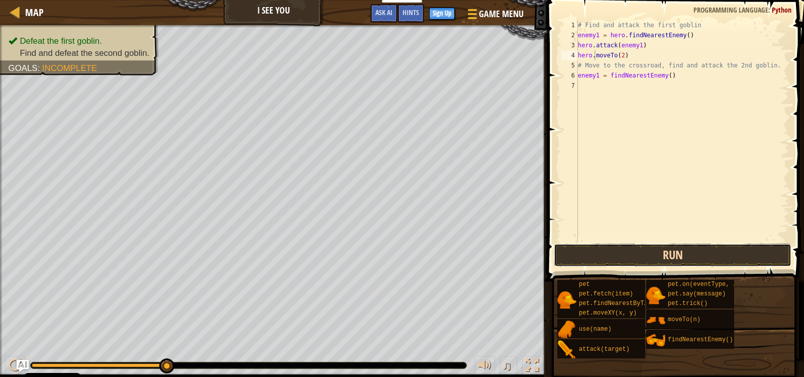
click at [674, 254] on button "Run" at bounding box center [673, 254] width 238 height 23
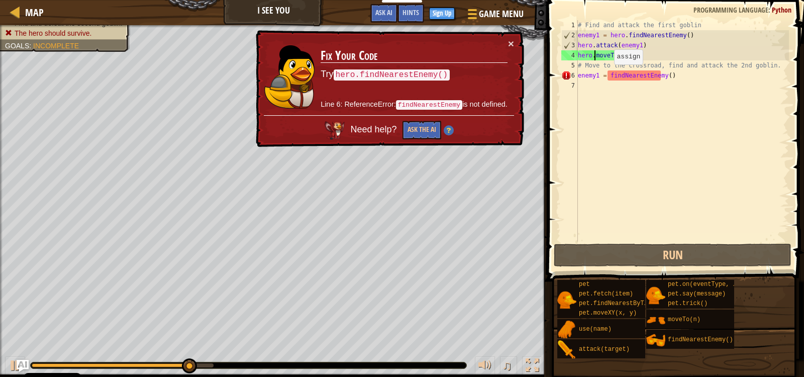
click at [606, 74] on div "# Find and attack the first goblin enemy1 = hero . findNearestEnemy ( ) hero . …" at bounding box center [682, 140] width 213 height 241
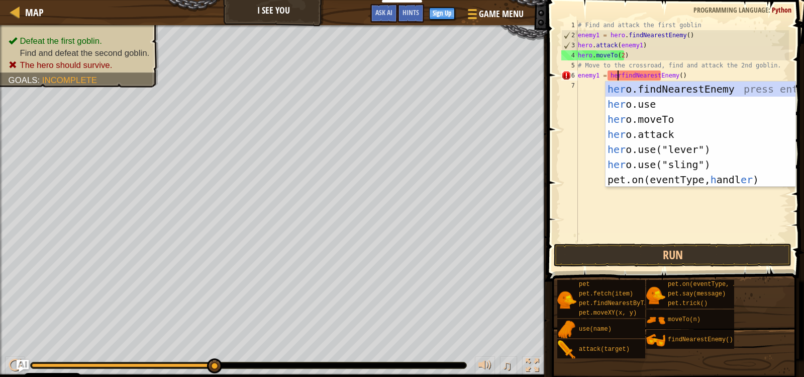
scroll to position [5, 4]
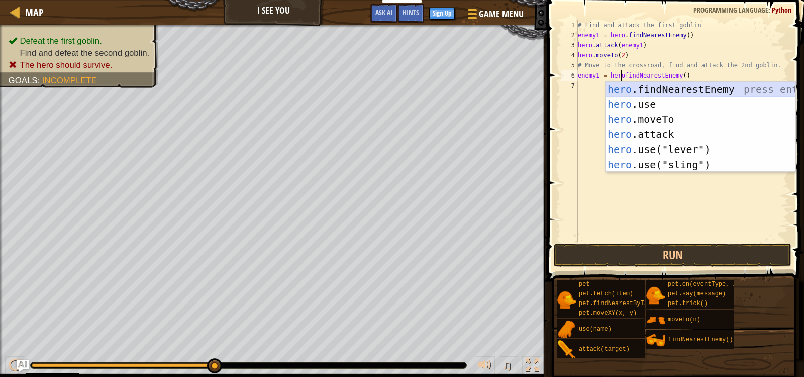
click at [669, 90] on div "hero .findNearestEnemy press enter hero .use press enter hero .moveTo press ent…" at bounding box center [701, 141] width 190 height 121
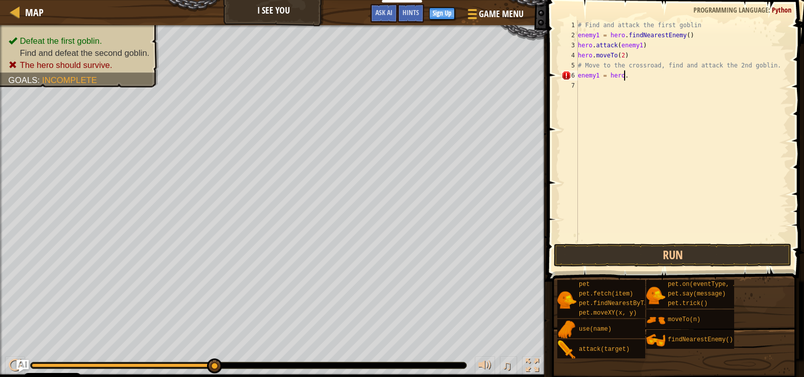
click at [625, 72] on div "# Find and attack the first goblin enemy1 = hero . findNearestEnemy ( ) hero . …" at bounding box center [682, 140] width 213 height 241
type textarea "enemy1 = hero.f"
click at [612, 86] on div "# Find and attack the first goblin enemy1 = hero . findNearestEnemy ( ) hero . …" at bounding box center [682, 130] width 213 height 221
click at [618, 84] on div "# Find and attack the first goblin enemy1 = hero . findNearestEnemy ( ) hero . …" at bounding box center [682, 140] width 213 height 241
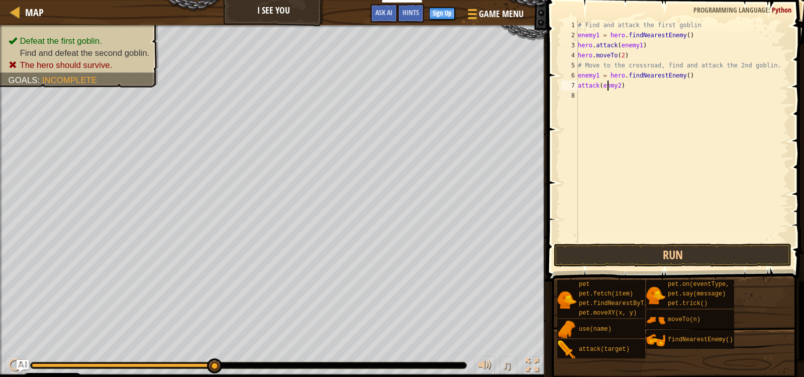
scroll to position [5, 3]
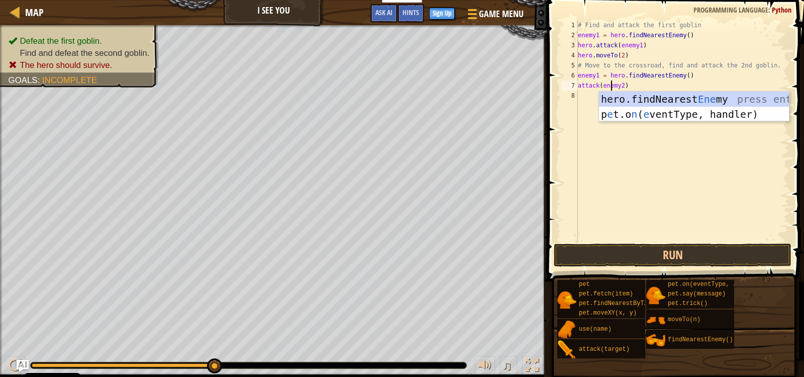
click at [598, 72] on div "# Find and attack the first goblin enemy1 = hero . findNearestEnemy ( ) hero . …" at bounding box center [682, 140] width 213 height 241
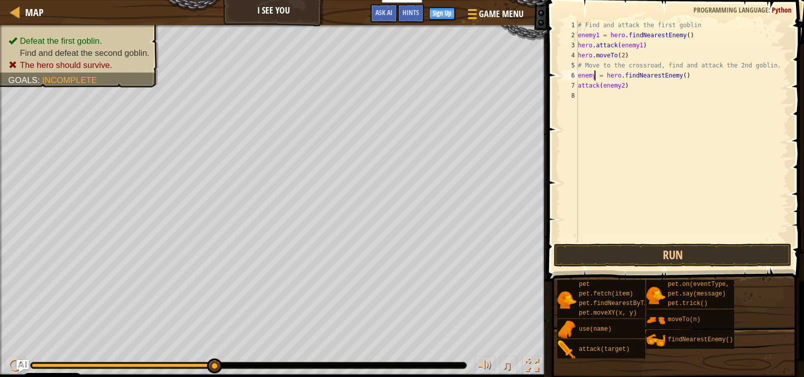
scroll to position [5, 2]
click at [577, 85] on div "7" at bounding box center [570, 85] width 17 height 10
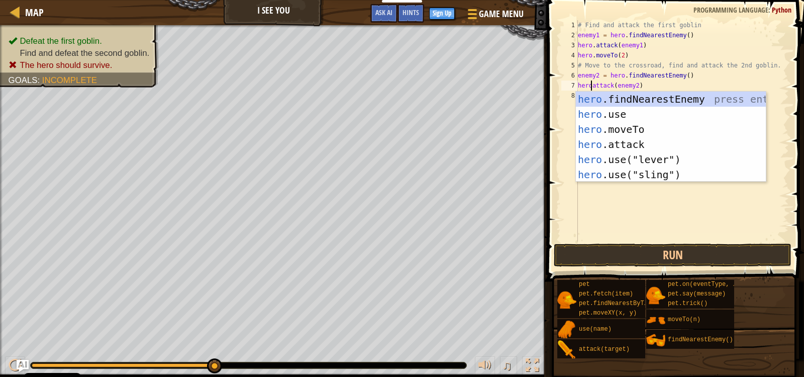
scroll to position [5, 1]
type textarea "hero.attack(enemy2)"
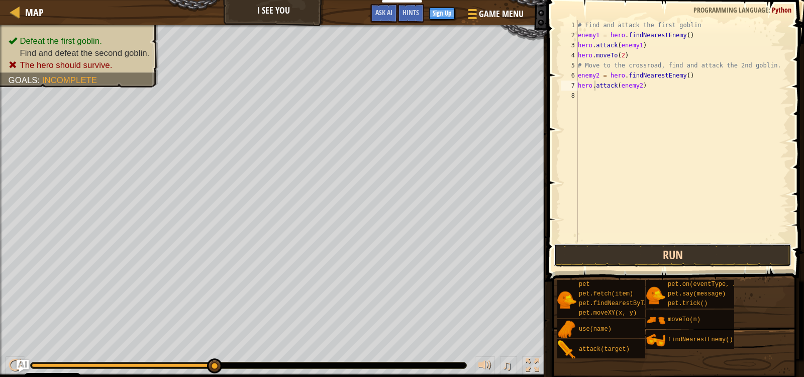
click at [663, 250] on button "Run" at bounding box center [673, 254] width 238 height 23
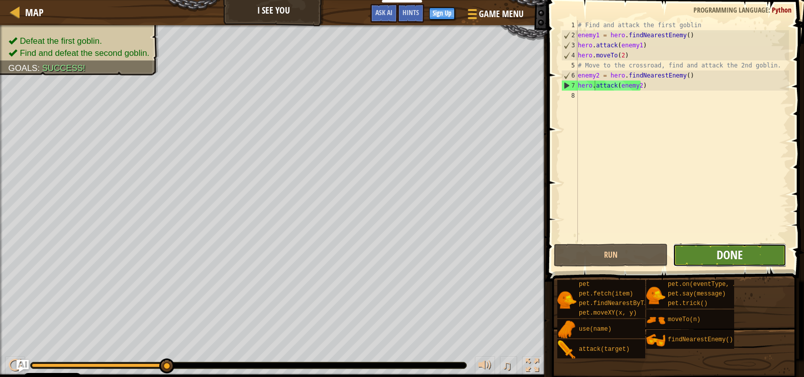
click at [728, 246] on button "Done" at bounding box center [730, 254] width 114 height 23
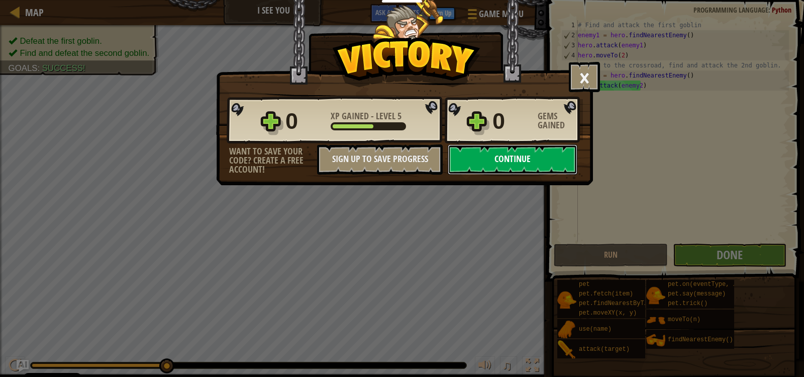
click at [549, 152] on button "Continue" at bounding box center [513, 159] width 130 height 30
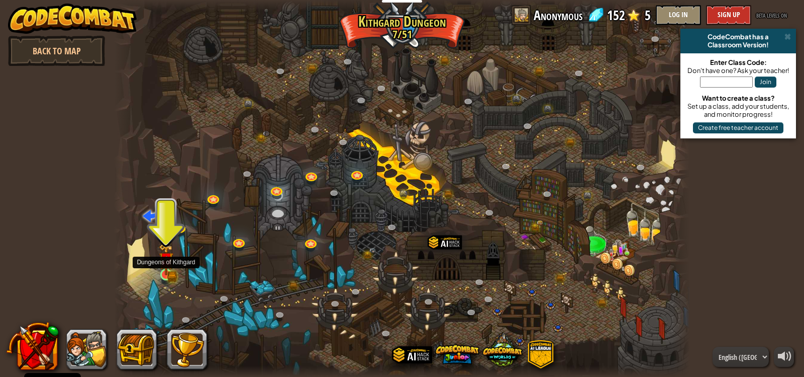
click at [165, 271] on img at bounding box center [166, 259] width 15 height 32
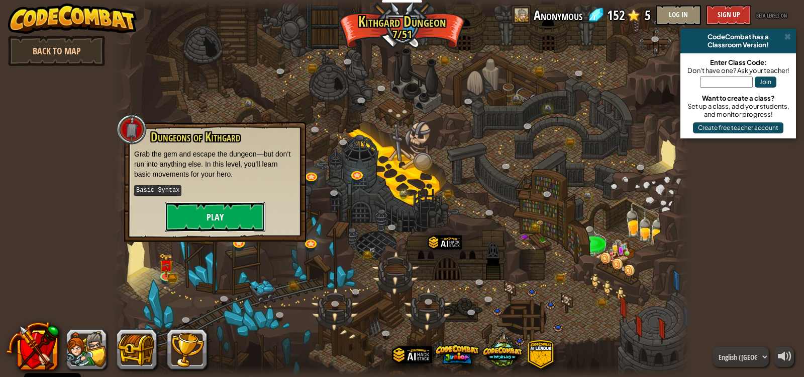
click at [210, 210] on button "Play" at bounding box center [215, 217] width 101 height 30
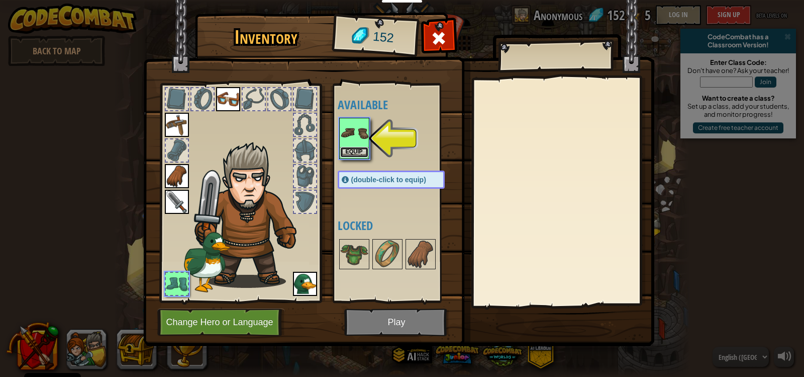
click at [362, 149] on button "Equip" at bounding box center [354, 152] width 28 height 11
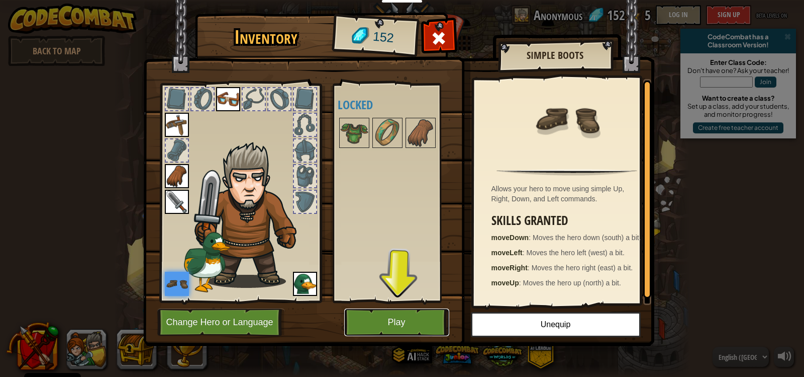
click at [403, 318] on button "Play" at bounding box center [396, 322] width 105 height 28
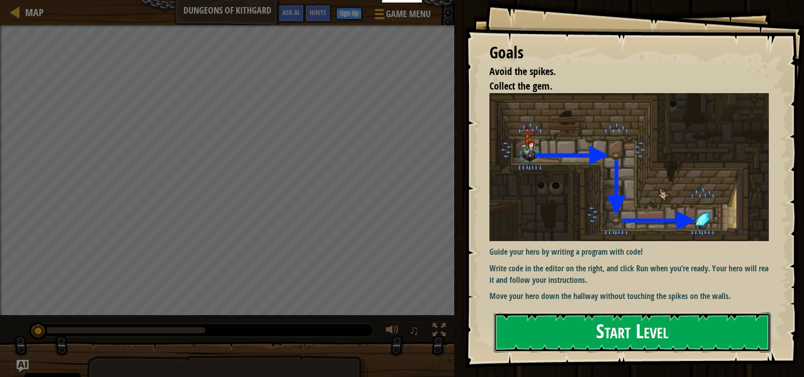
click at [650, 324] on button "Start Level" at bounding box center [632, 332] width 277 height 40
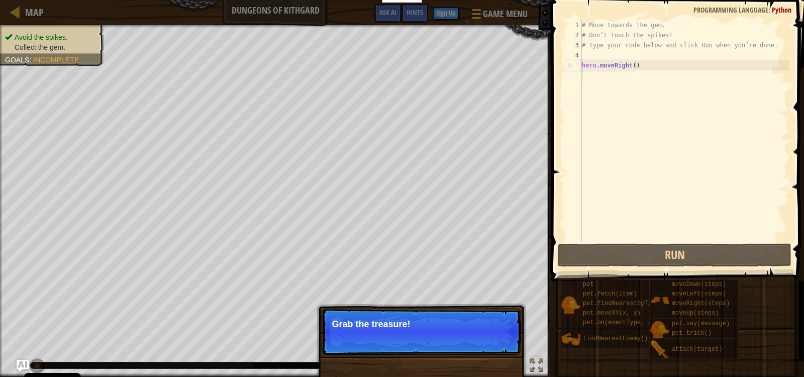
click at [419, 343] on p "Skip (esc) Continue Grab the treasure!" at bounding box center [422, 331] width 200 height 46
click at [502, 335] on button "Continue" at bounding box center [493, 337] width 42 height 13
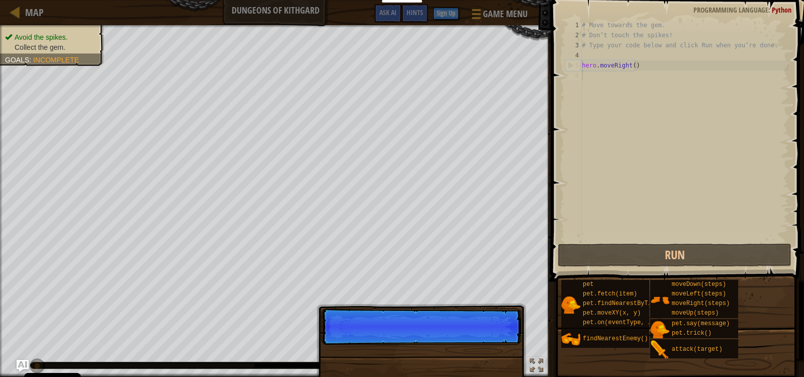
scroll to position [5, 0]
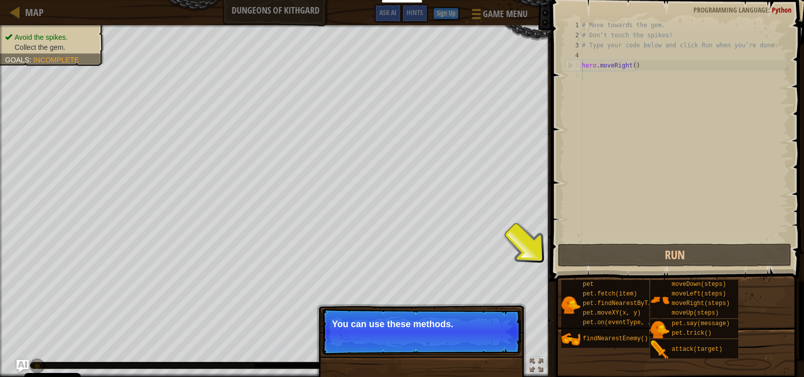
click at [422, 333] on p "Skip (esc) Continue You can use these methods." at bounding box center [422, 331] width 200 height 46
click at [426, 332] on p "Skip (esc) Continue You can use these methods." at bounding box center [422, 331] width 200 height 46
click at [465, 342] on div "Skip (esc) Continue" at bounding box center [474, 337] width 78 height 13
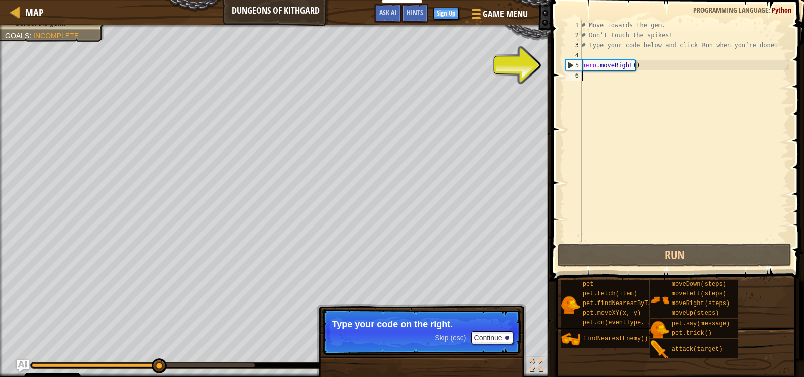
click at [620, 78] on div "# Move towards the gem. # Don’t touch the spikes! # Type your code below and cl…" at bounding box center [684, 140] width 209 height 241
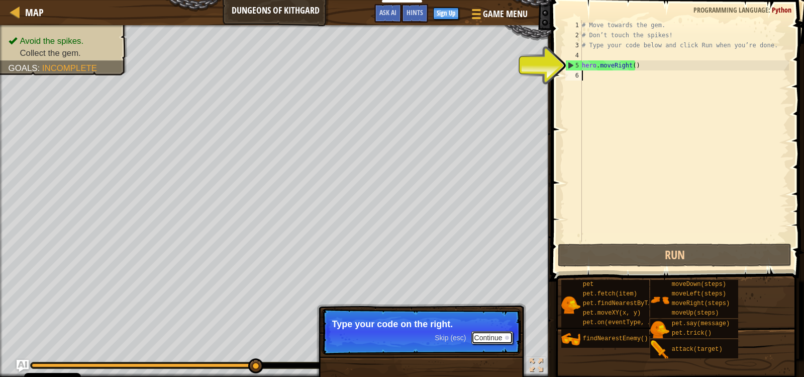
click at [487, 334] on button "Continue" at bounding box center [493, 337] width 42 height 13
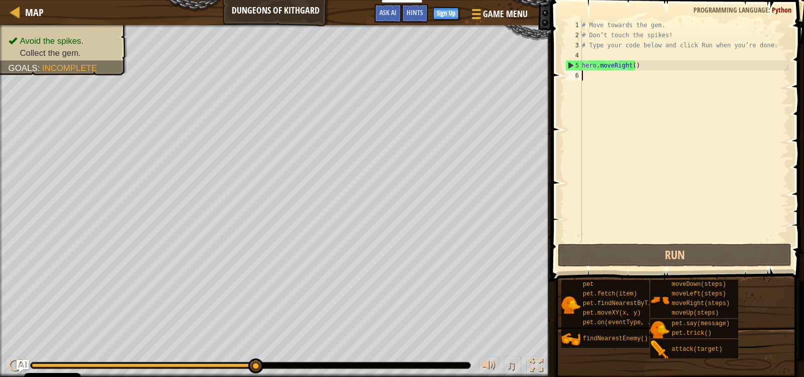
click at [588, 69] on div "# Move towards the gem. # Don’t touch the spikes! # Type your code below and cl…" at bounding box center [684, 140] width 209 height 241
type textarea "hero.moveRight()"
click at [588, 81] on div "# Move towards the gem. # Don’t touch the spikes! # Type your code below and cl…" at bounding box center [684, 140] width 209 height 241
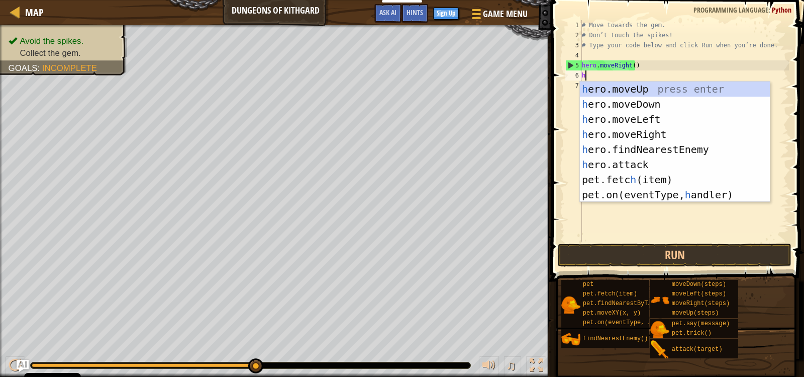
type textarea "he"
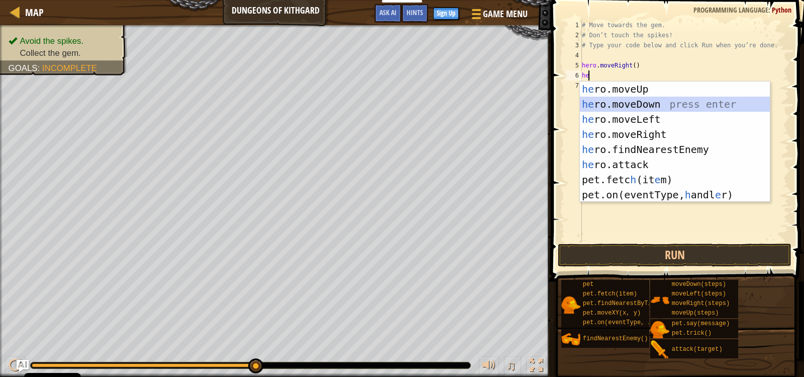
click at [649, 103] on div "he ro.moveUp press enter he ro.moveDown press enter he ro.moveLeft press enter …" at bounding box center [675, 156] width 190 height 151
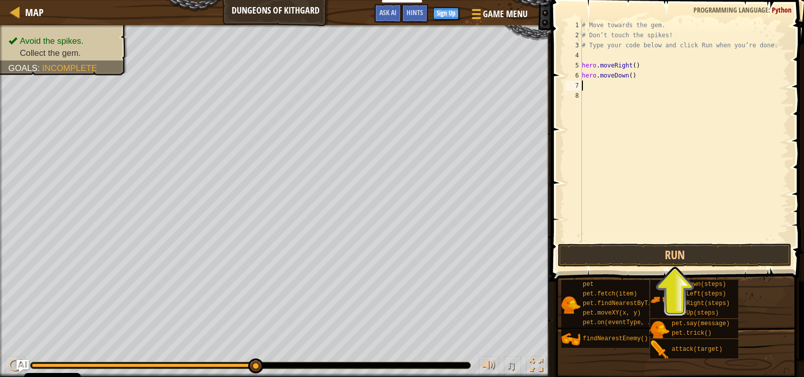
click at [606, 85] on div "# Move towards the gem. # Don’t touch the spikes! # Type your code below and cl…" at bounding box center [684, 140] width 209 height 241
click at [582, 85] on div "# Move towards the gem. # Don’t touch the spikes! # Type your code below and cl…" at bounding box center [684, 130] width 209 height 221
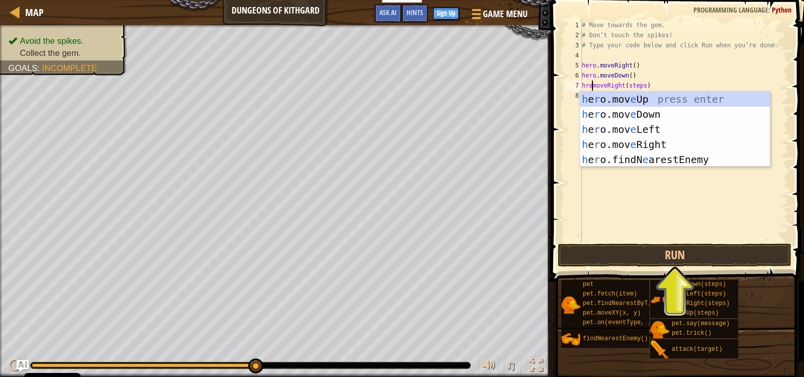
scroll to position [5, 1]
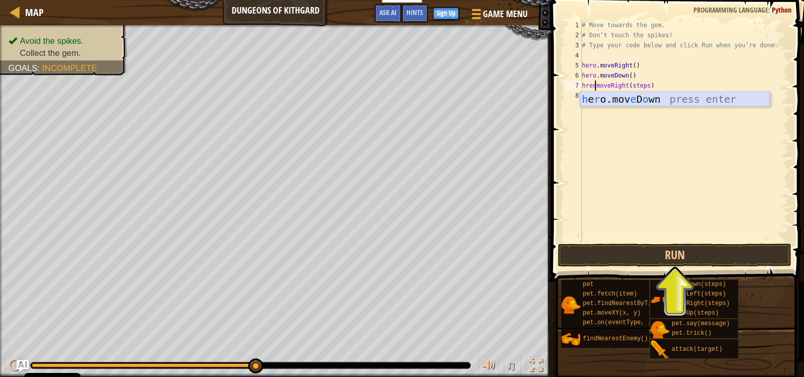
click at [623, 105] on div "h e r o.mov e D o wn press enter" at bounding box center [675, 113] width 190 height 45
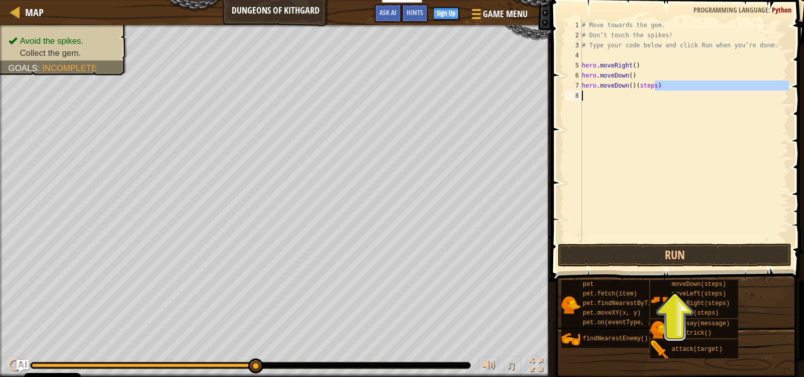
drag, startPoint x: 658, startPoint y: 83, endPoint x: 626, endPoint y: 93, distance: 33.4
click at [626, 93] on div "# Move towards the gem. # Don’t touch the spikes! # Type your code below and cl…" at bounding box center [684, 140] width 209 height 241
type textarea "hero.moveDown()(steps)"
click at [627, 91] on div "# Move towards the gem. # Don’t touch the spikes! # Type your code below and cl…" at bounding box center [684, 130] width 209 height 221
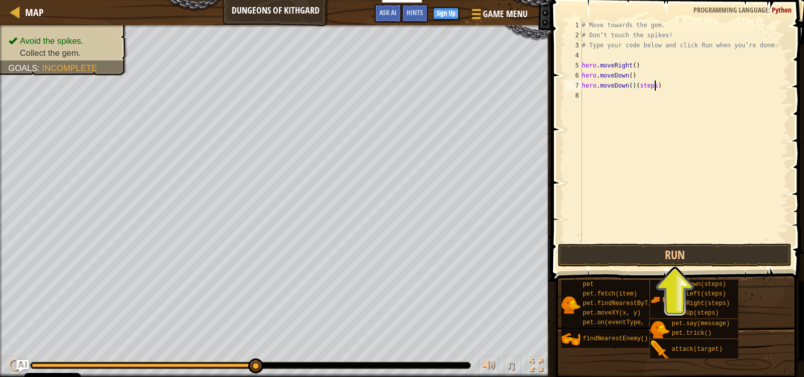
click at [656, 82] on div "# Move towards the gem. # Don’t touch the spikes! # Type your code below and cl…" at bounding box center [684, 140] width 209 height 241
type textarea "hero.moveR"
click at [699, 260] on button "Run" at bounding box center [675, 254] width 234 height 23
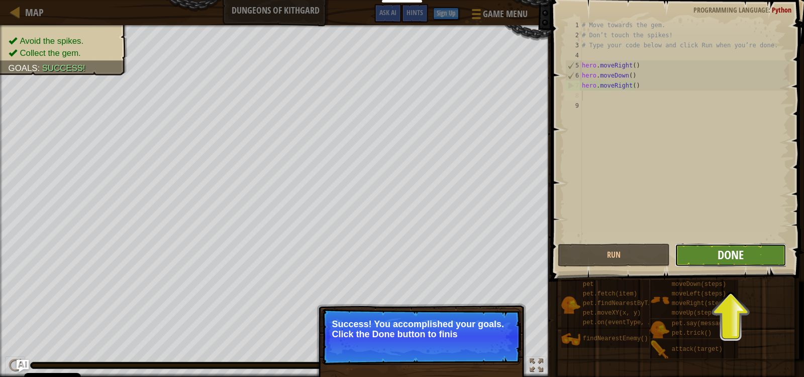
click at [737, 255] on span "Done" at bounding box center [731, 254] width 26 height 16
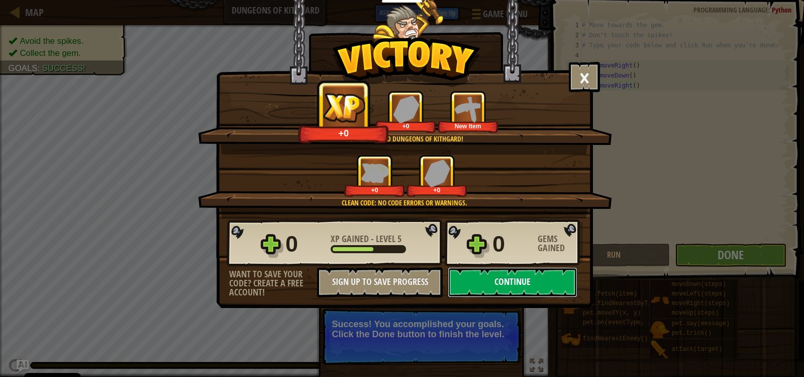
click at [502, 272] on button "Continue" at bounding box center [513, 282] width 130 height 30
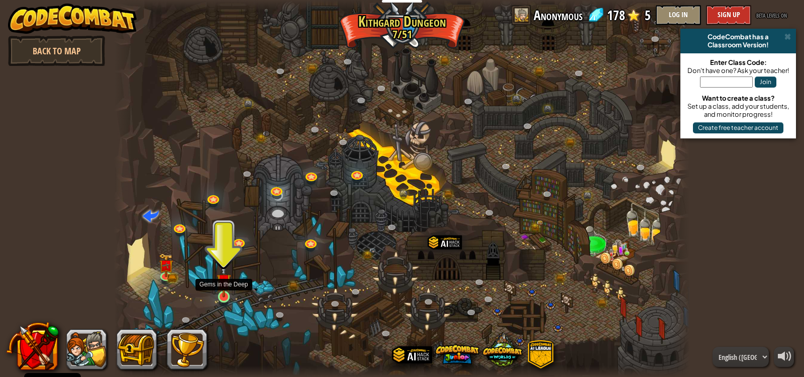
click at [222, 293] on img at bounding box center [224, 280] width 15 height 33
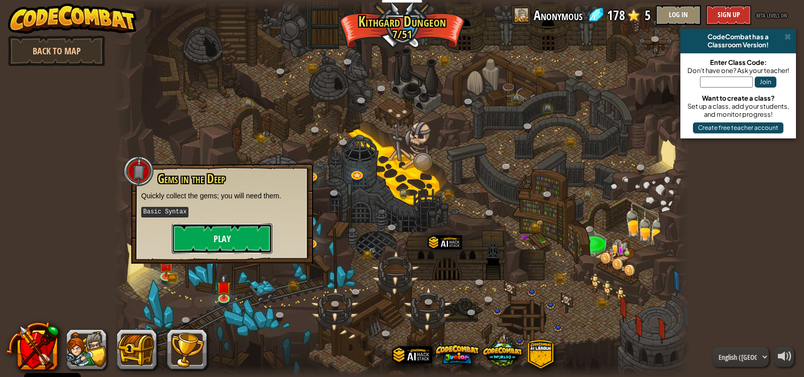
click at [232, 227] on button "Play" at bounding box center [222, 238] width 101 height 30
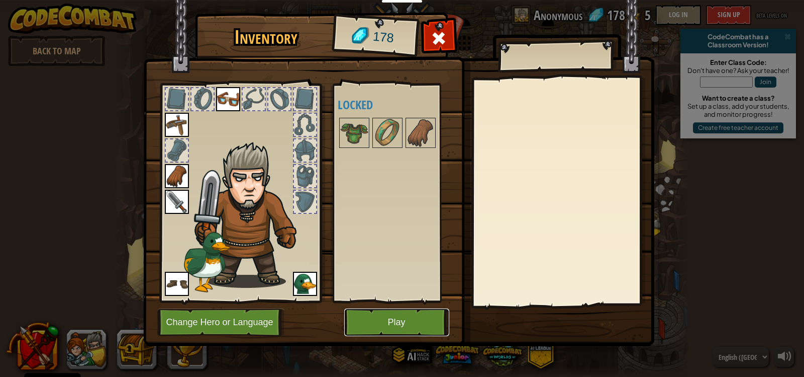
click at [400, 327] on button "Play" at bounding box center [396, 322] width 105 height 28
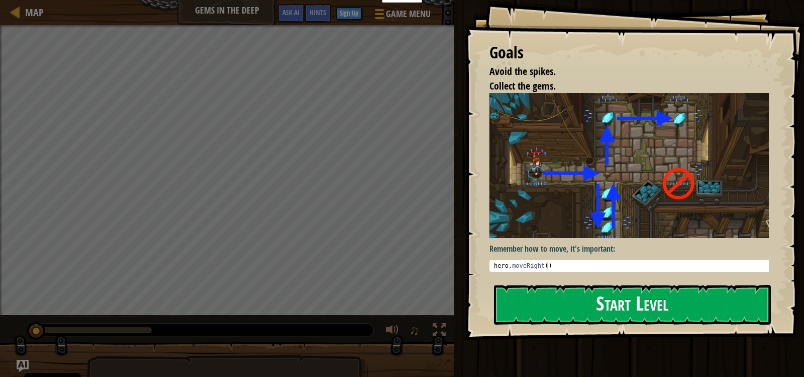
click at [629, 175] on img at bounding box center [634, 165] width 288 height 145
click at [516, 312] on button "Start Level" at bounding box center [632, 305] width 277 height 40
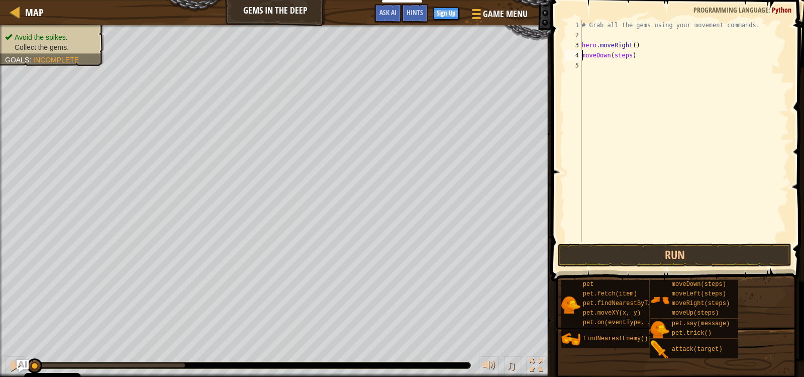
click at [583, 58] on div "# Grab all the gems using your movement commands. hero . moveRight ( ) moveDown…" at bounding box center [684, 140] width 209 height 241
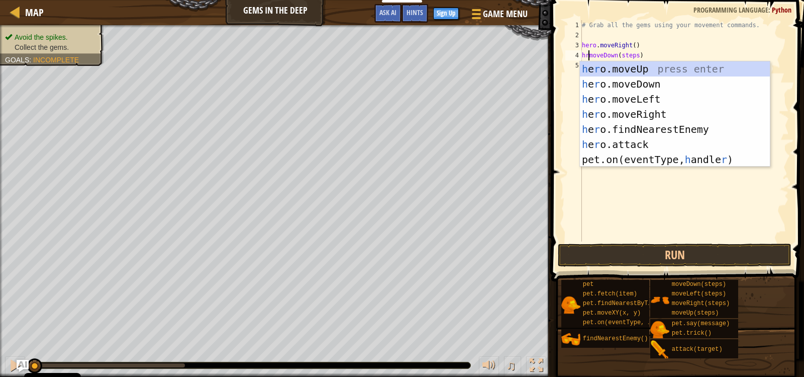
scroll to position [5, 1]
click at [679, 86] on div "h e r o.moveUp press enter h e r o.moveDown press enter h e r o.moveLeft press …" at bounding box center [675, 129] width 190 height 136
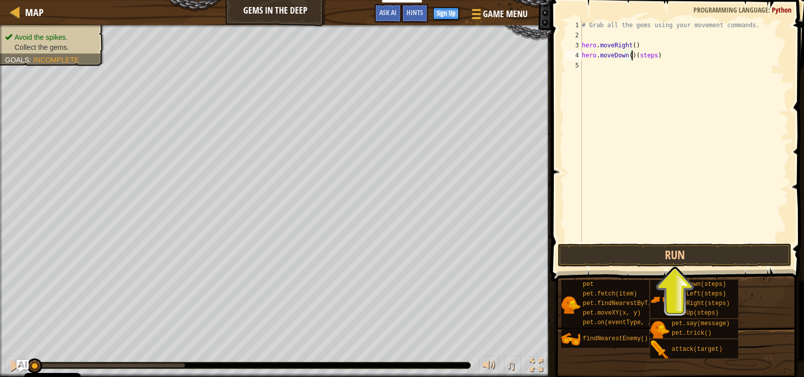
click at [658, 51] on div "# Grab all the gems using your movement commands. hero . moveRight ( ) hero . m…" at bounding box center [684, 140] width 209 height 241
type textarea "hero.moveDown()"
click at [585, 66] on div "# Grab all the gems using your movement commands. hero . moveRight ( ) hero . m…" at bounding box center [684, 140] width 209 height 241
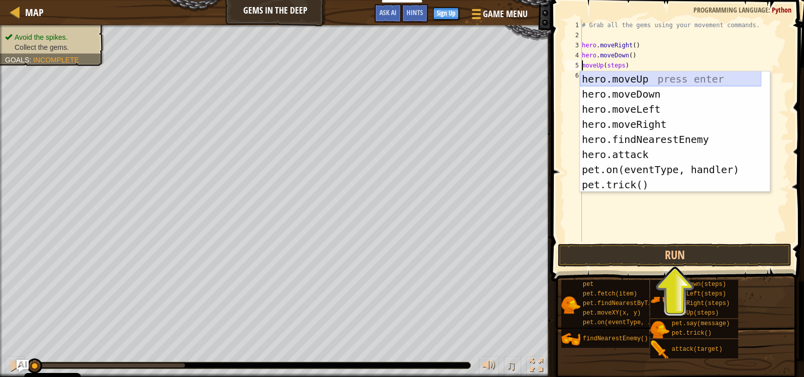
click at [602, 81] on div "hero.moveUp press enter hero.moveDown press enter hero.moveLeft press enter her…" at bounding box center [670, 146] width 181 height 151
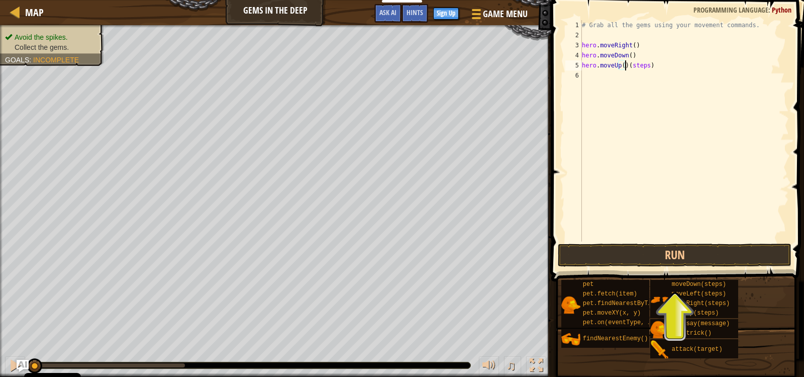
click at [645, 64] on div "# Grab all the gems using your movement commands. hero . moveRight ( ) hero . m…" at bounding box center [684, 140] width 209 height 241
click at [665, 58] on div "# Grab all the gems using your movement commands. hero . moveRight ( ) hero . m…" at bounding box center [684, 140] width 209 height 241
click at [662, 68] on div "# Grab all the gems using your movement commands. hero . moveRight ( ) hero . m…" at bounding box center [684, 140] width 209 height 241
type textarea "hero.moveUp(2)"
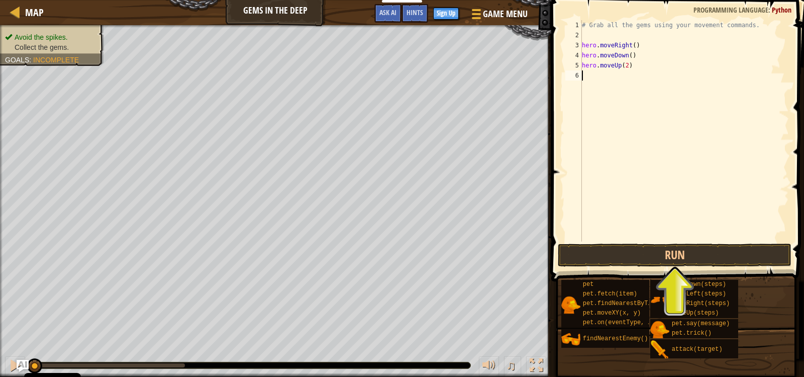
click at [588, 72] on div "# Grab all the gems using your movement commands. hero . moveRight ( ) hero . m…" at bounding box center [684, 140] width 209 height 241
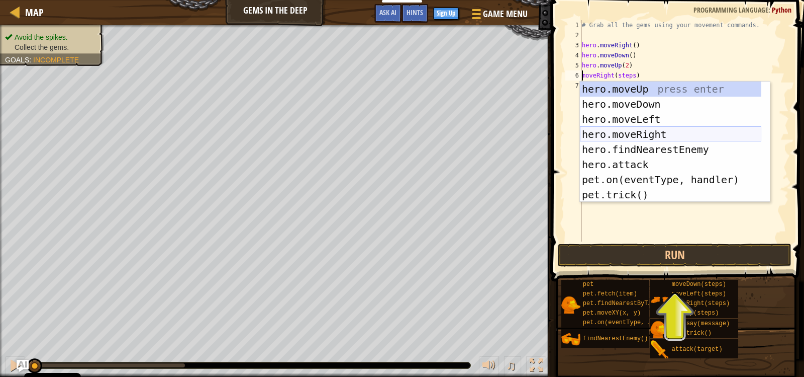
click at [629, 135] on div "hero.moveUp press enter hero.moveDown press enter hero.moveLeft press enter her…" at bounding box center [670, 156] width 181 height 151
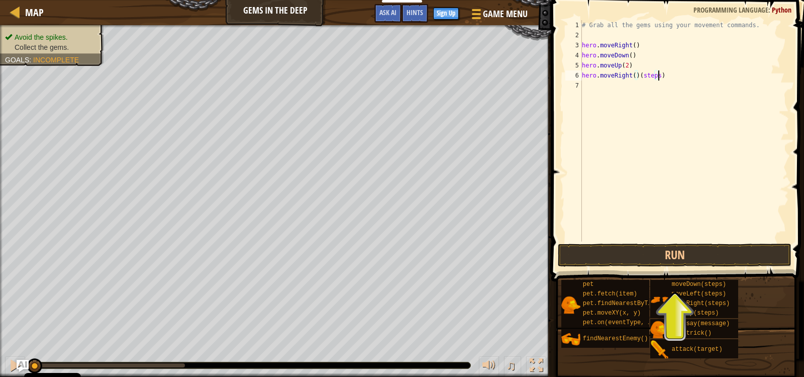
click at [677, 75] on div "# Grab all the gems using your movement commands. hero . moveRight ( ) hero . m…" at bounding box center [684, 140] width 209 height 241
type textarea "hero.moveRight()"
click at [674, 258] on button "Run" at bounding box center [675, 254] width 234 height 23
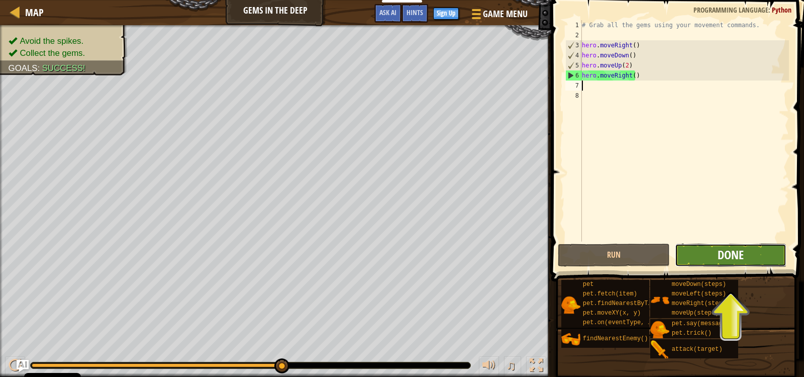
click at [728, 255] on span "Done" at bounding box center [731, 254] width 26 height 16
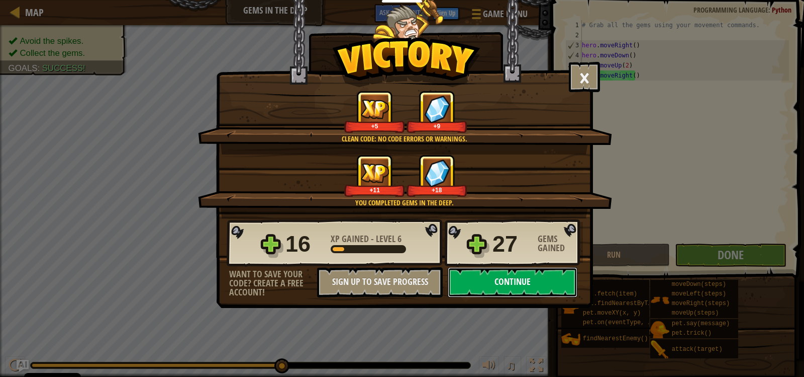
click at [506, 287] on button "Continue" at bounding box center [513, 282] width 130 height 30
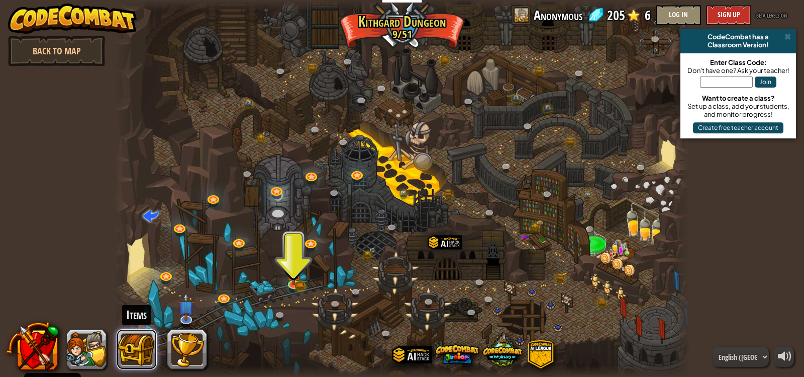
click at [132, 340] on button at bounding box center [137, 349] width 40 height 40
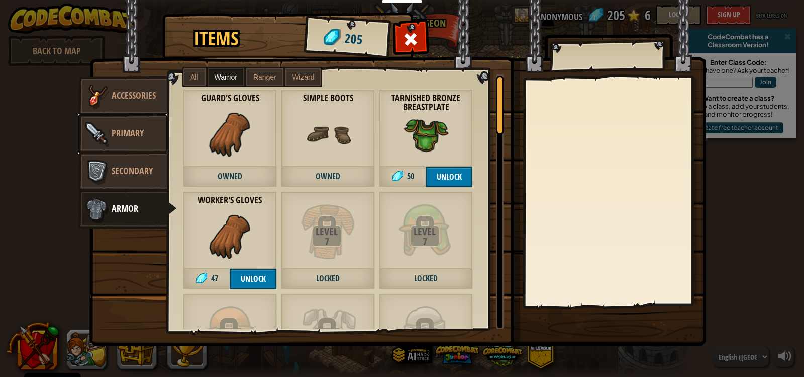
click at [140, 131] on span "Primary" at bounding box center [128, 133] width 32 height 13
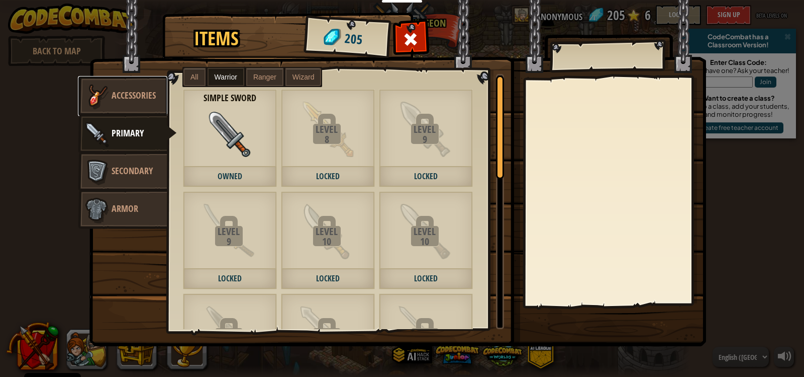
click at [108, 112] on link "Accessories" at bounding box center [122, 96] width 89 height 40
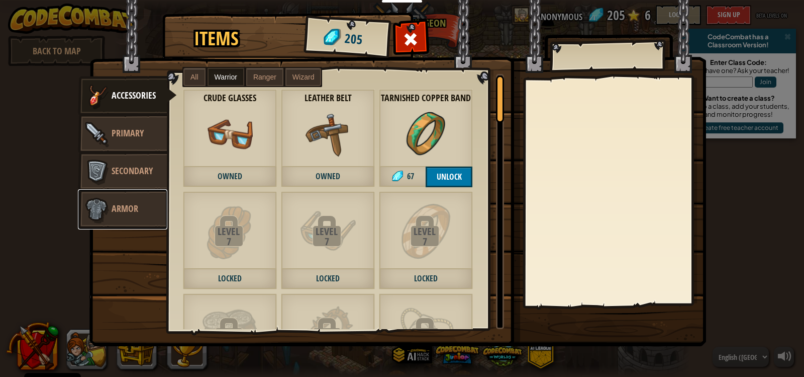
click at [132, 209] on span "Armor" at bounding box center [125, 208] width 27 height 13
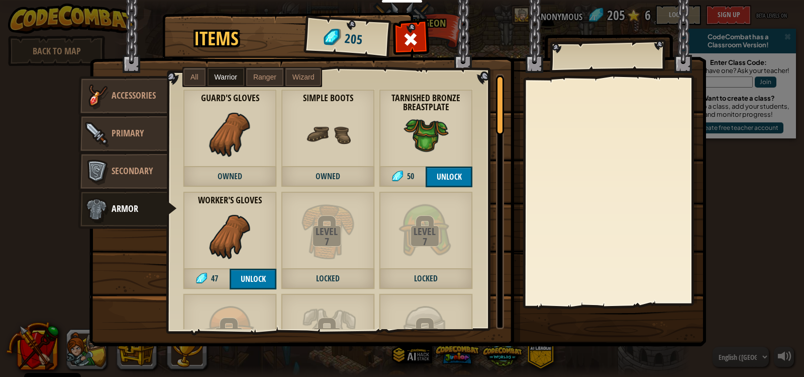
click at [234, 214] on img at bounding box center [230, 236] width 45 height 45
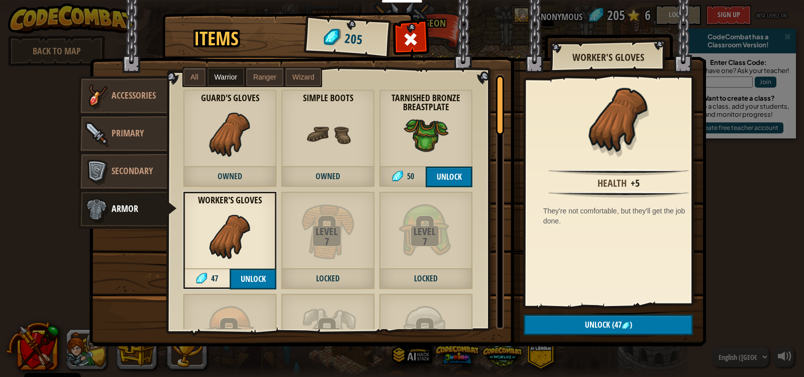
click at [222, 138] on img at bounding box center [230, 134] width 45 height 45
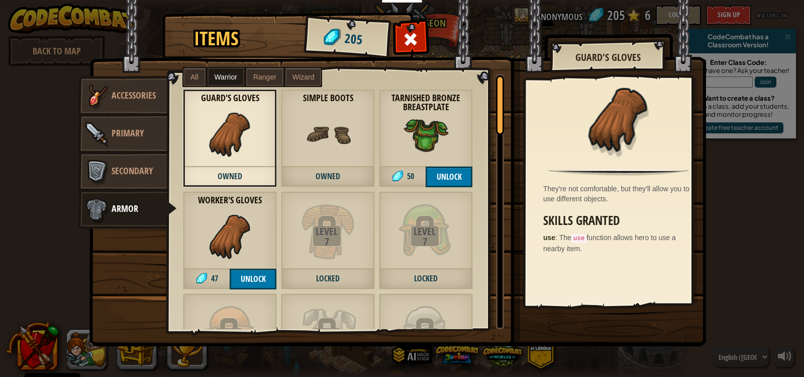
click at [237, 214] on img at bounding box center [230, 236] width 45 height 45
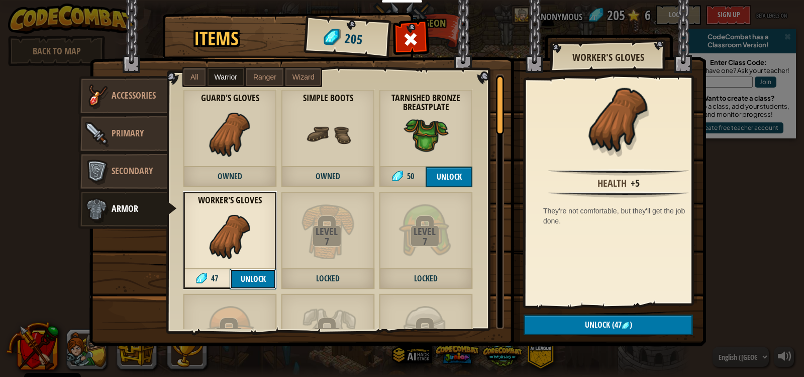
click at [268, 278] on button "Unlock" at bounding box center [253, 278] width 47 height 21
click at [262, 274] on button "Confirm" at bounding box center [253, 278] width 47 height 21
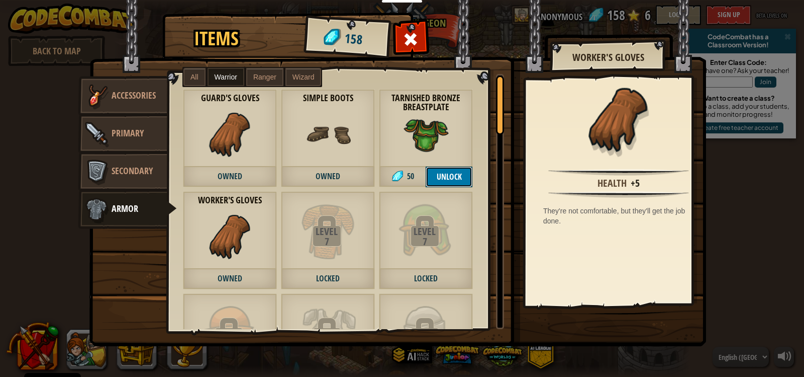
click at [453, 180] on button "Unlock" at bounding box center [449, 176] width 47 height 21
click at [453, 180] on button "Confirm" at bounding box center [449, 176] width 47 height 21
click at [443, 151] on img at bounding box center [426, 134] width 45 height 45
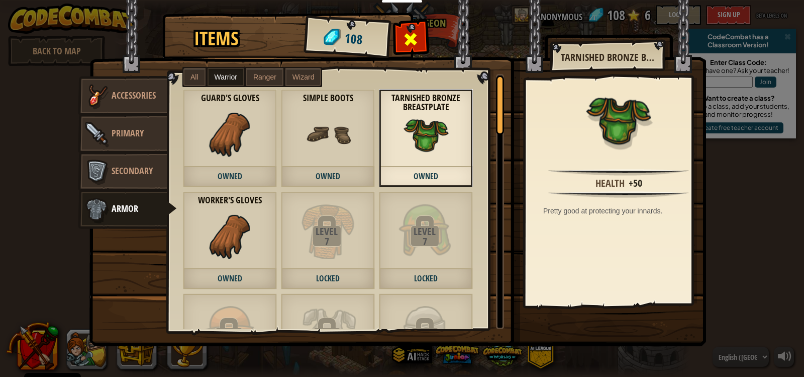
click at [404, 16] on div "Items 108 Misc Accessories Primary Secondary Armor All Warrior Ranger Wizard Du…" at bounding box center [402, 15] width 618 height 1
click at [410, 39] on span at bounding box center [411, 39] width 16 height 16
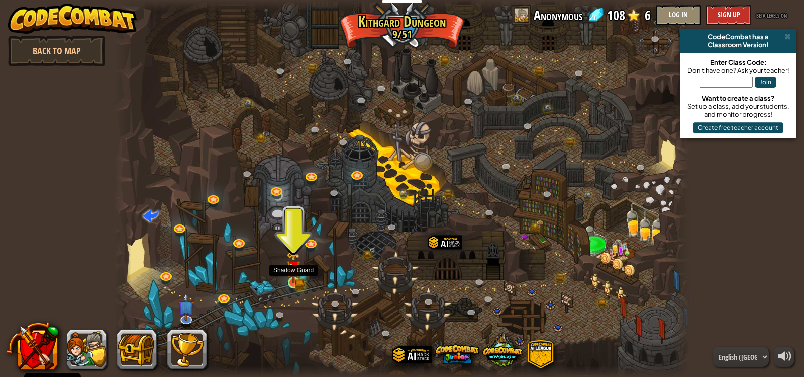
click at [294, 279] on img at bounding box center [294, 267] width 15 height 32
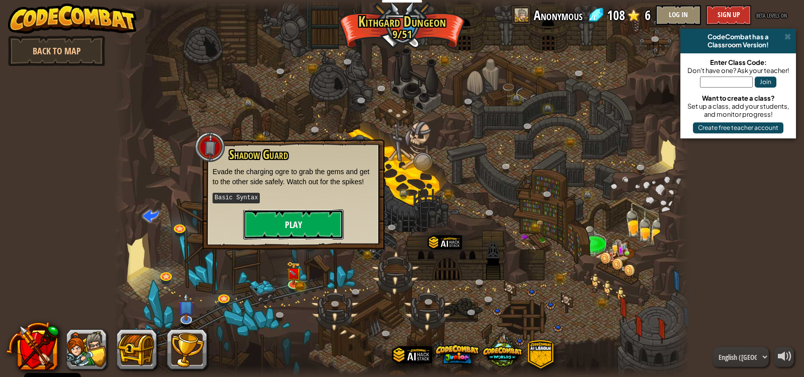
click at [311, 222] on button "Play" at bounding box center [293, 224] width 101 height 30
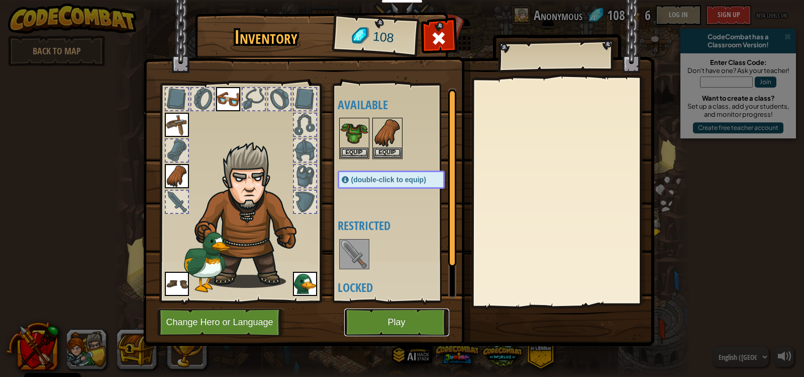
click at [381, 321] on button "Play" at bounding box center [396, 322] width 105 height 28
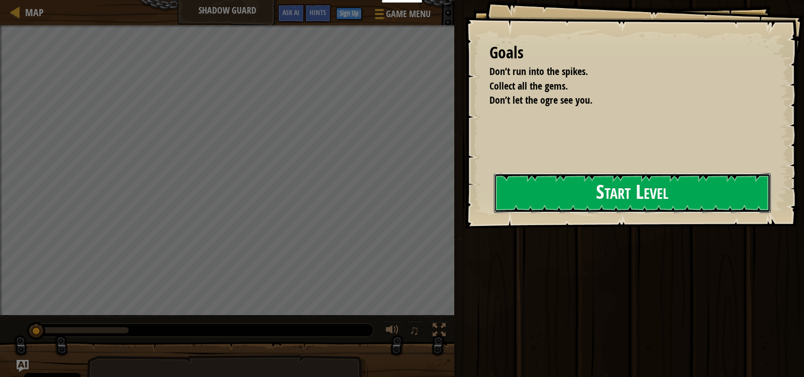
click at [620, 198] on button "Start Level" at bounding box center [632, 193] width 277 height 40
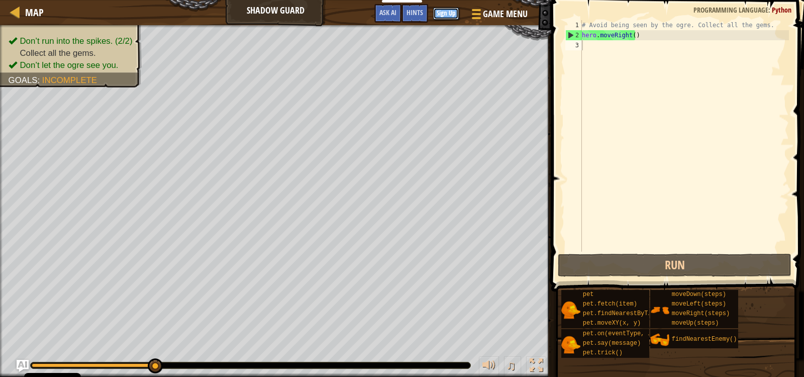
click at [451, 9] on button "Sign Up" at bounding box center [446, 14] width 26 height 12
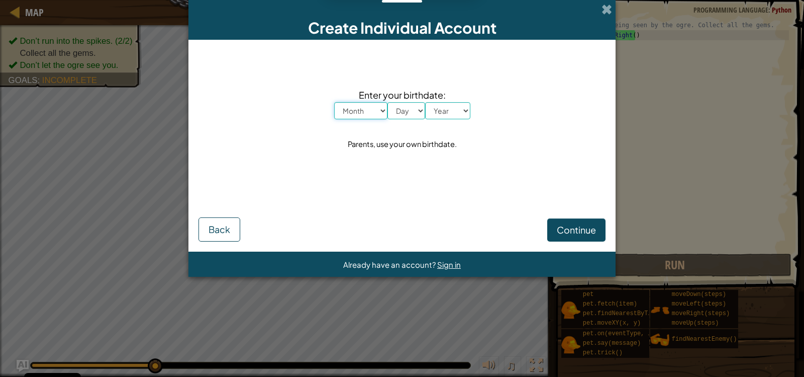
click at [376, 111] on select "Month January February March April May June July August September October Novem…" at bounding box center [360, 110] width 53 height 17
select select "4"
click at [334, 102] on select "Month January February March April May June July August September October Novem…" at bounding box center [360, 110] width 53 height 17
click at [447, 110] on select "Year 2025 2024 2023 2022 2021 2020 2019 2018 2017 2016 2015 2014 2013 2012 2011…" at bounding box center [447, 110] width 45 height 17
select select "2012"
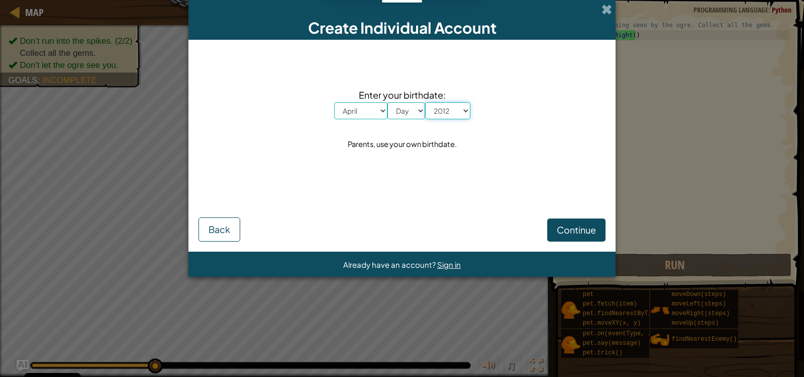
click at [425, 102] on select "Year 2025 2024 2023 2022 2021 2020 2019 2018 2017 2016 2015 2014 2013 2012 2011…" at bounding box center [447, 110] width 45 height 17
click at [422, 108] on select "Day 1 2 3 4 5 6 7 8 9 10 11 12 13 14 15 16 17 18 19 20 21 22 23 24 25 26 27 28 …" at bounding box center [407, 110] width 38 height 17
select select "18"
click at [388, 102] on select "Day 1 2 3 4 5 6 7 8 9 10 11 12 13 14 15 16 17 18 19 20 21 22 23 24 25 26 27 28 …" at bounding box center [407, 110] width 38 height 17
click at [562, 235] on span "Continue" at bounding box center [576, 230] width 39 height 12
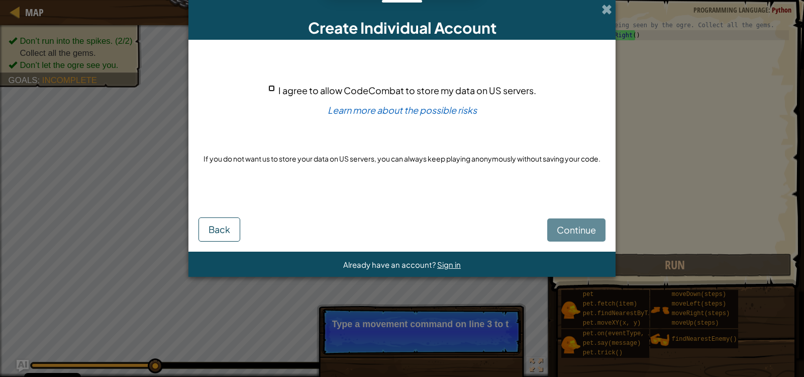
click at [270, 88] on input "I agree to allow CodeCombat to store my data on US servers." at bounding box center [271, 88] width 7 height 7
checkbox input "true"
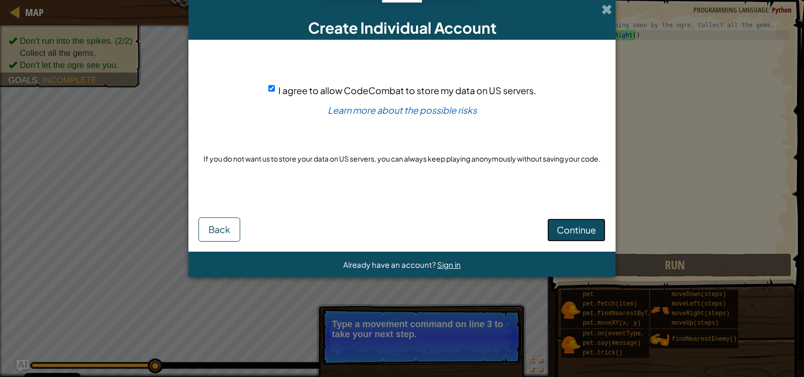
click at [562, 237] on button "Continue" at bounding box center [576, 229] width 58 height 23
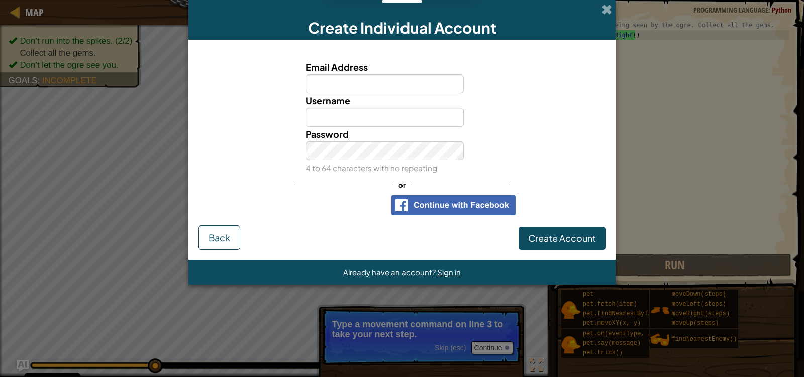
click at [390, 78] on input "Email Address" at bounding box center [385, 83] width 159 height 19
click at [412, 86] on input "24ADe" at bounding box center [385, 83] width 159 height 19
type input "24ADeCastro@sjbc.wandsworth.sch.uk"
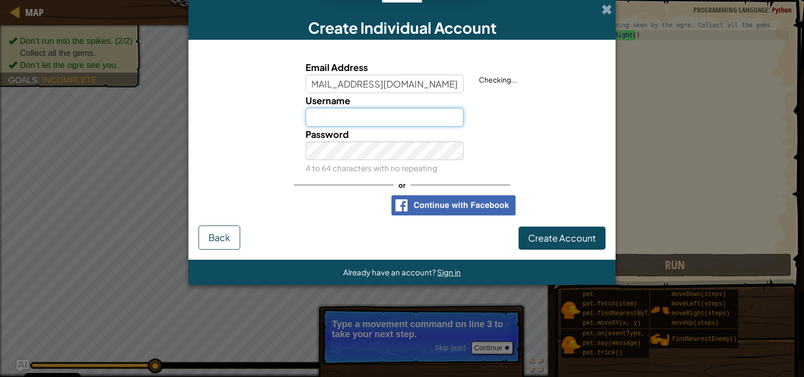
click at [363, 117] on input "Username" at bounding box center [385, 117] width 159 height 19
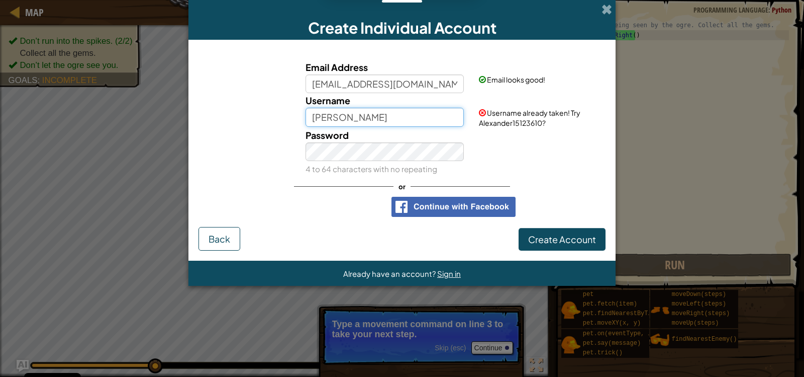
click at [366, 119] on input "Alexander" at bounding box center [385, 117] width 159 height 19
type input "AlexanderTheCat"
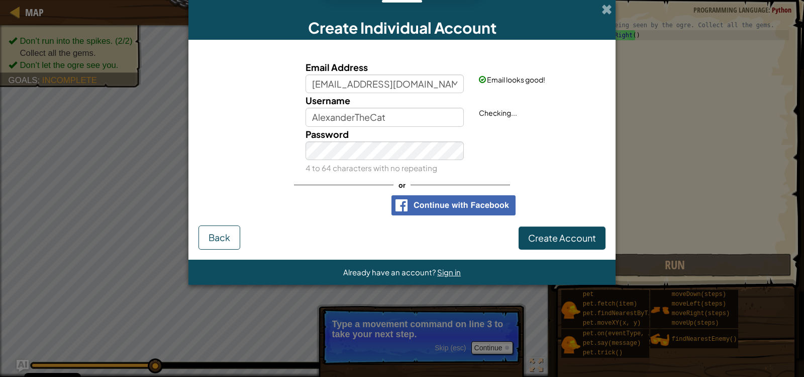
click at [522, 151] on div "Password 4 to 64 characters with no repeating" at bounding box center [402, 151] width 417 height 48
click at [568, 235] on span "Create Account" at bounding box center [562, 238] width 68 height 12
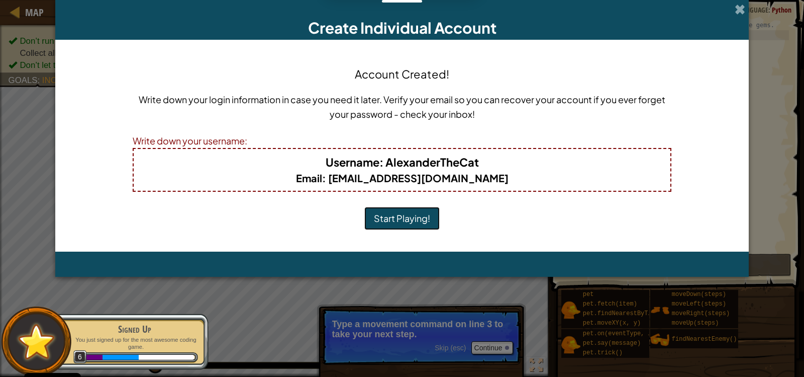
click at [417, 230] on button "Start Playing!" at bounding box center [401, 218] width 75 height 23
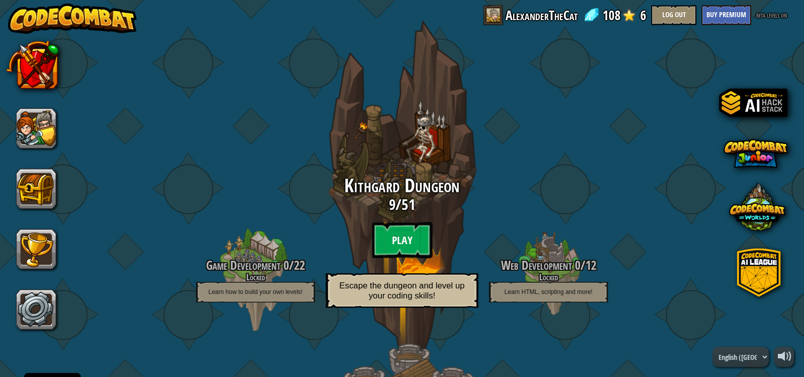
click at [384, 244] on btn "Play" at bounding box center [402, 240] width 60 height 36
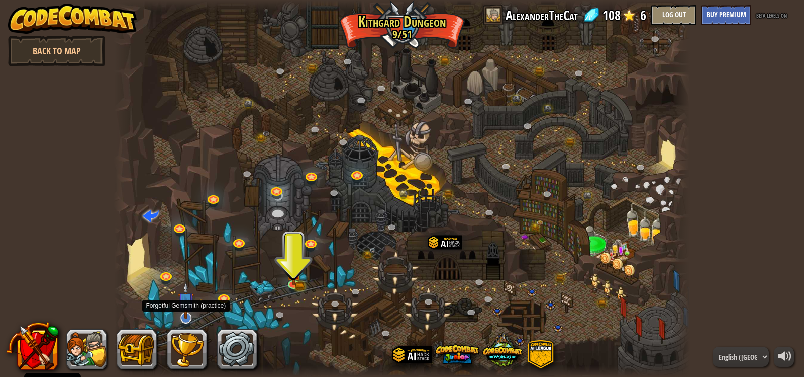
click at [186, 310] on img at bounding box center [186, 300] width 16 height 37
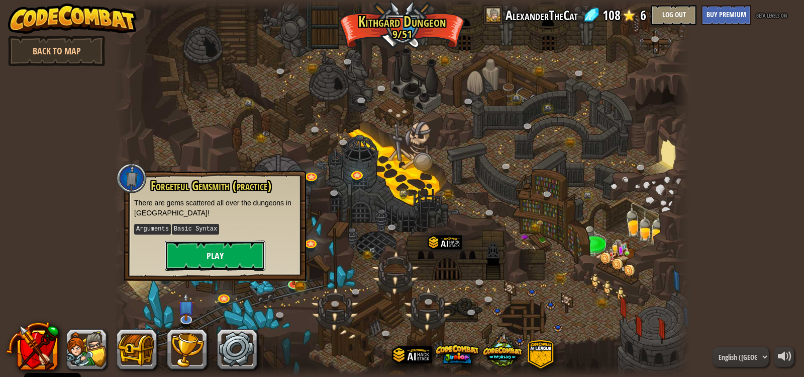
click at [215, 251] on button "Play" at bounding box center [215, 255] width 101 height 30
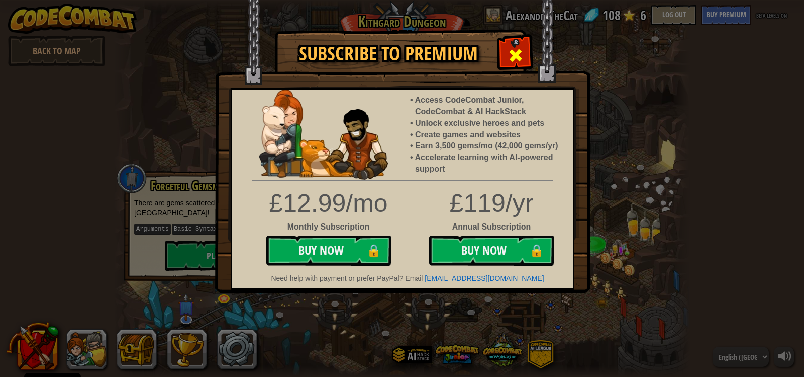
click at [520, 59] on span at bounding box center [516, 55] width 16 height 16
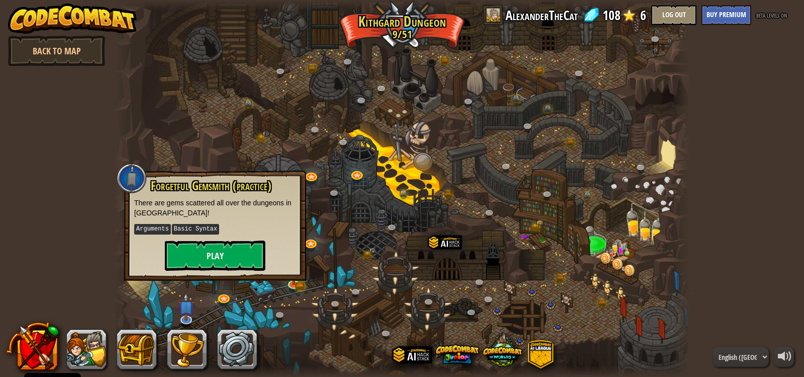
click at [312, 297] on div at bounding box center [402, 188] width 576 height 377
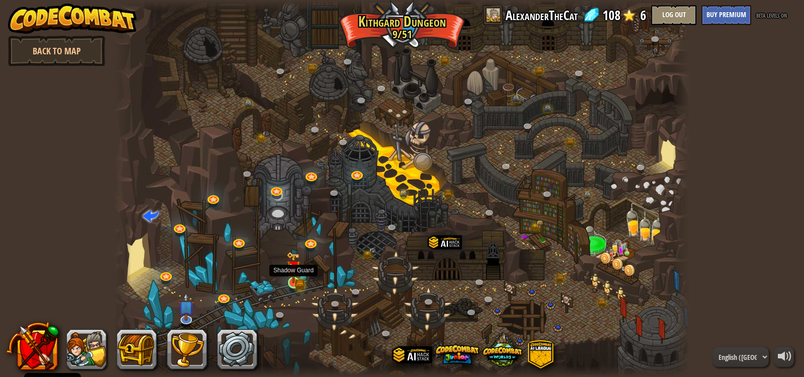
click at [298, 278] on img at bounding box center [294, 267] width 15 height 32
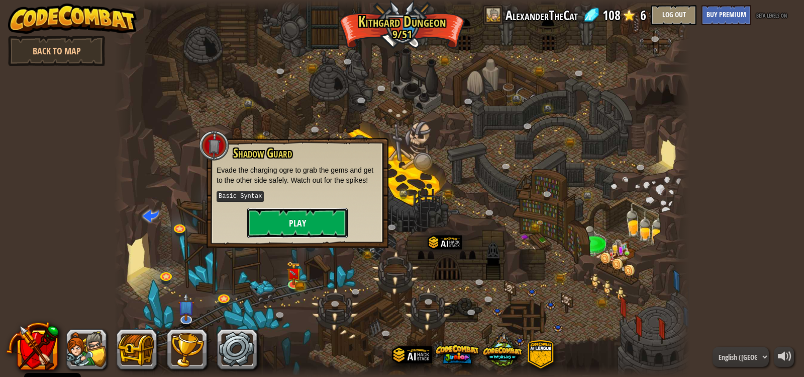
click at [317, 214] on button "Play" at bounding box center [297, 223] width 101 height 30
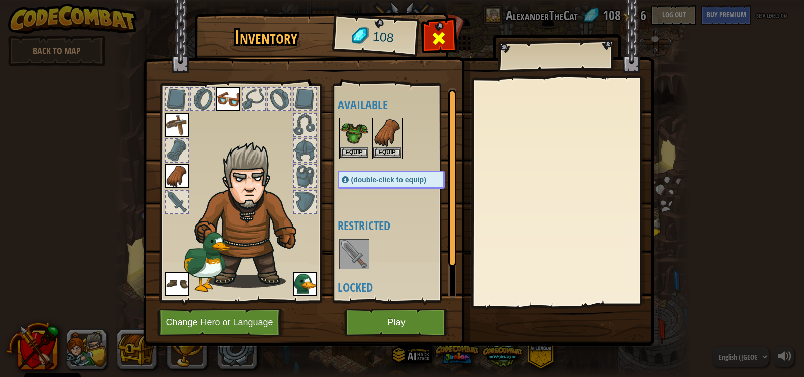
click at [448, 36] on div at bounding box center [439, 41] width 32 height 32
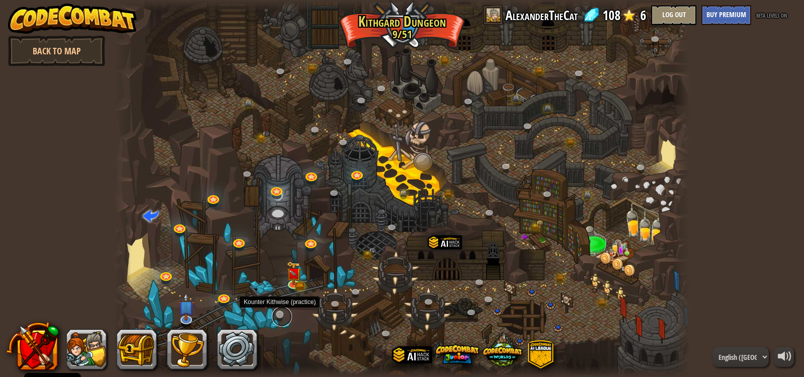
click at [275, 310] on link at bounding box center [282, 316] width 20 height 20
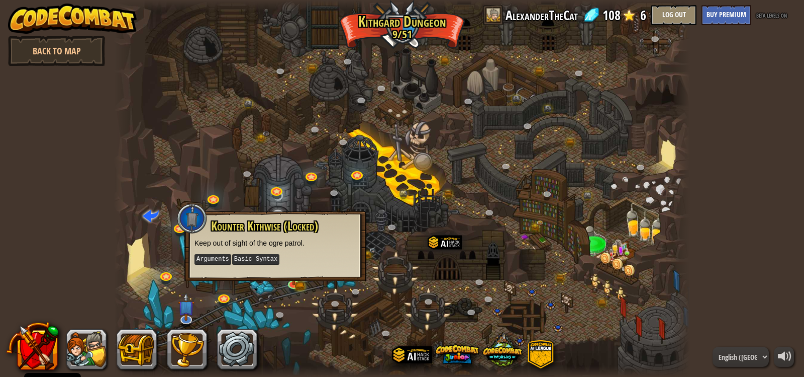
click at [284, 307] on div at bounding box center [402, 188] width 576 height 377
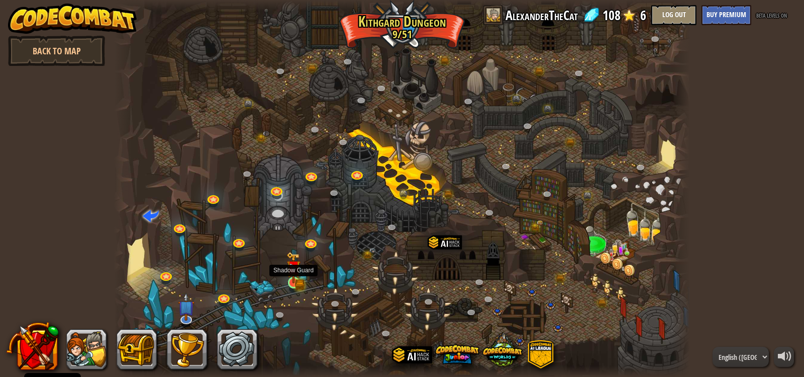
click at [297, 283] on img at bounding box center [294, 267] width 15 height 32
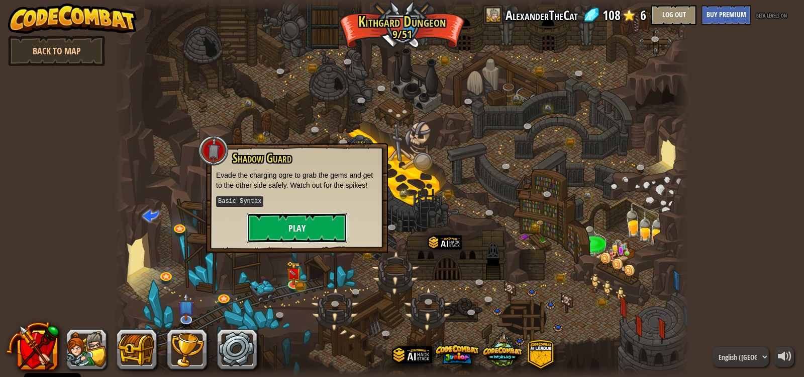
click at [312, 218] on button "Play" at bounding box center [297, 228] width 101 height 30
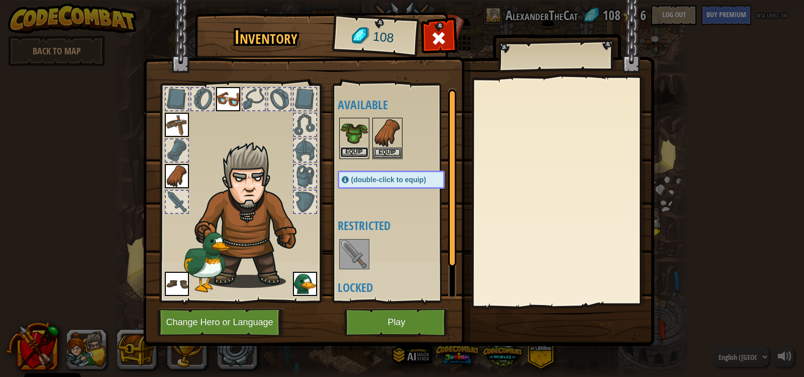
click at [354, 149] on button "Equip" at bounding box center [354, 152] width 28 height 11
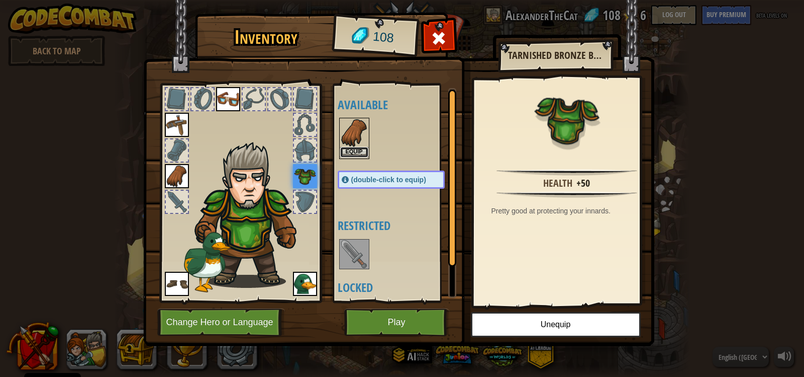
click at [357, 152] on button "Equip" at bounding box center [354, 152] width 28 height 11
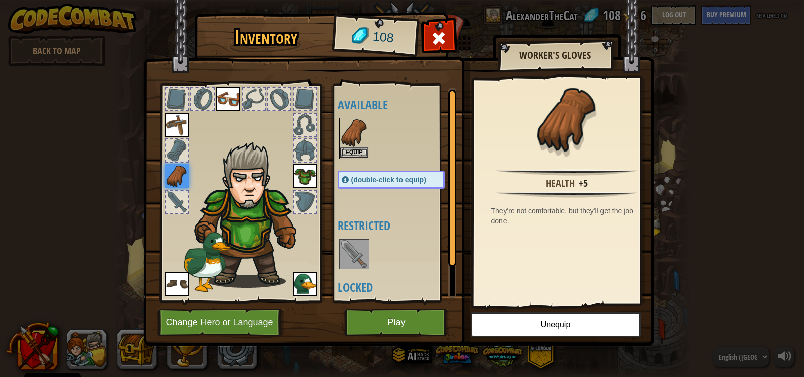
click at [179, 119] on img at bounding box center [177, 125] width 24 height 24
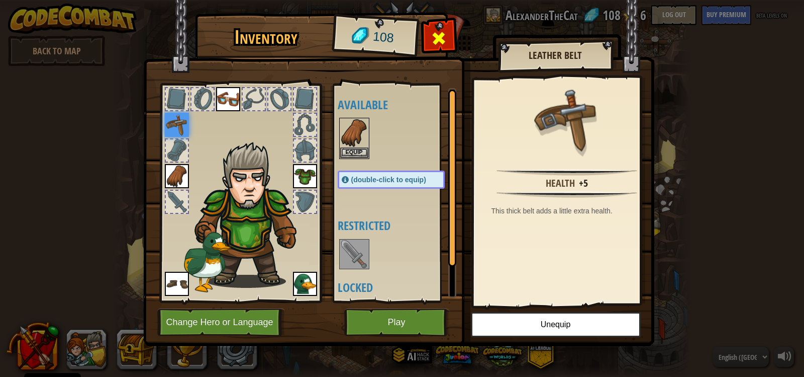
click at [428, 33] on div at bounding box center [439, 41] width 32 height 32
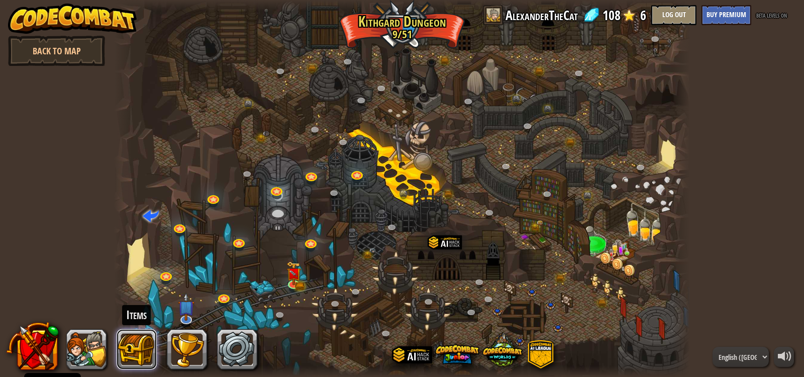
click at [137, 351] on button at bounding box center [137, 349] width 40 height 40
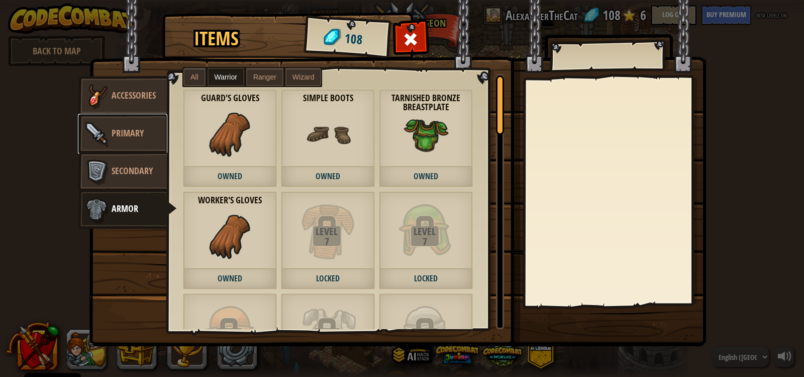
click at [129, 133] on span "Primary" at bounding box center [128, 133] width 32 height 13
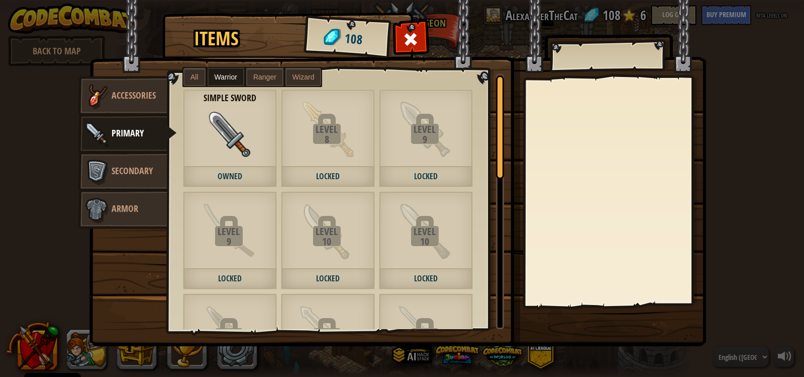
click at [239, 162] on div "Simple Sword Owned" at bounding box center [230, 138] width 94 height 98
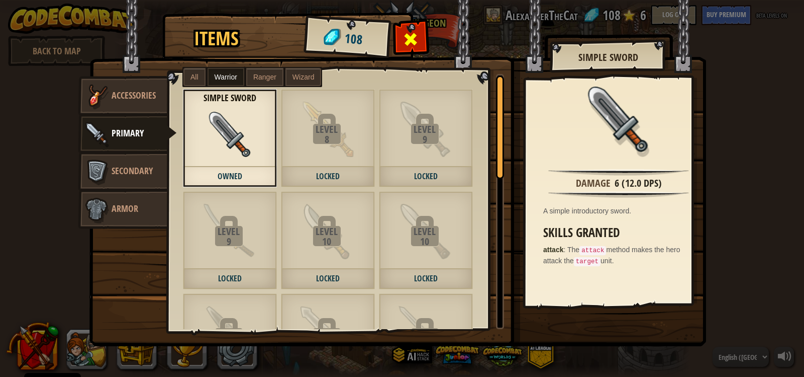
click at [420, 32] on div at bounding box center [411, 42] width 32 height 32
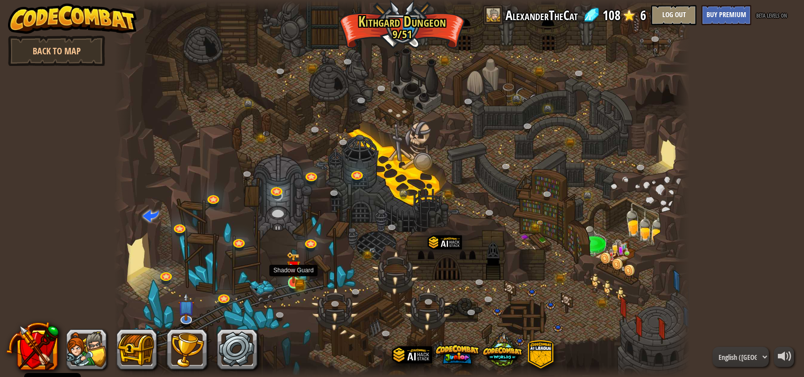
click at [298, 279] on img at bounding box center [294, 267] width 15 height 32
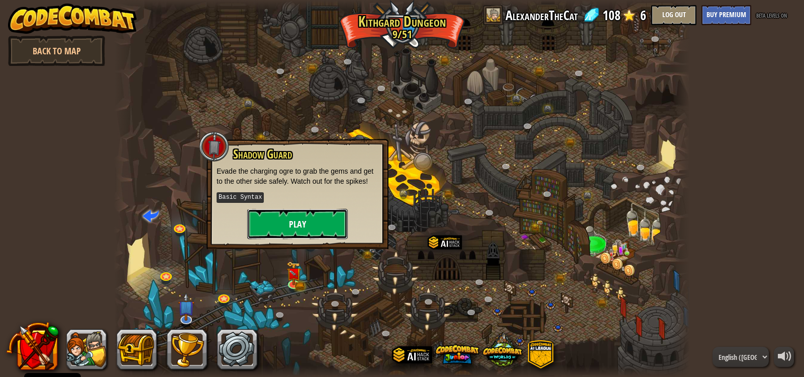
click at [301, 234] on button "Play" at bounding box center [297, 224] width 101 height 30
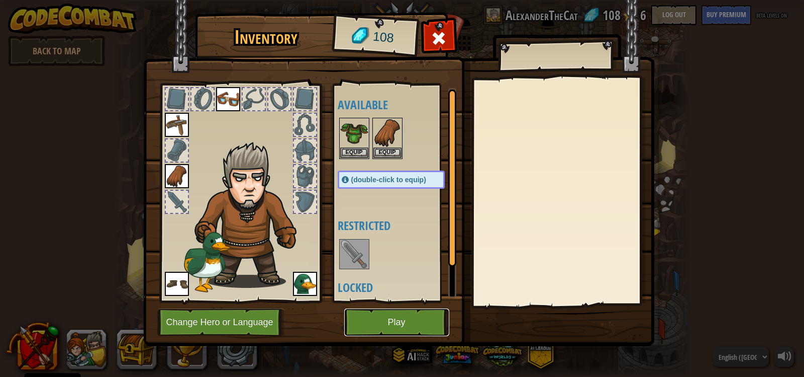
click at [385, 321] on button "Play" at bounding box center [396, 322] width 105 height 28
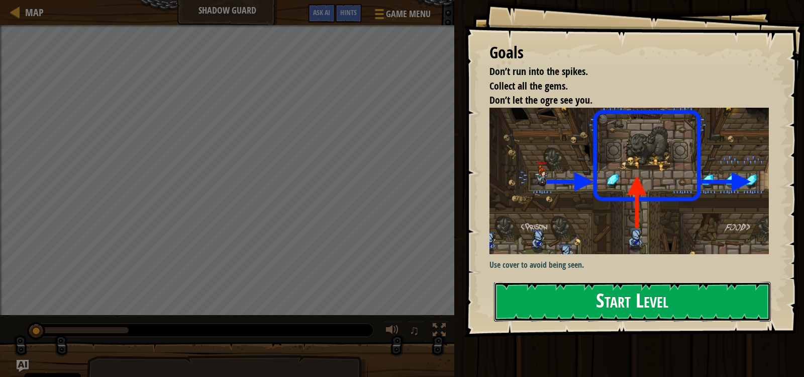
click at [708, 311] on button "Start Level" at bounding box center [632, 302] width 277 height 40
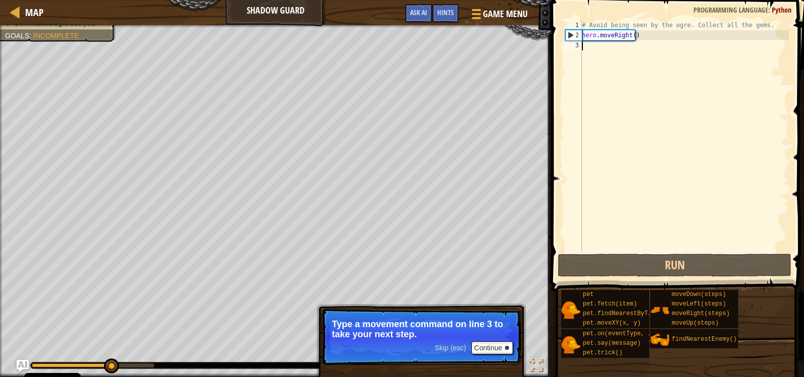
type textarea "h"
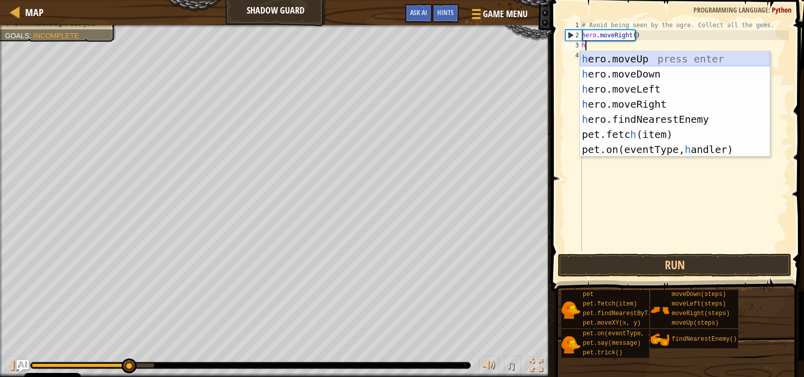
click at [614, 61] on div "h ero.moveUp press enter h ero.moveDown press enter h ero.moveLeft press enter …" at bounding box center [675, 119] width 190 height 136
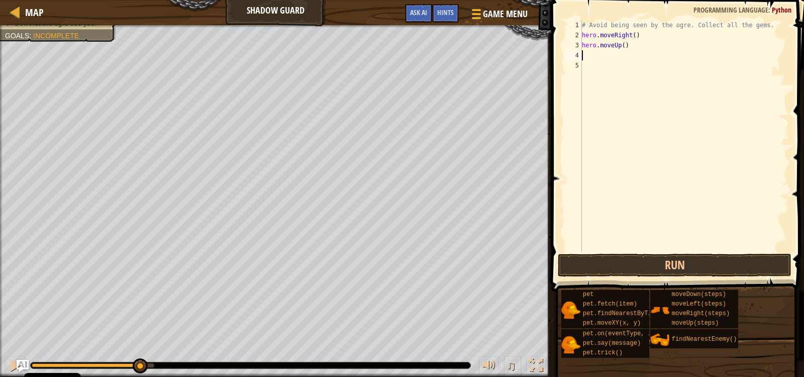
click at [610, 62] on div "# Avoid being seen by the ogre. Collect all the gems. hero . moveRight ( ) hero…" at bounding box center [684, 145] width 209 height 251
click at [606, 55] on div "# Avoid being seen by the ogre. Collect all the gems. hero . moveRight ( ) hero…" at bounding box center [684, 145] width 209 height 251
type textarea "h"
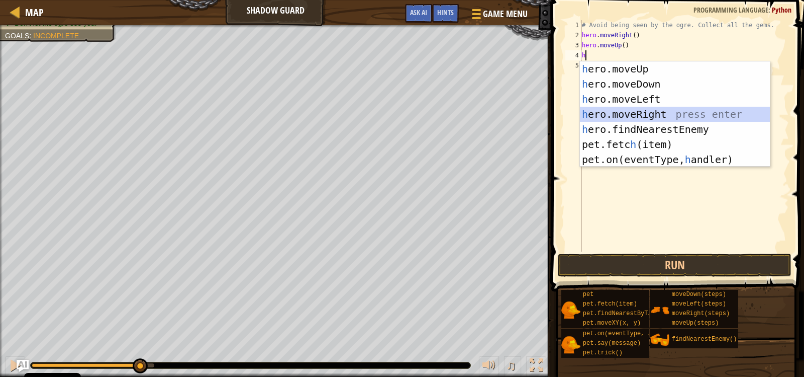
click at [664, 114] on div "h ero.moveUp press enter h ero.moveDown press enter h ero.moveLeft press enter …" at bounding box center [675, 129] width 190 height 136
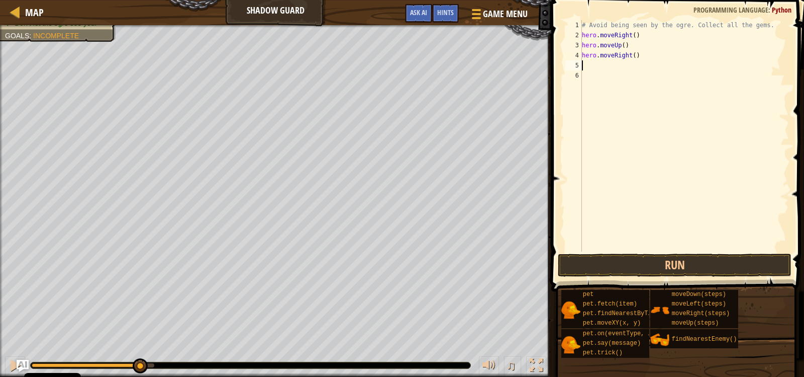
click at [638, 78] on div "# Avoid being seen by the ogre. Collect all the gems. hero . moveRight ( ) hero…" at bounding box center [684, 145] width 209 height 251
click at [629, 57] on div "# Avoid being seen by the ogre. Collect all the gems. hero . moveRight ( ) hero…" at bounding box center [684, 145] width 209 height 251
type textarea "hero.moveRight()"
click at [629, 62] on div "# Avoid being seen by the ogre. Collect all the gems. hero . moveRight ( ) hero…" at bounding box center [684, 145] width 209 height 251
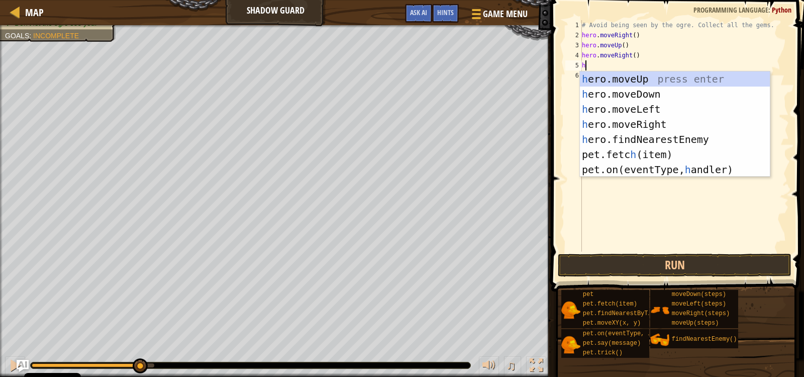
type textarea "h"
click at [668, 93] on div "h ero.moveUp press enter h ero.moveDown press enter h ero.moveLeft press enter …" at bounding box center [675, 139] width 190 height 136
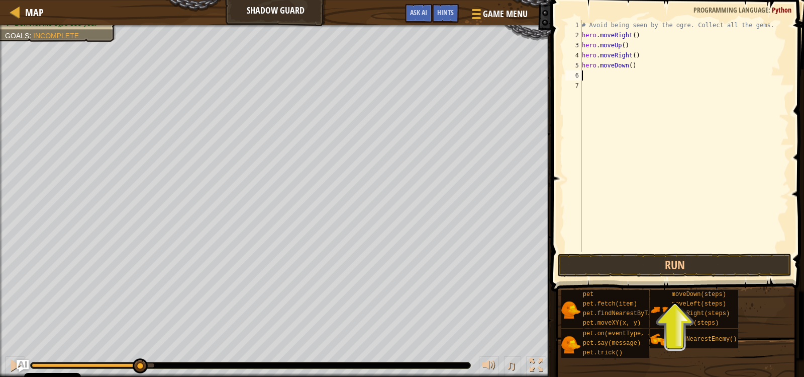
click at [650, 81] on div "# Avoid being seen by the ogre. Collect all the gems. hero . moveRight ( ) hero…" at bounding box center [684, 145] width 209 height 251
type textarea "h"
click at [614, 70] on div "# Avoid being seen by the ogre. Collect all the gems. hero . moveRight ( ) hero…" at bounding box center [684, 145] width 209 height 251
type textarea "h"
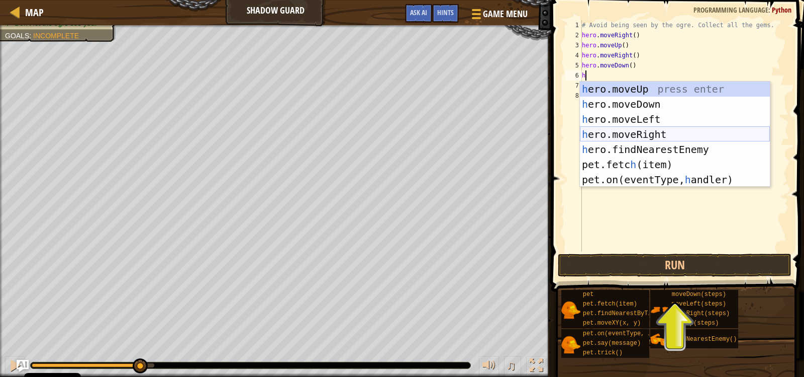
click at [672, 135] on div "h ero.moveUp press enter h ero.moveDown press enter h ero.moveLeft press enter …" at bounding box center [675, 149] width 190 height 136
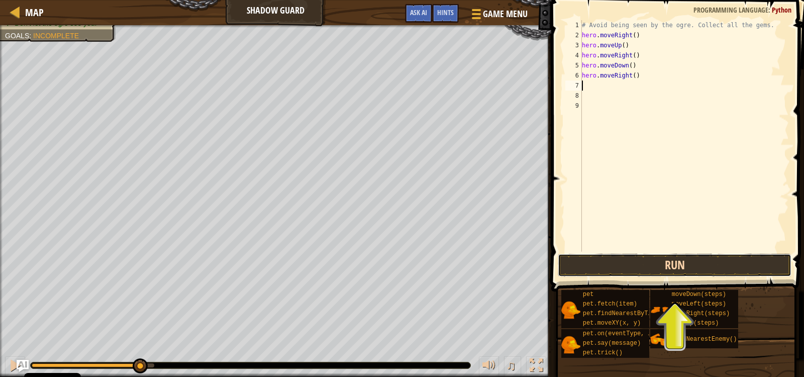
click at [706, 256] on button "Run" at bounding box center [675, 264] width 234 height 23
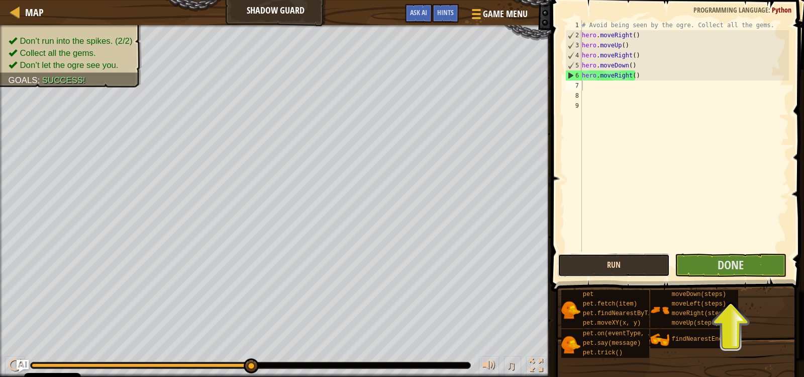
click at [640, 267] on button "Run" at bounding box center [614, 264] width 112 height 23
click at [733, 255] on button "Done" at bounding box center [731, 264] width 112 height 23
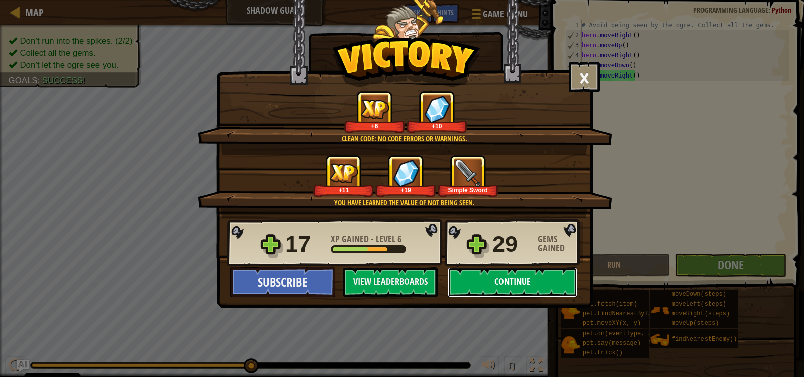
click at [518, 275] on button "Continue" at bounding box center [513, 282] width 130 height 30
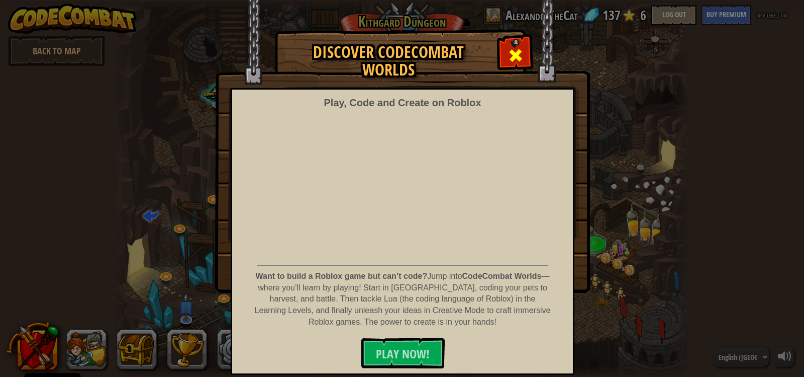
click at [517, 56] on span at bounding box center [516, 55] width 16 height 16
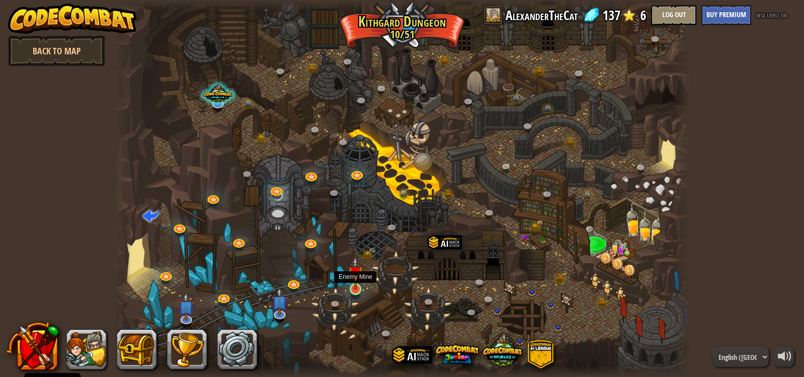
click at [355, 280] on img at bounding box center [355, 272] width 15 height 33
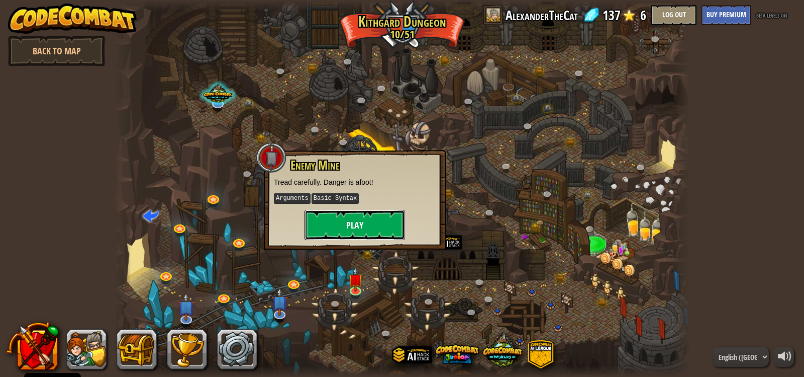
click at [362, 220] on button "Play" at bounding box center [355, 225] width 101 height 30
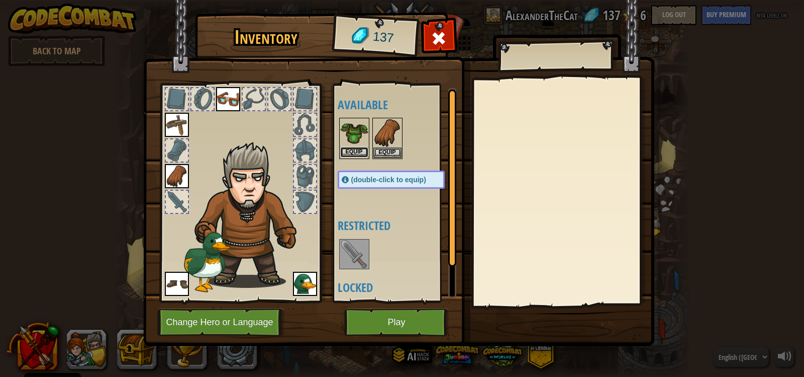
click at [353, 150] on button "Equip" at bounding box center [354, 152] width 28 height 11
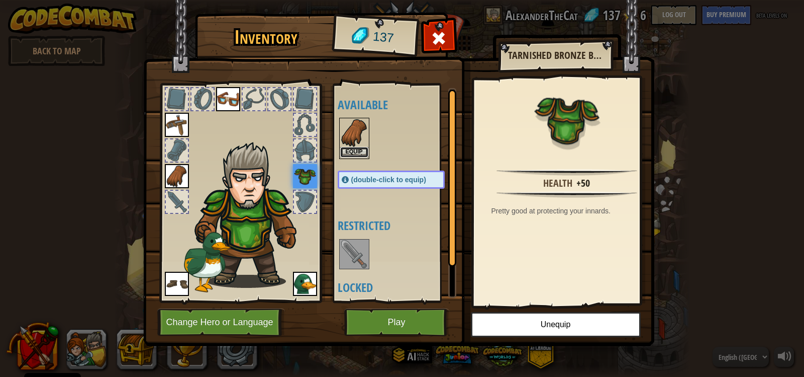
click at [362, 154] on button "Equip" at bounding box center [354, 152] width 28 height 11
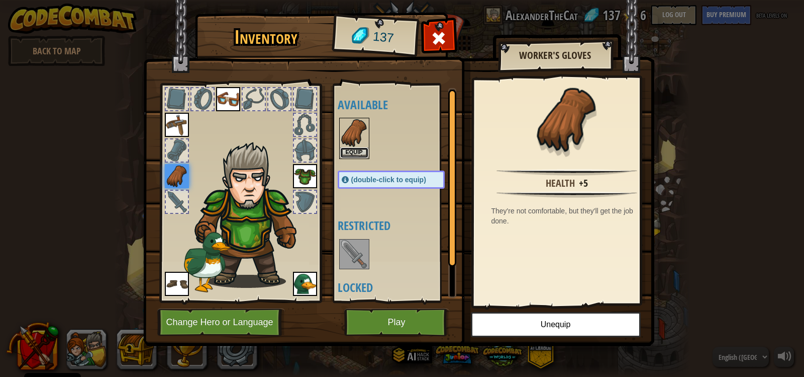
click at [362, 154] on button "Equip" at bounding box center [354, 152] width 28 height 11
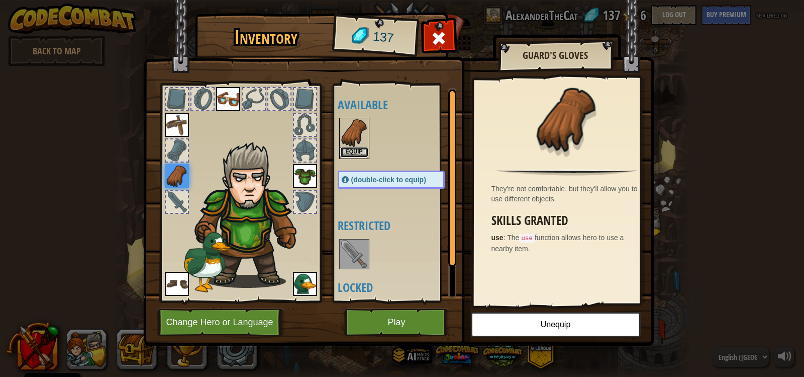
click at [362, 154] on button "Equip" at bounding box center [354, 152] width 28 height 11
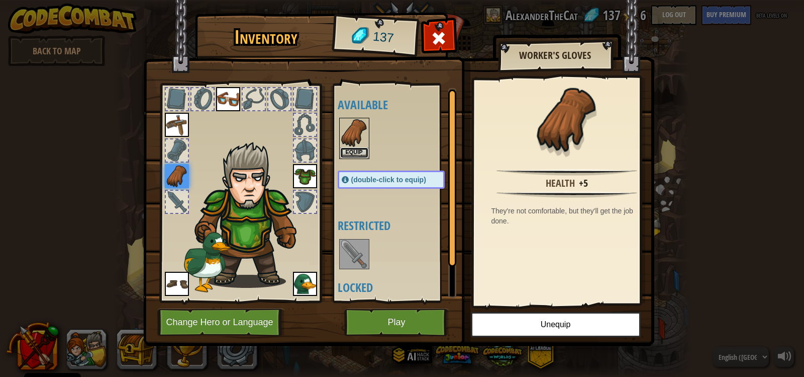
click at [362, 154] on button "Equip" at bounding box center [354, 152] width 28 height 11
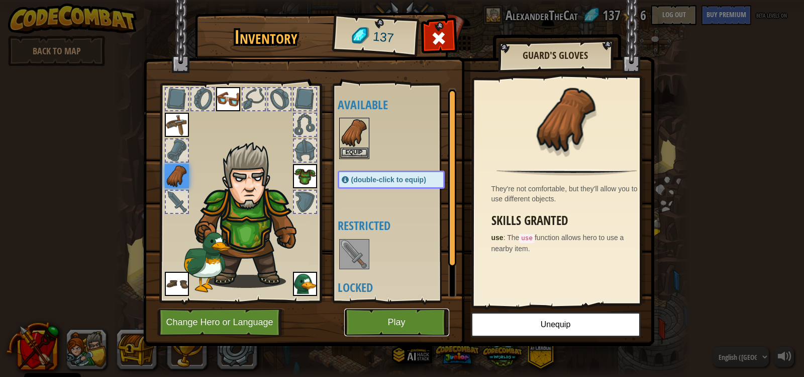
click at [395, 320] on button "Play" at bounding box center [396, 322] width 105 height 28
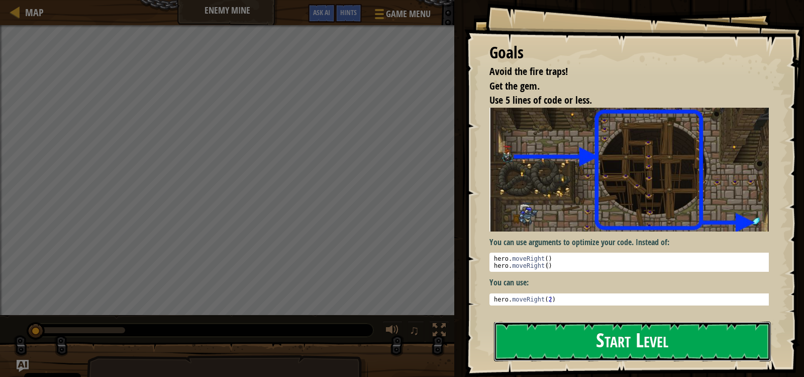
click at [566, 349] on button "Start Level" at bounding box center [632, 341] width 277 height 40
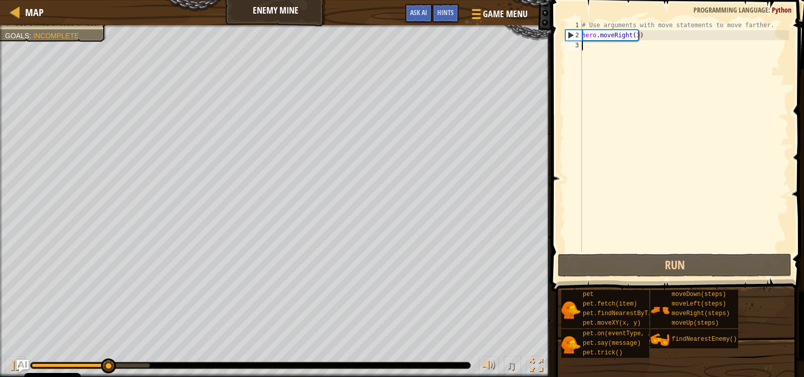
type textarea "h"
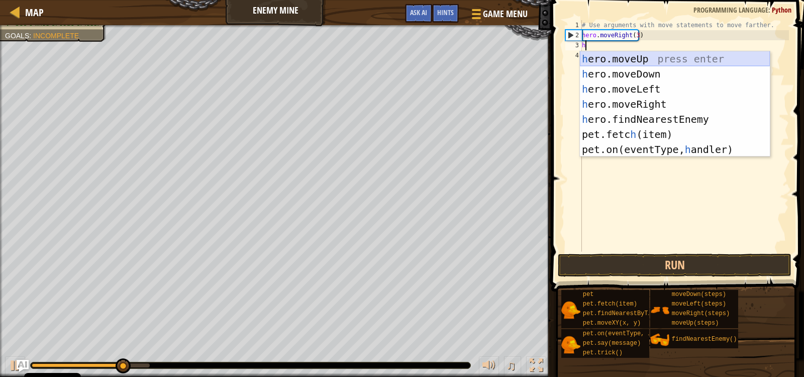
click at [665, 57] on div "h ero.moveUp press enter h ero.moveDown press enter h ero.moveLeft press enter …" at bounding box center [675, 119] width 190 height 136
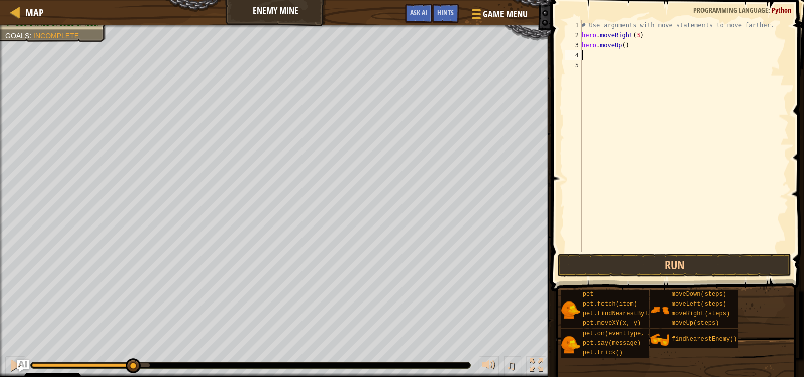
type textarea "h"
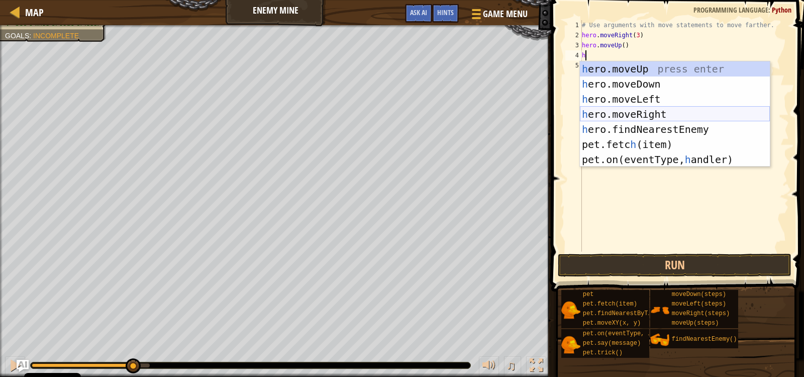
click at [663, 114] on div "h ero.moveUp press enter h ero.moveDown press enter h ero.moveLeft press enter …" at bounding box center [675, 129] width 190 height 136
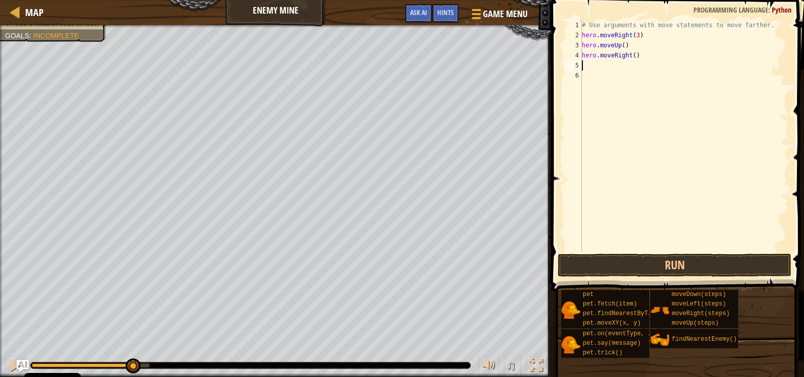
type textarea "h"
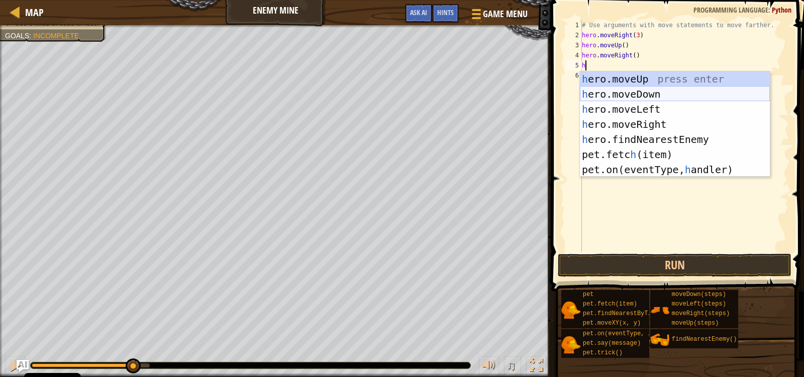
click at [623, 90] on div "h ero.moveUp press enter h ero.moveDown press enter h ero.moveLeft press enter …" at bounding box center [675, 139] width 190 height 136
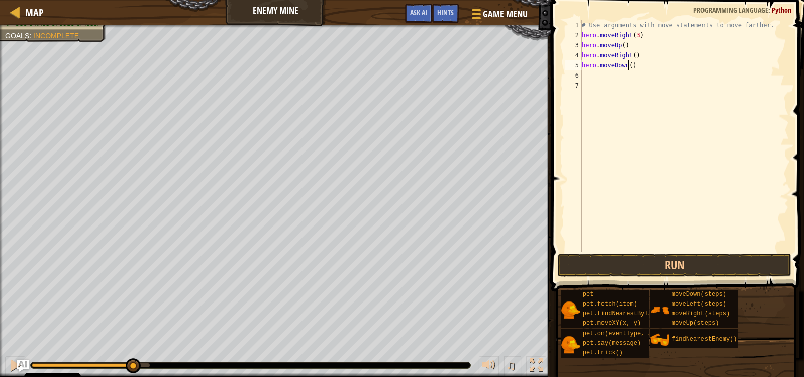
click at [627, 68] on div "# Use arguments with move statements to move farther. hero . moveRight ( 3 ) he…" at bounding box center [684, 145] width 209 height 251
type textarea "hero.moveDown(3)"
click at [618, 74] on div "# Use arguments with move statements to move farther. hero . moveRight ( 3 ) he…" at bounding box center [684, 145] width 209 height 251
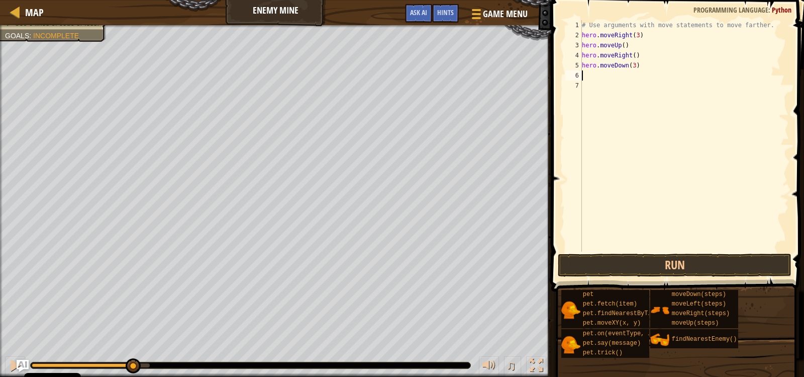
type textarea "h"
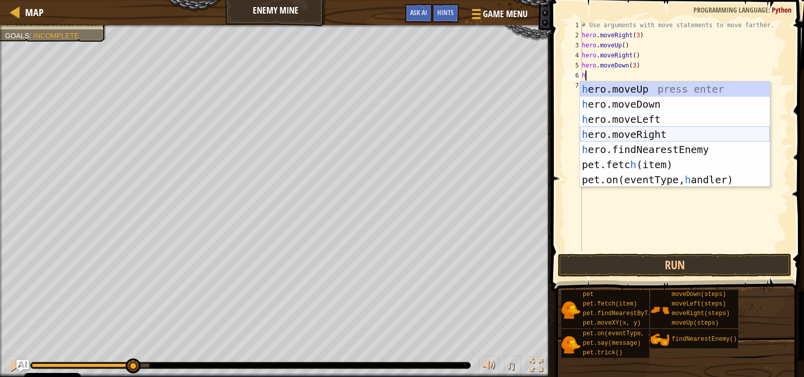
click at [657, 141] on div "h ero.moveUp press enter h ero.moveDown press enter h ero.moveLeft press enter …" at bounding box center [675, 149] width 190 height 136
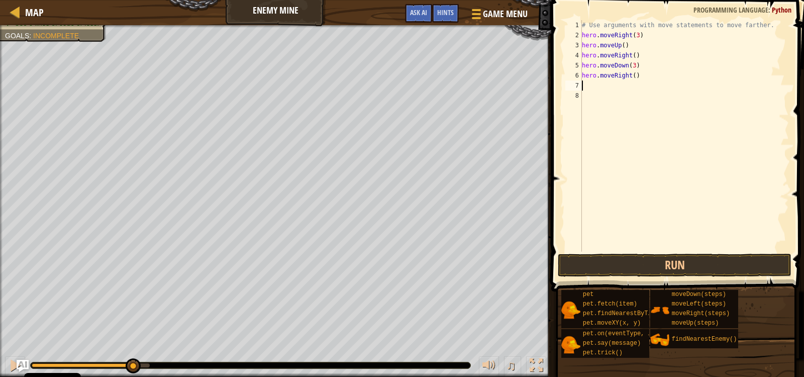
click at [630, 75] on div "# Use arguments with move statements to move farther. hero . moveRight ( 3 ) he…" at bounding box center [684, 145] width 209 height 251
click at [634, 74] on div "# Use arguments with move statements to move farther. hero . moveRight ( 3 ) he…" at bounding box center [684, 145] width 209 height 251
click at [632, 74] on div "# Use arguments with move statements to move farther. hero . moveRight ( 3 ) he…" at bounding box center [684, 145] width 209 height 251
type textarea "hero.moveRight(2)"
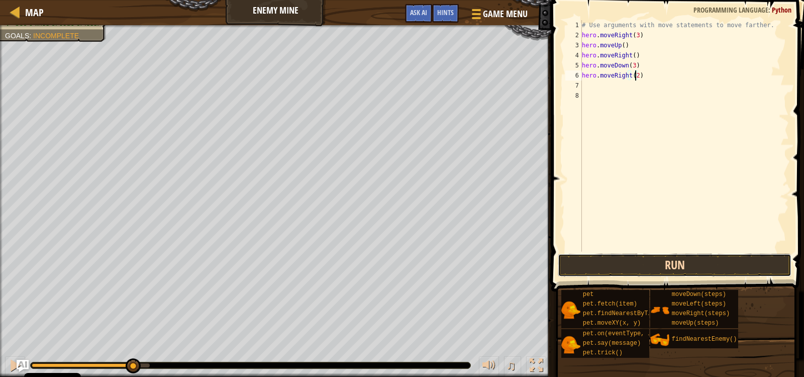
click at [637, 268] on button "Run" at bounding box center [675, 264] width 234 height 23
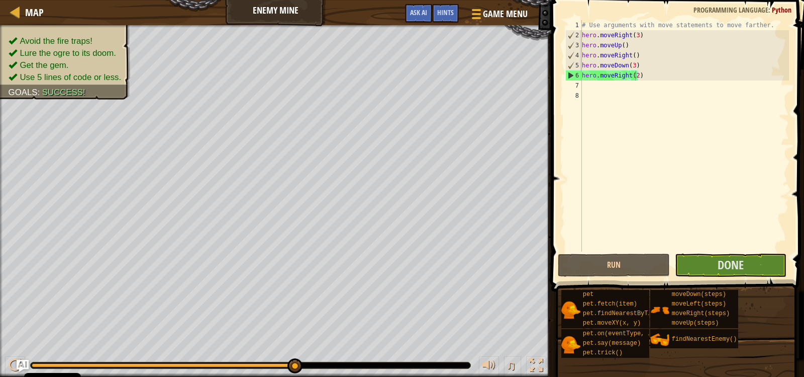
click at [623, 277] on span at bounding box center [678, 131] width 261 height 321
click at [623, 272] on button "Run" at bounding box center [614, 264] width 112 height 23
click at [700, 253] on div "hero.moveRight(2) 1 2 3 4 5 6 7 8 # Use arguments with move statements to move …" at bounding box center [676, 165] width 256 height 321
click at [727, 272] on span "Done" at bounding box center [731, 264] width 26 height 16
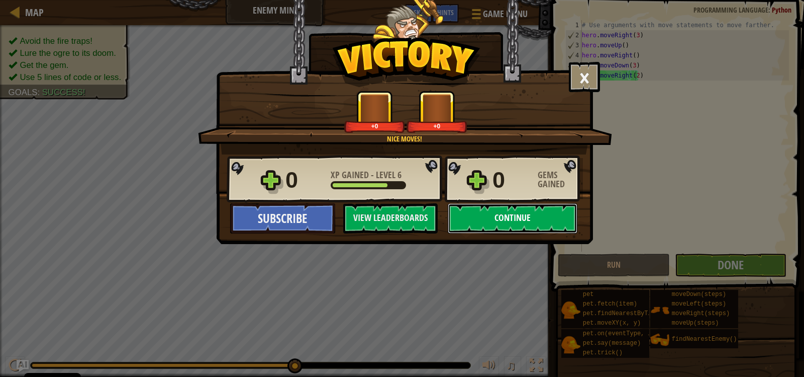
click at [482, 214] on button "Continue" at bounding box center [513, 218] width 130 height 30
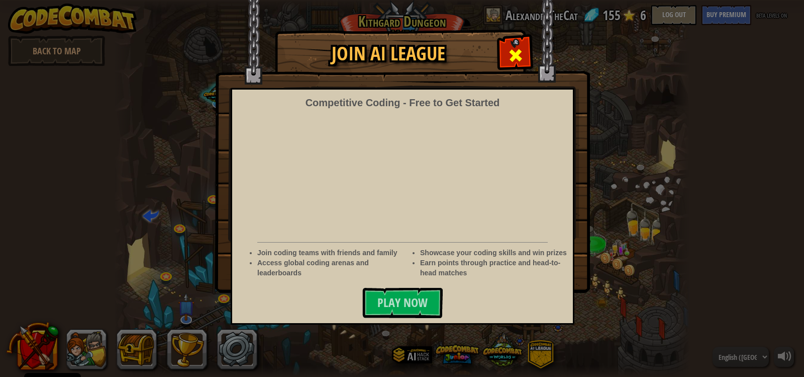
click at [526, 44] on div at bounding box center [516, 54] width 32 height 32
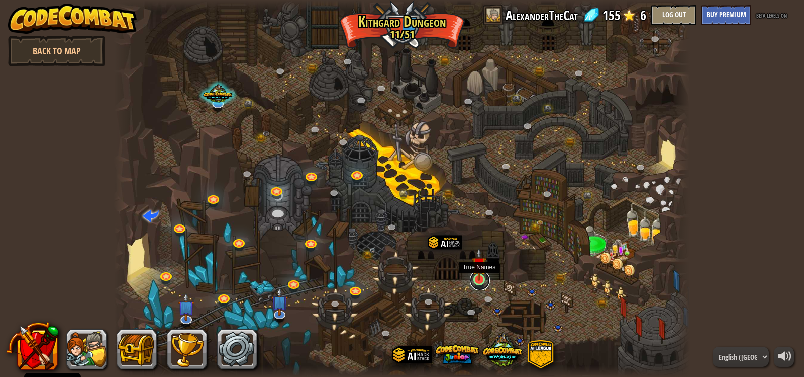
click at [481, 285] on link at bounding box center [480, 280] width 20 height 20
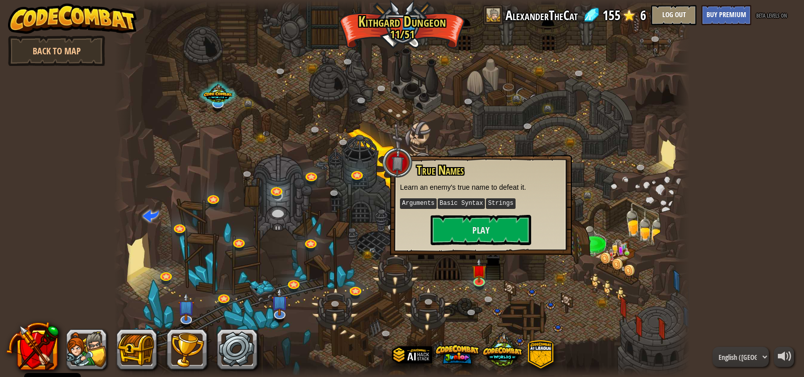
click at [540, 269] on div at bounding box center [402, 188] width 576 height 377
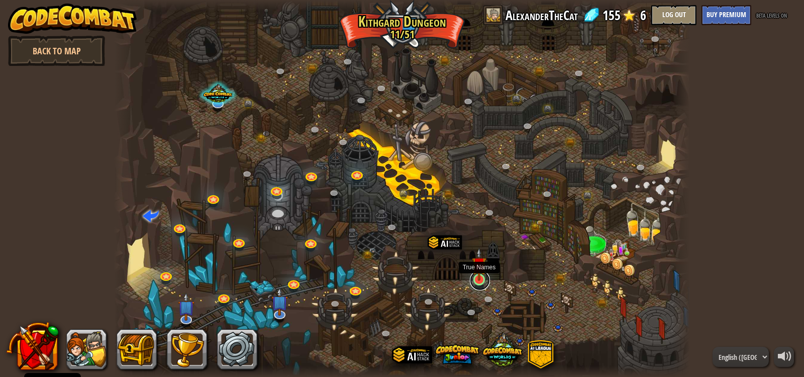
click at [477, 283] on link at bounding box center [480, 280] width 20 height 20
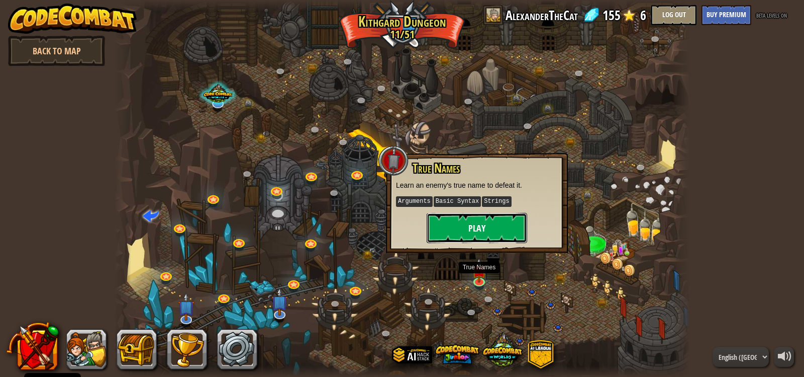
click at [500, 227] on button "Play" at bounding box center [477, 228] width 101 height 30
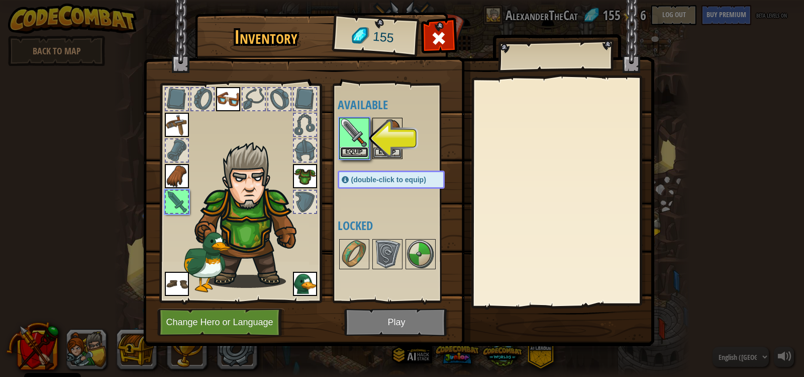
click at [364, 148] on button "Equip" at bounding box center [354, 152] width 28 height 11
